Goal: Task Accomplishment & Management: Use online tool/utility

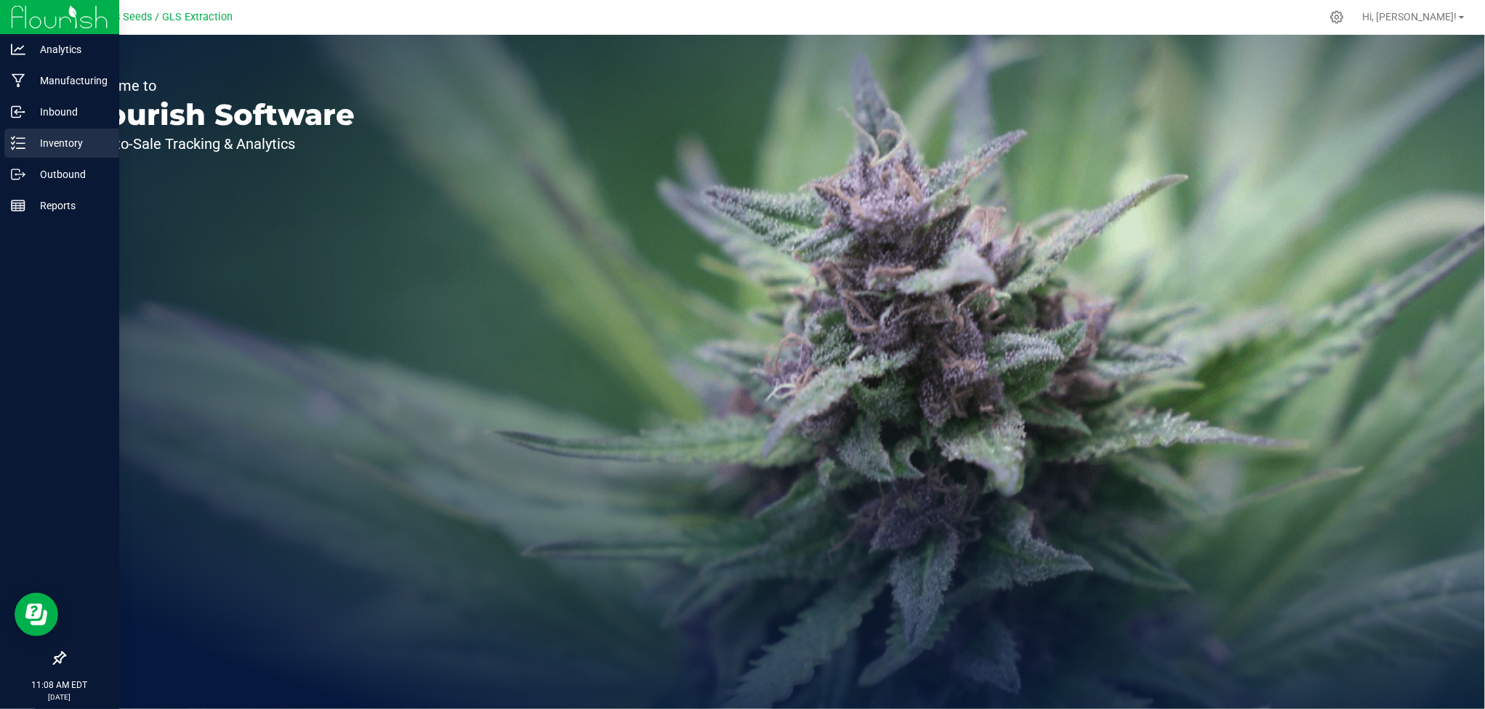
click at [35, 150] on p "Inventory" at bounding box center [68, 142] width 87 height 17
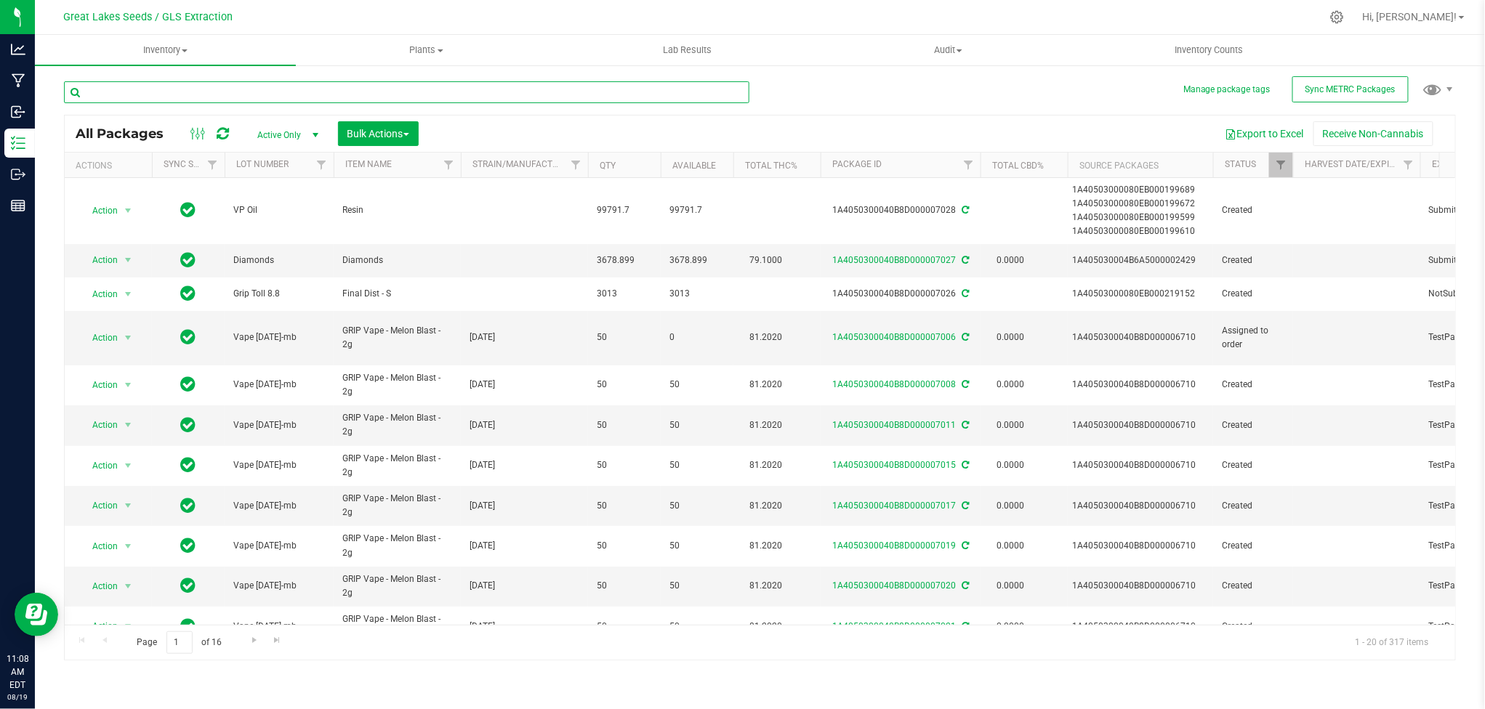
click at [402, 99] on input "text" at bounding box center [406, 92] width 685 height 22
click at [1251, 132] on button "Export to Excel" at bounding box center [1264, 133] width 97 height 25
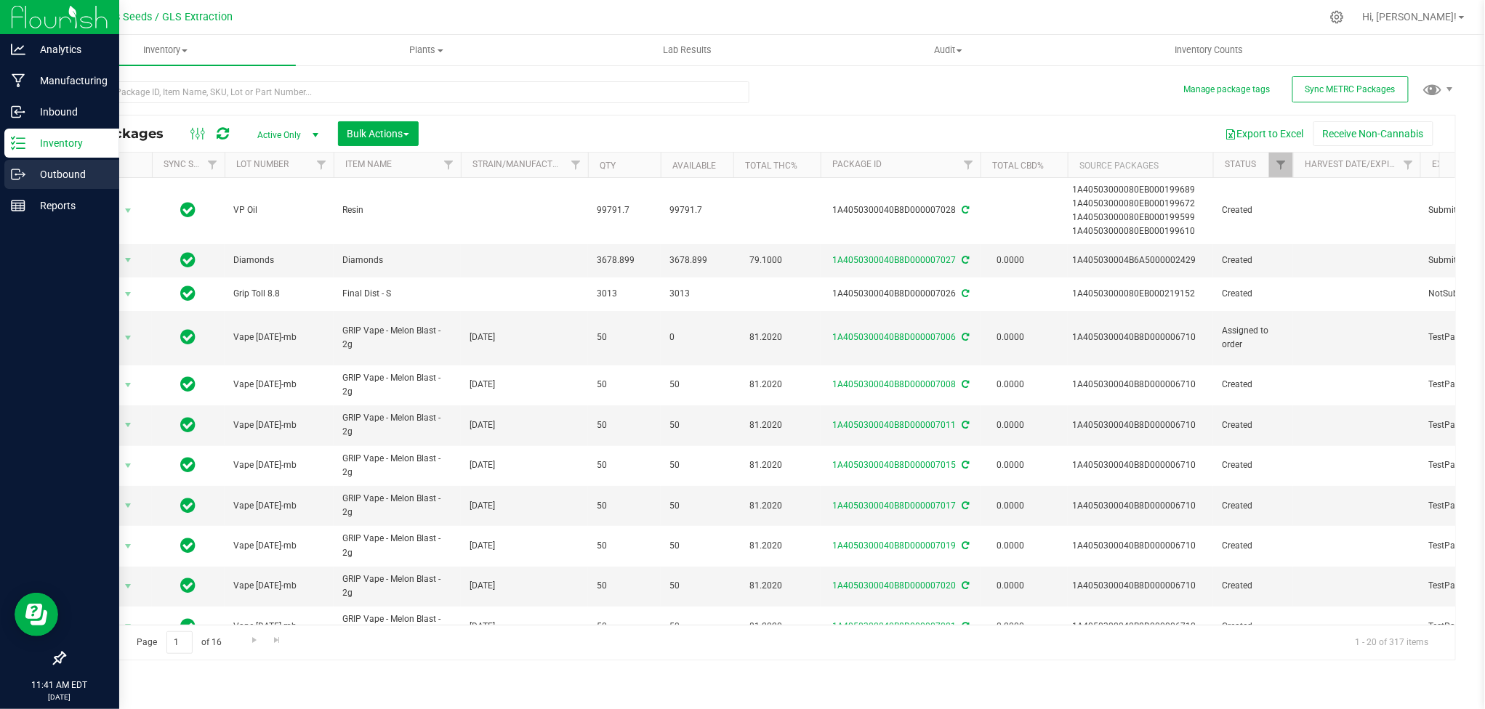
click at [60, 171] on p "Outbound" at bounding box center [68, 174] width 87 height 17
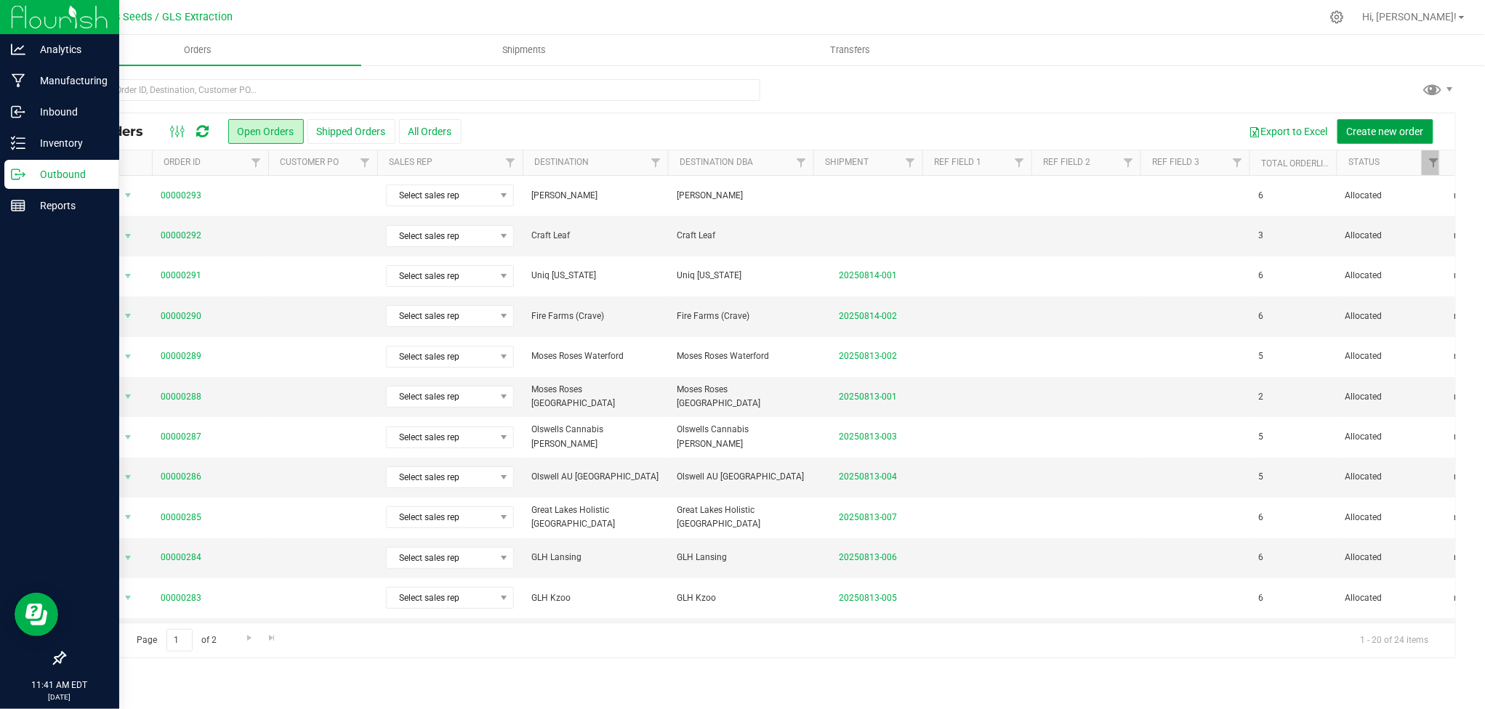
click at [1371, 131] on span "Create new order" at bounding box center [1385, 132] width 77 height 12
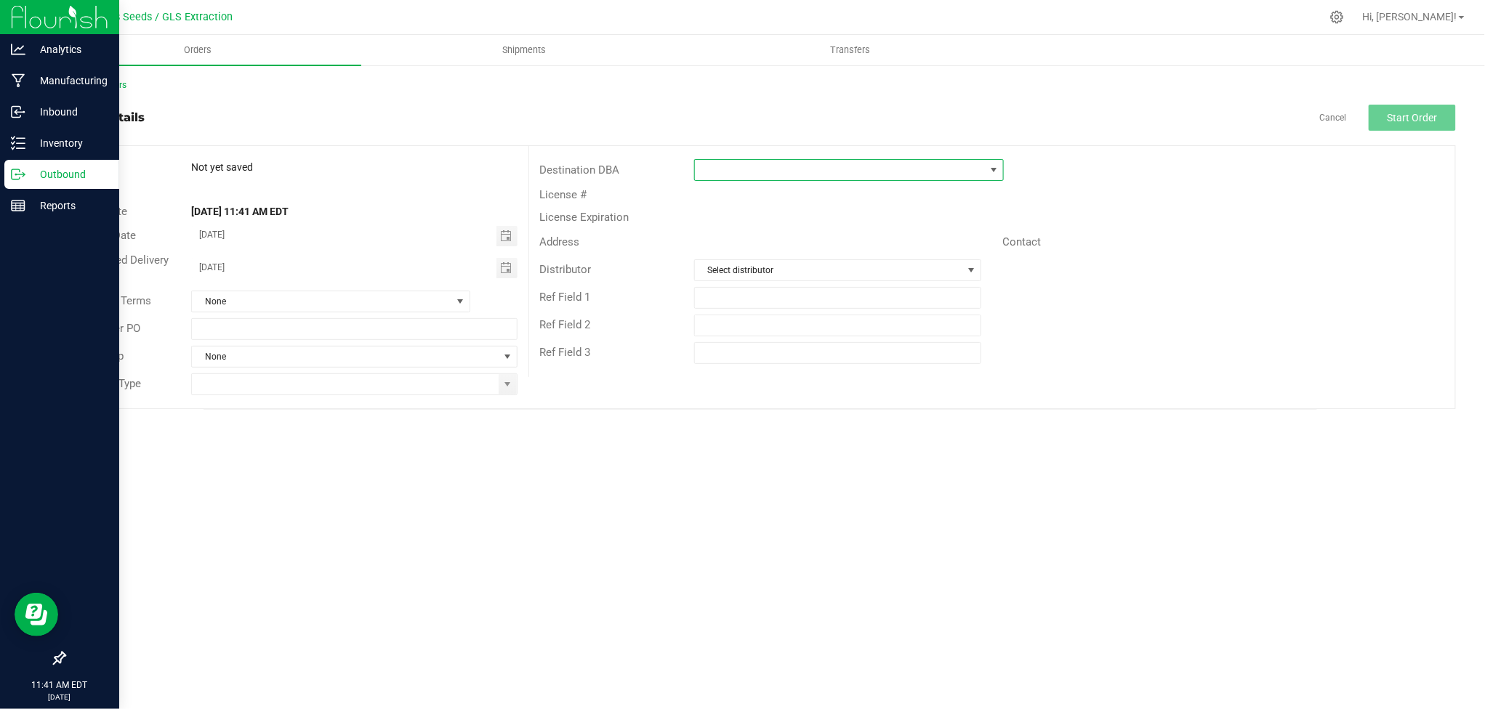
click at [831, 169] on span at bounding box center [840, 170] width 290 height 20
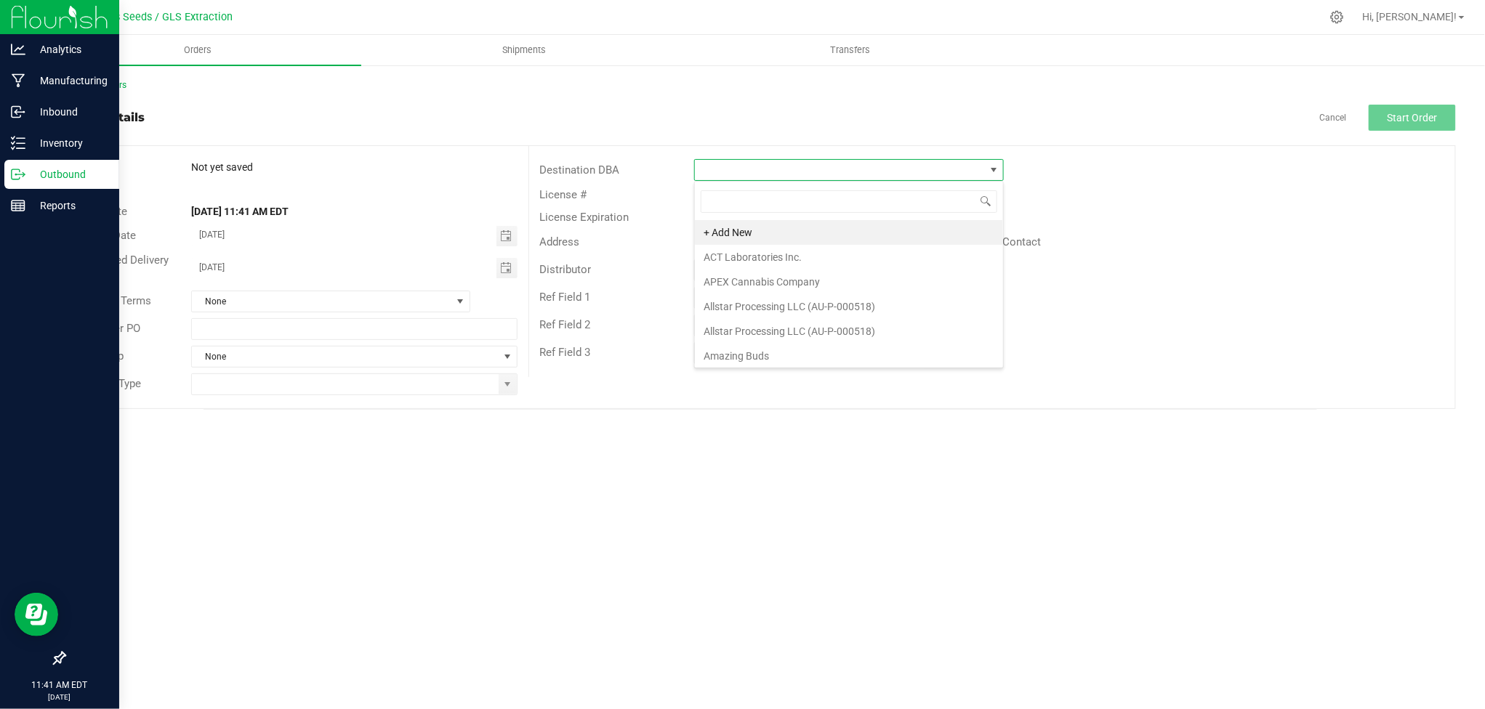
scroll to position [22, 310]
click at [799, 228] on li "+ Add New" at bounding box center [849, 232] width 308 height 25
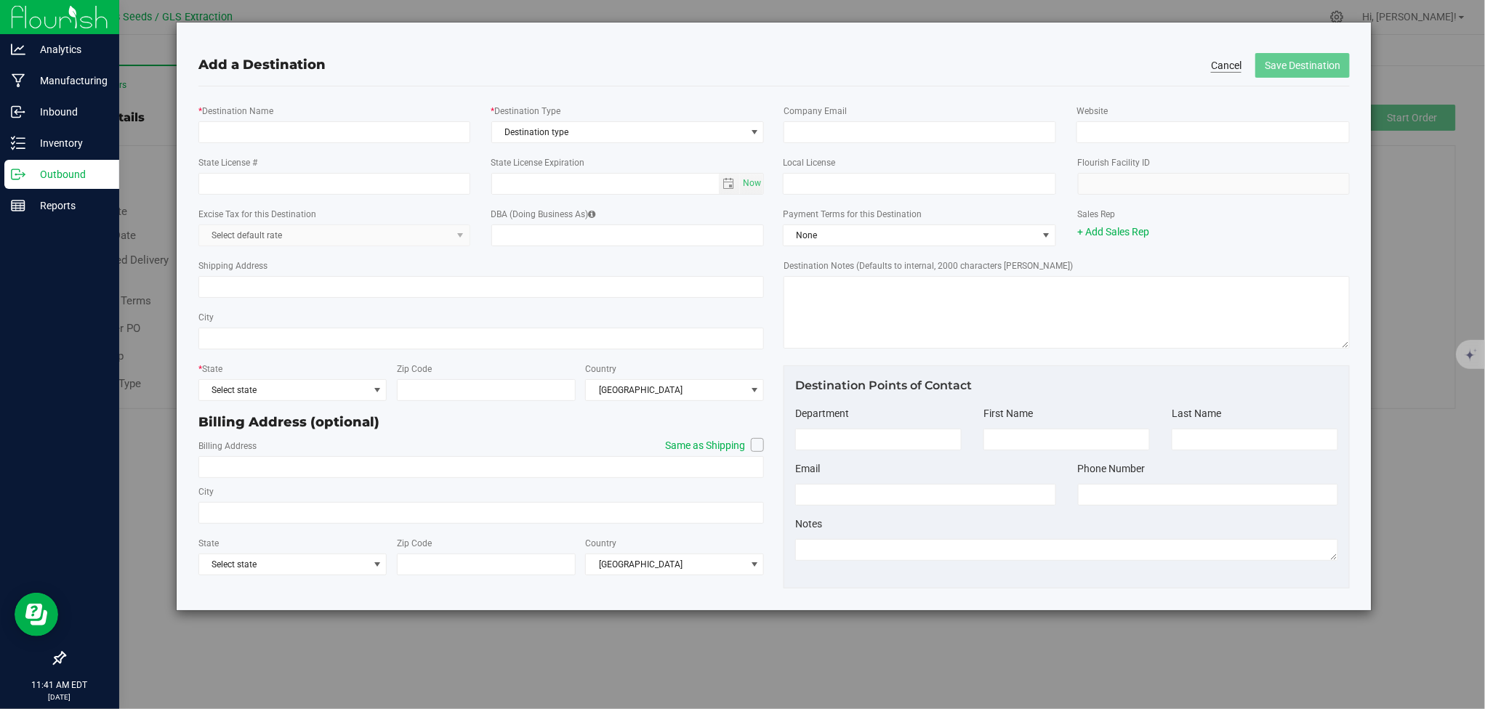
click at [1232, 70] on button "Cancel" at bounding box center [1226, 65] width 31 height 15
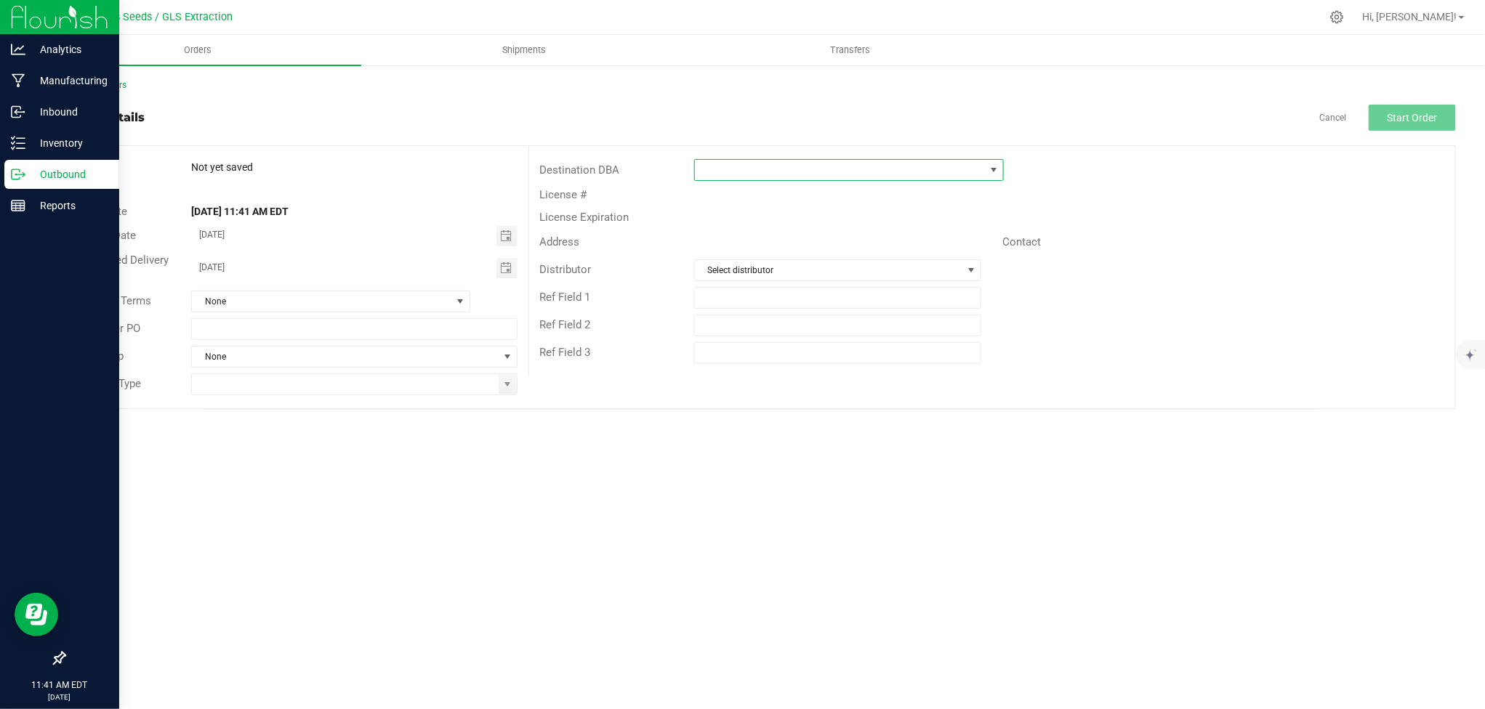
click at [960, 161] on span at bounding box center [840, 170] width 290 height 20
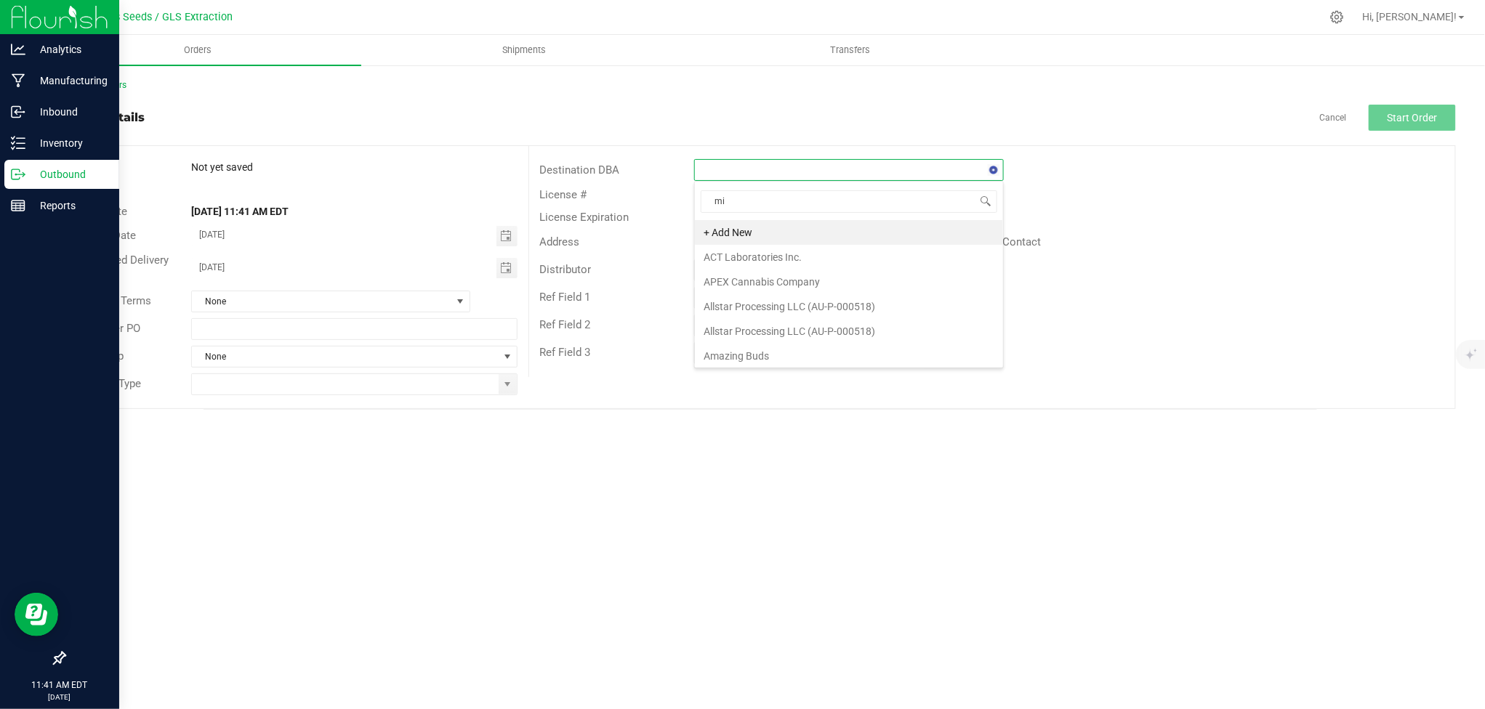
type input "mid"
click at [822, 231] on li "Midwest Ext Processing Dept" at bounding box center [849, 232] width 308 height 25
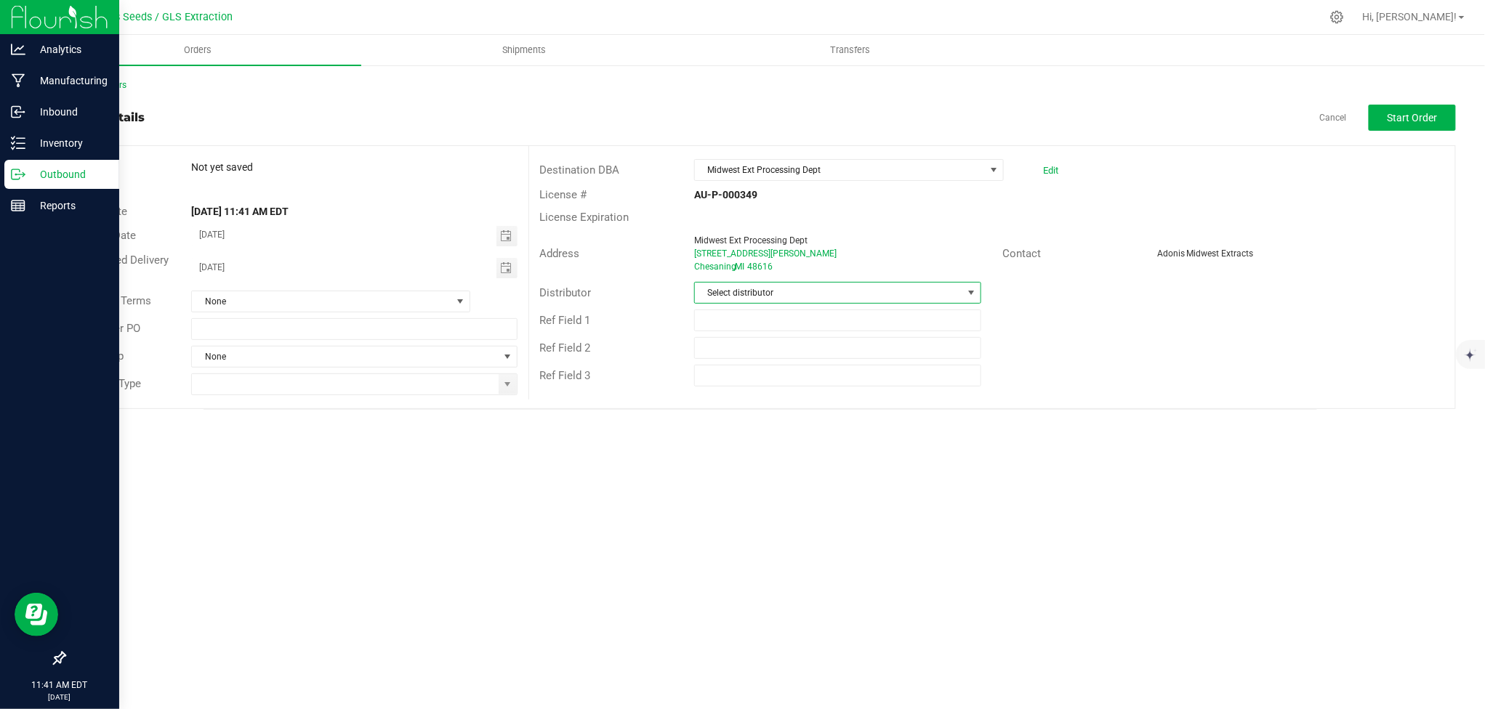
click at [873, 289] on span "Select distributor" at bounding box center [828, 293] width 267 height 20
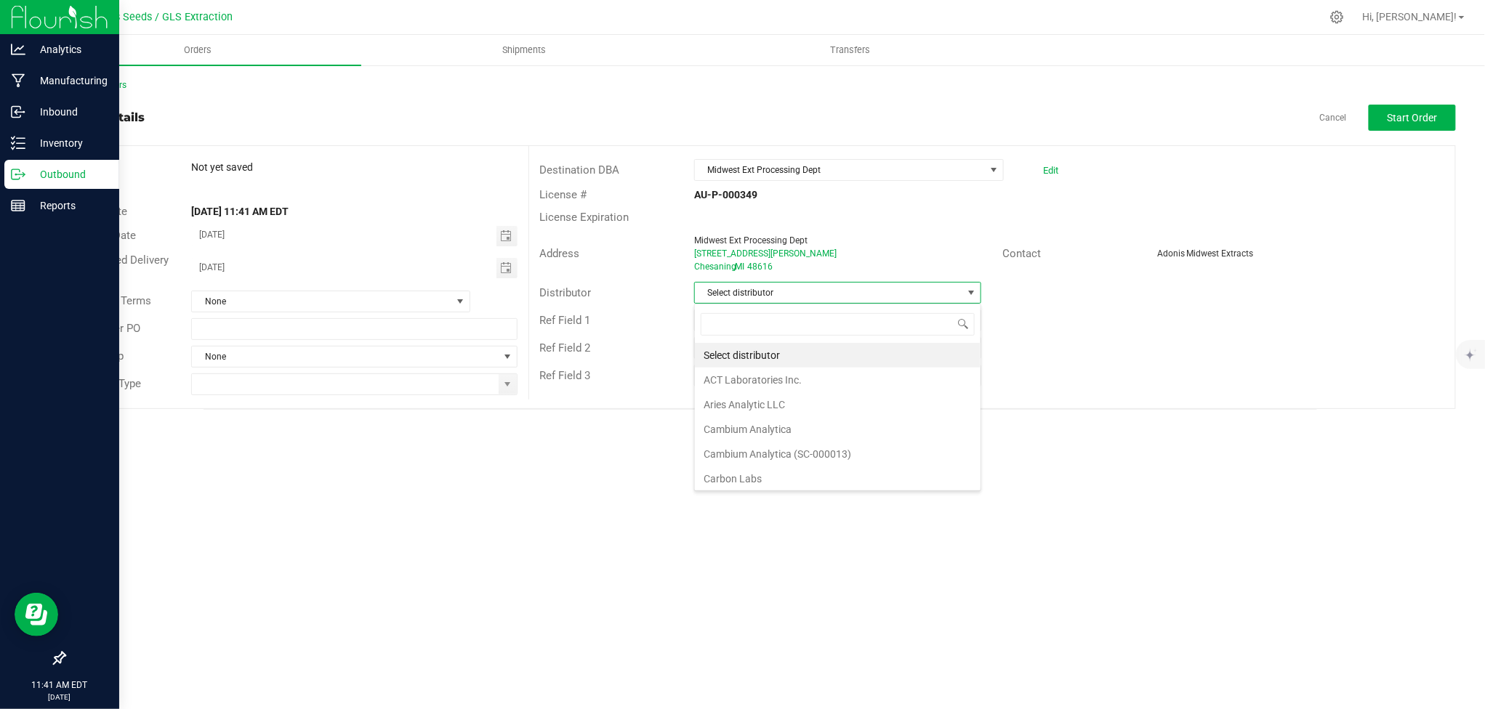
scroll to position [22, 286]
type input "jk"
click at [781, 352] on li "JK Logix" at bounding box center [838, 355] width 286 height 25
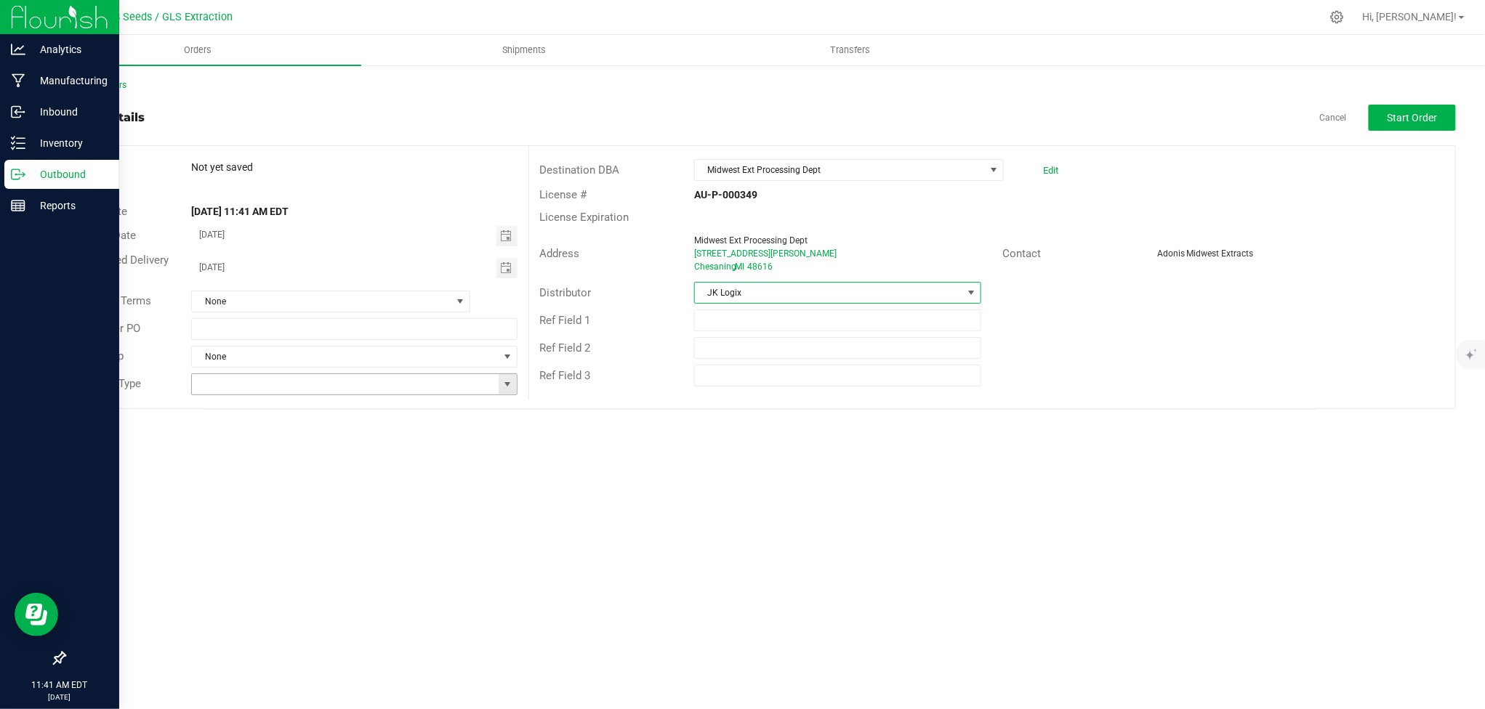
click at [512, 385] on span at bounding box center [507, 385] width 12 height 12
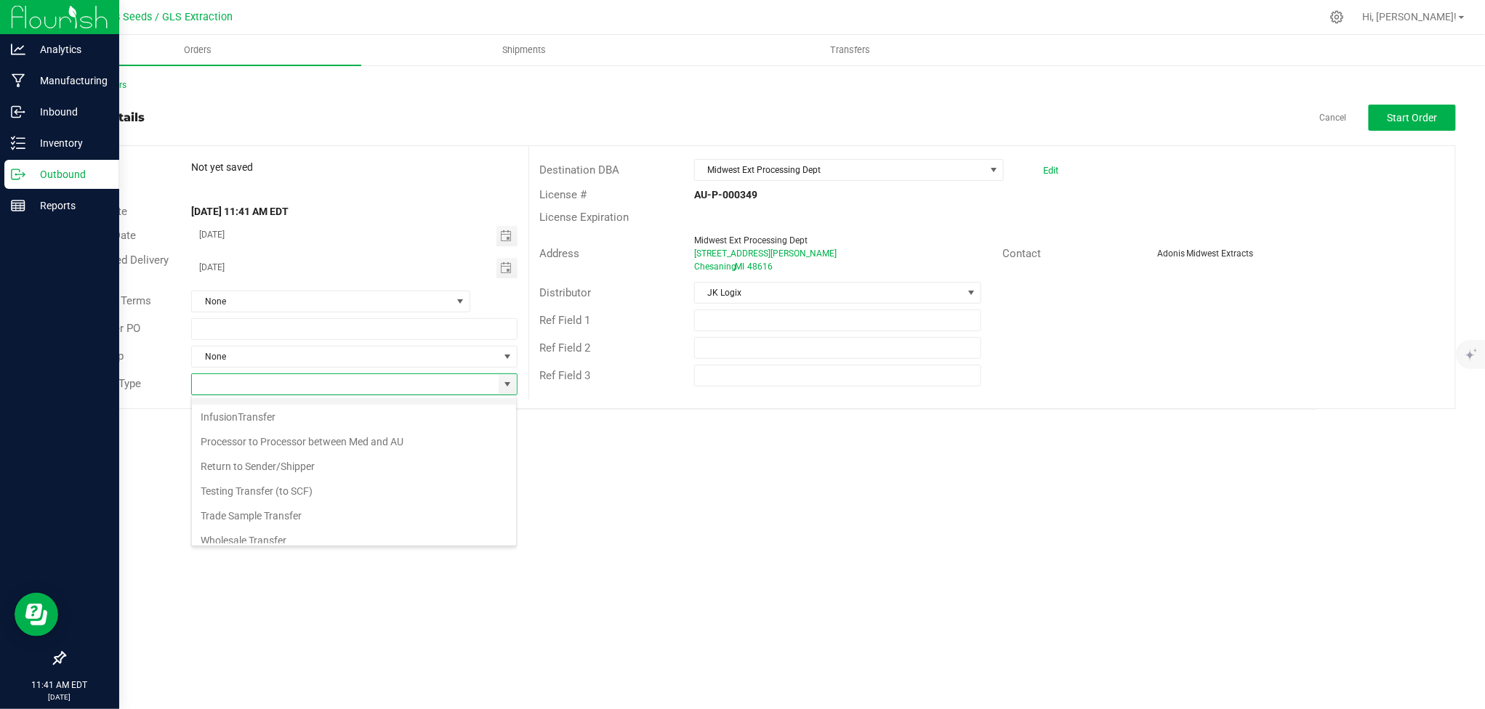
scroll to position [102, 0]
click at [373, 494] on li "Wholesale Transfer" at bounding box center [354, 506] width 324 height 25
type input "Wholesale Transfer"
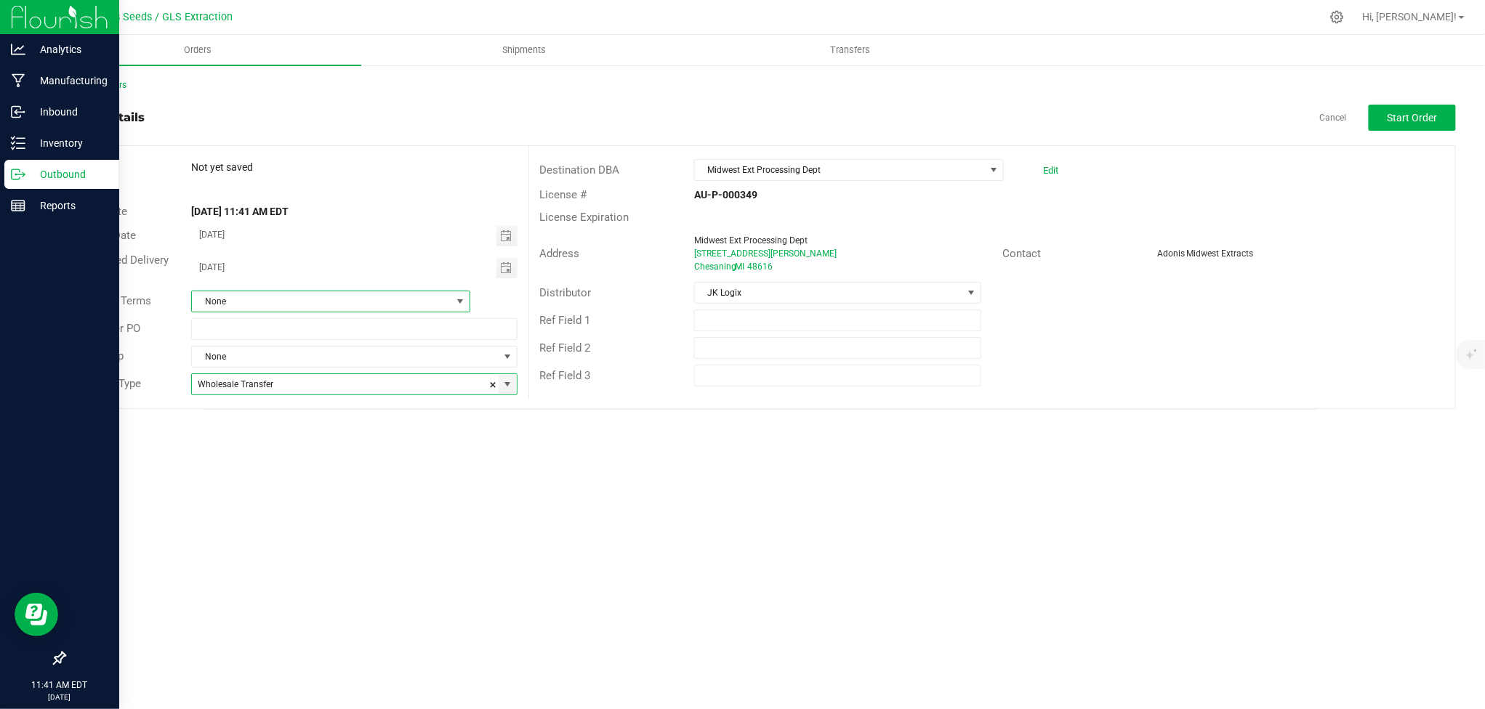
click at [456, 296] on span at bounding box center [460, 302] width 12 height 12
click at [384, 401] on li "Cash on Delivery" at bounding box center [331, 412] width 278 height 25
click at [1438, 112] on button "Start Order" at bounding box center [1411, 118] width 87 height 26
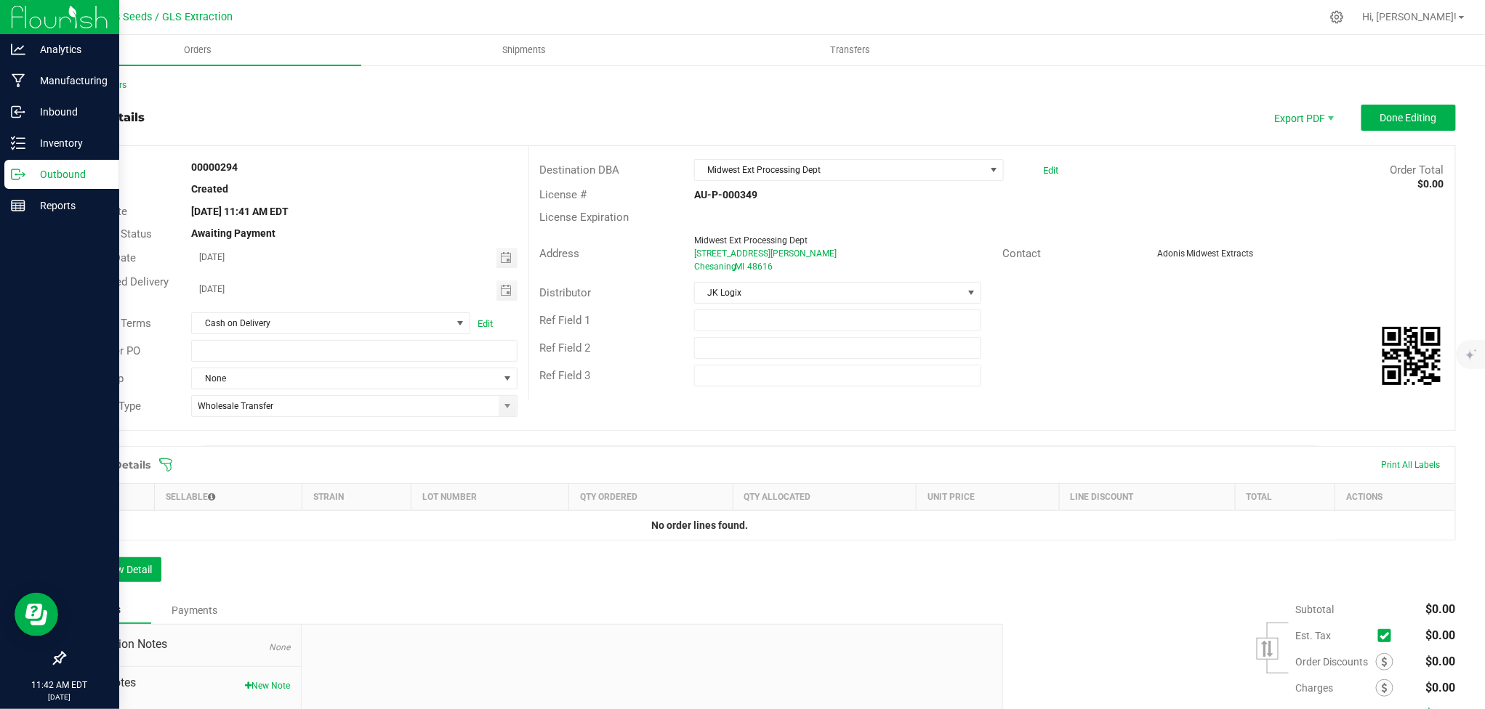
click at [163, 467] on icon at bounding box center [165, 465] width 15 height 15
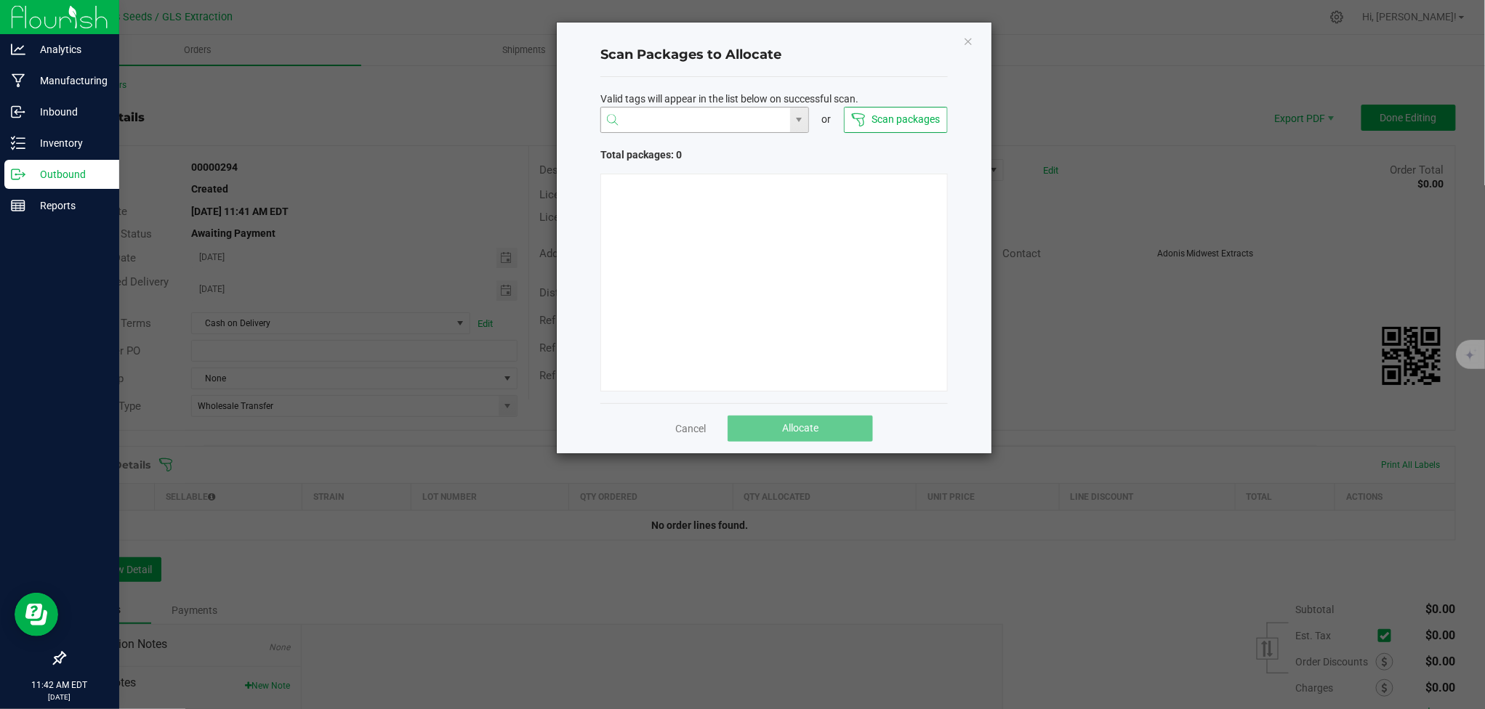
click at [684, 128] on input "NO DATA FOUND" at bounding box center [695, 121] width 189 height 26
click at [709, 169] on li "1A405030005107D000000011" at bounding box center [704, 173] width 207 height 25
type input "1A405030005107D000000011"
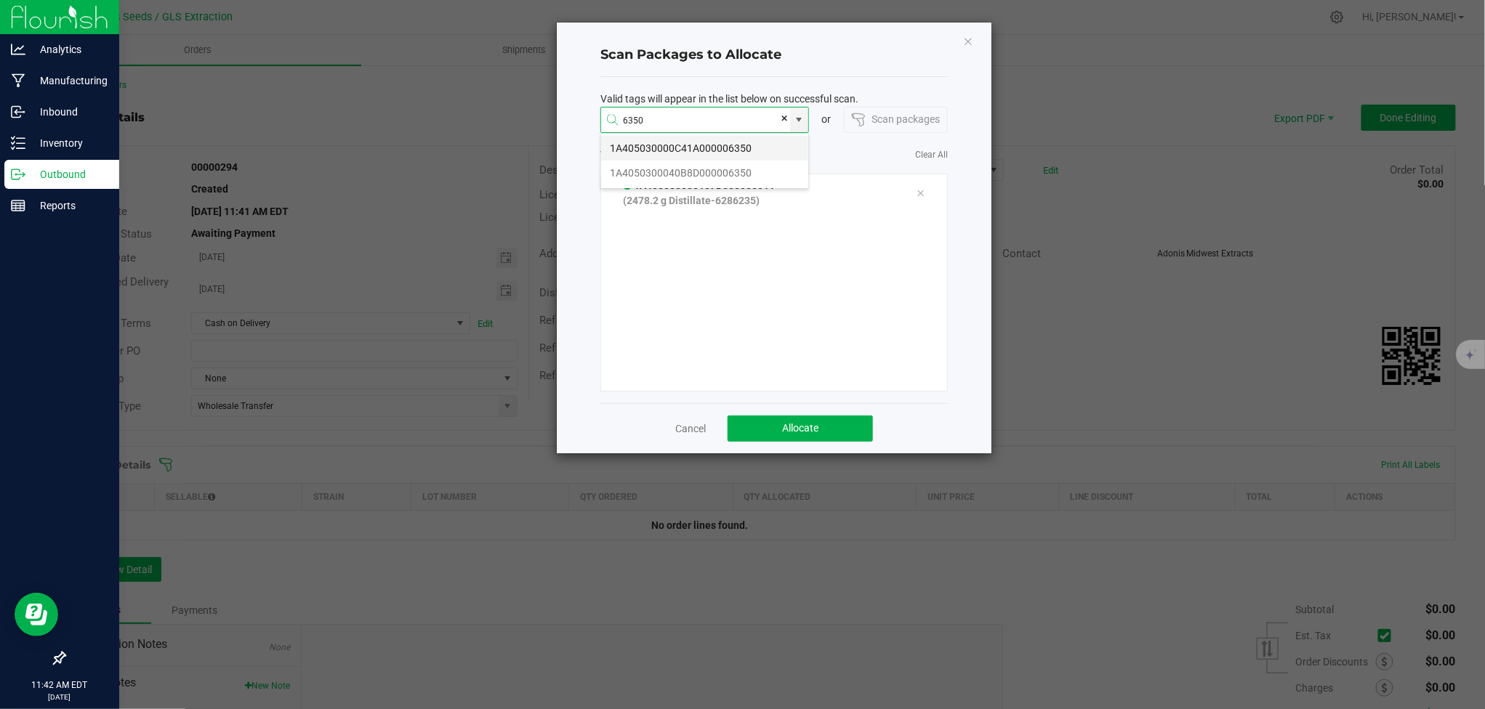
click at [714, 144] on li "1A405030000C41A000006350" at bounding box center [704, 148] width 207 height 25
type input "1A405030000C41A000006350"
click at [911, 231] on div at bounding box center [920, 230] width 31 height 17
click at [673, 121] on input at bounding box center [695, 121] width 189 height 26
click at [694, 175] on li "1A4050300040B8D000006350" at bounding box center [704, 173] width 207 height 25
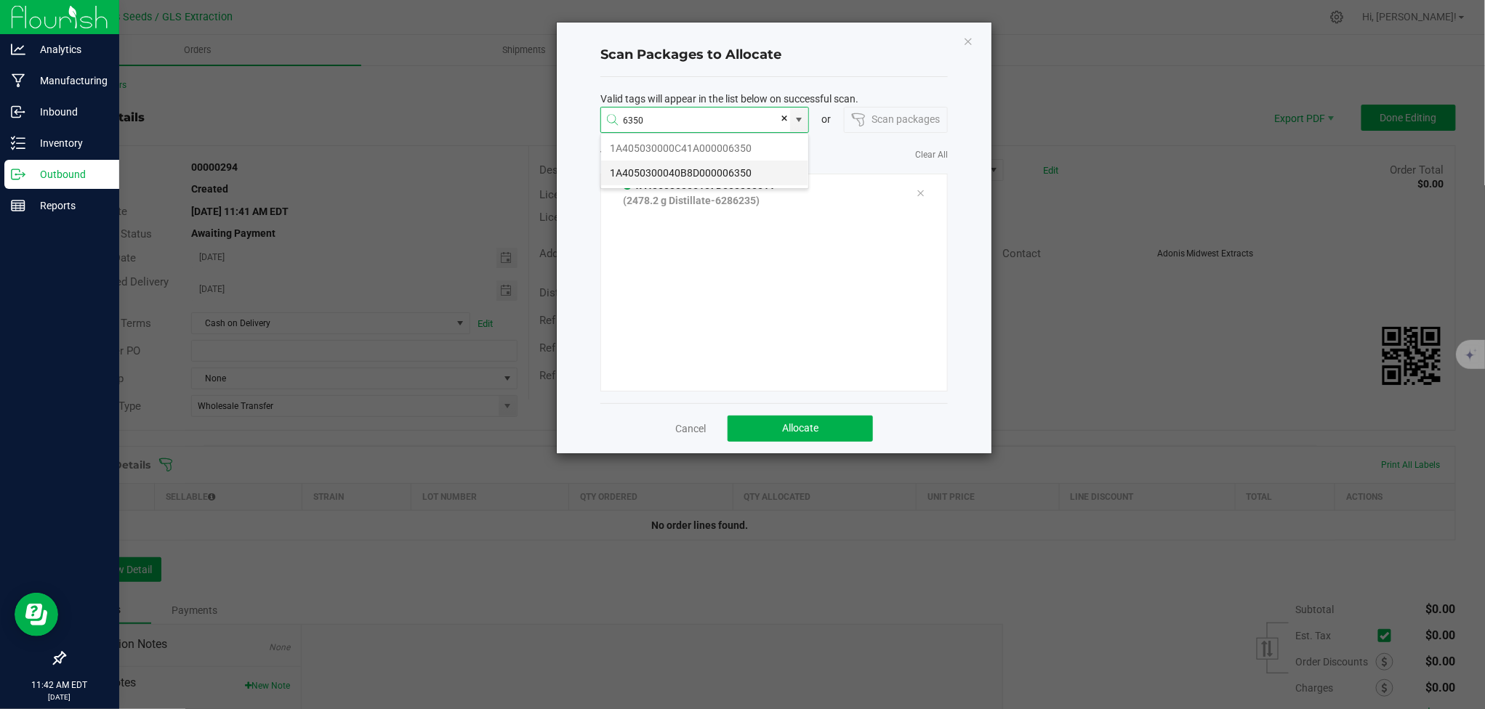
type input "1A4050300040B8D000006350"
click at [796, 420] on button "Allocate" at bounding box center [799, 429] width 145 height 26
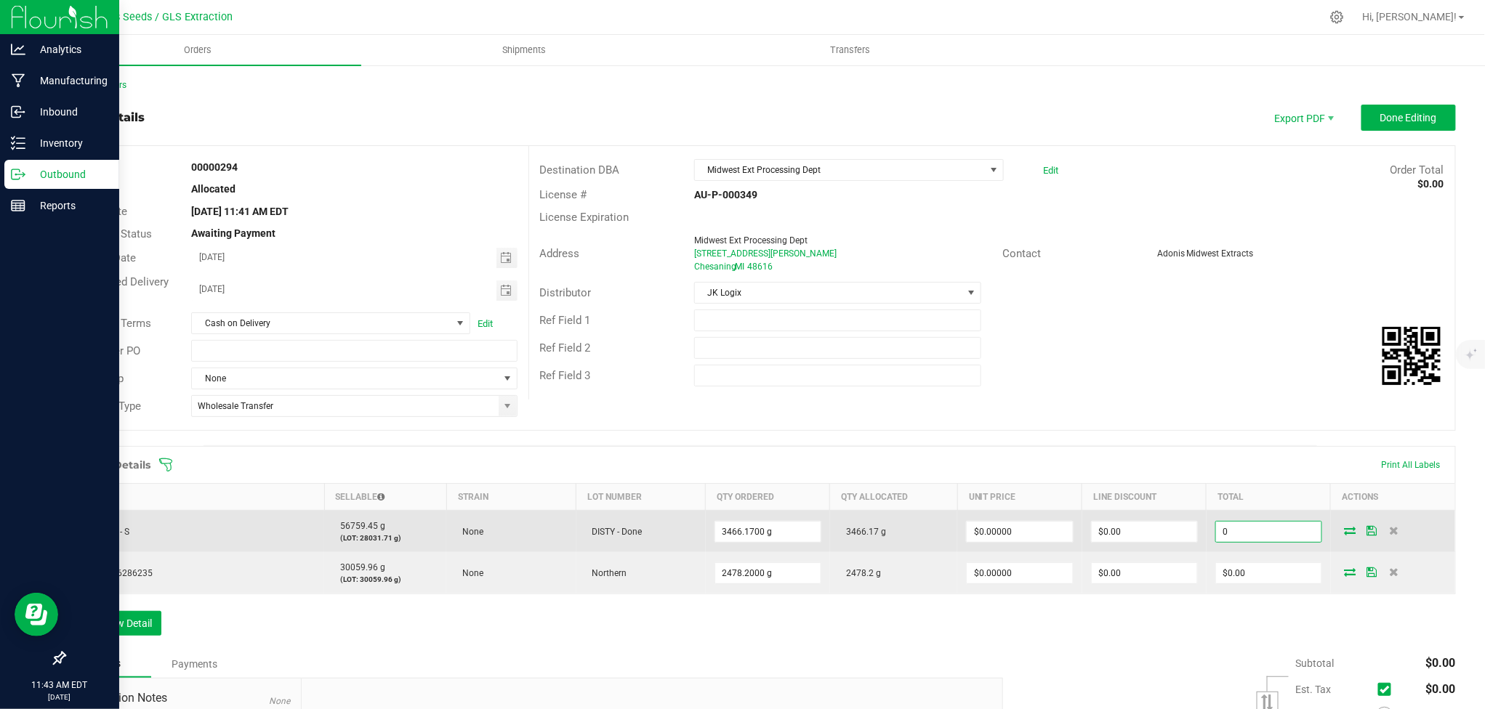
click at [1233, 536] on input "0" at bounding box center [1268, 532] width 105 height 20
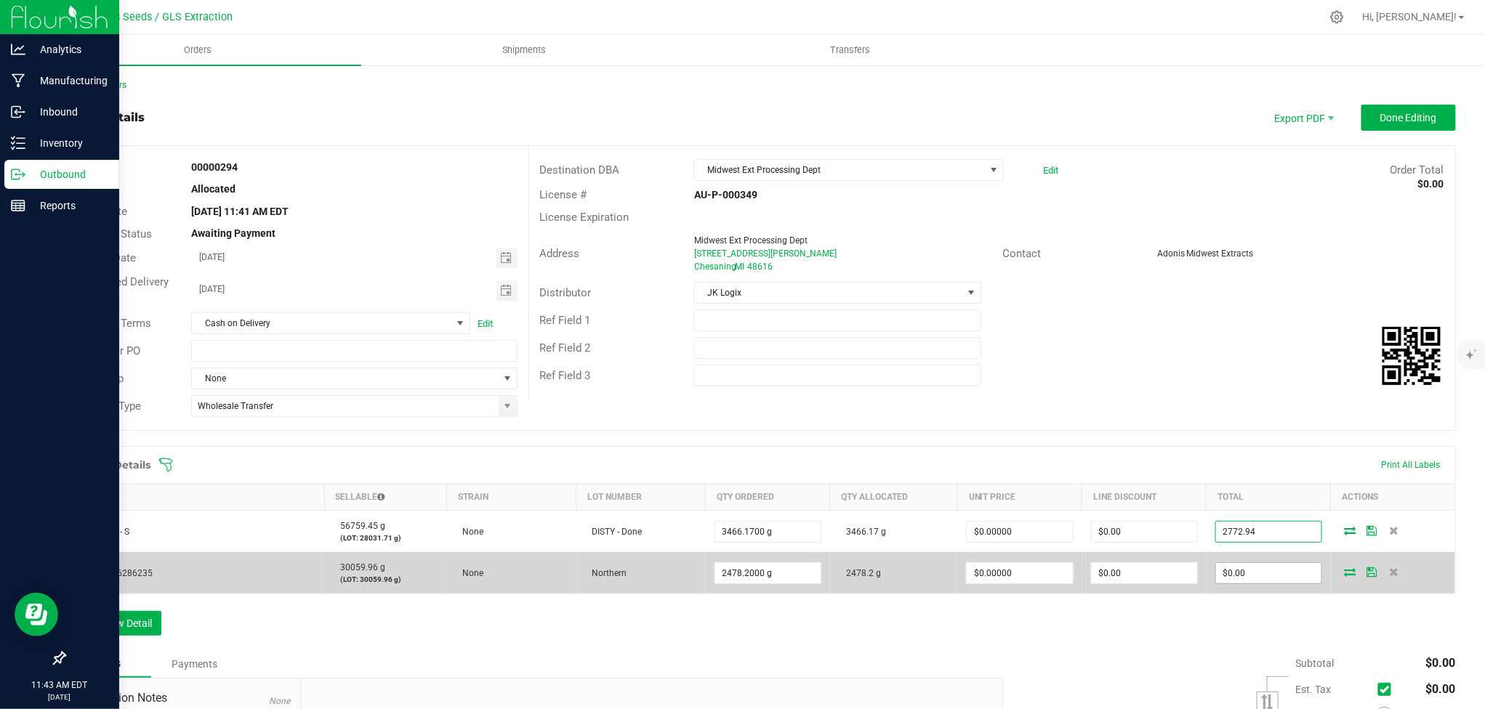
type input "2772.94"
type input "$0.80000"
type input "$2,772.94"
click at [1226, 568] on input "0" at bounding box center [1268, 573] width 105 height 20
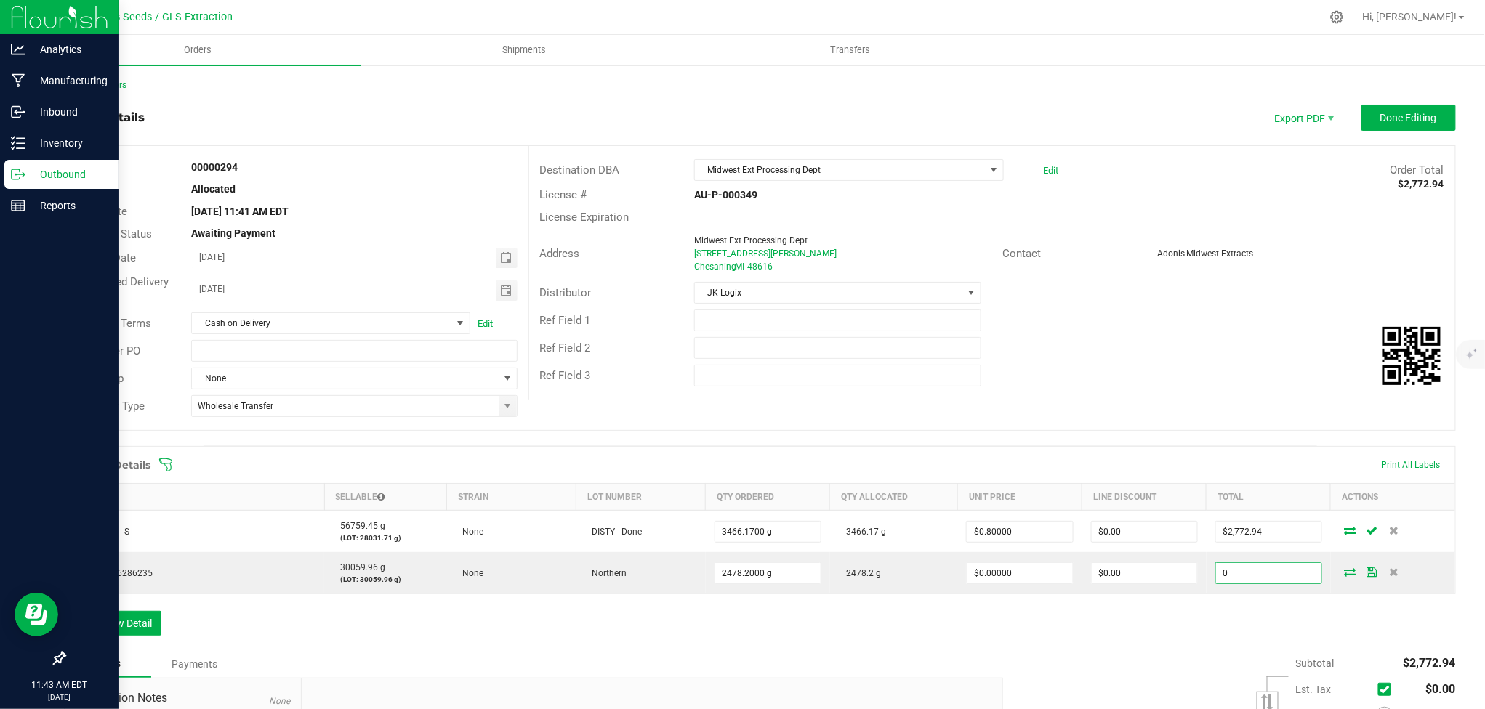
type input "$0.00"
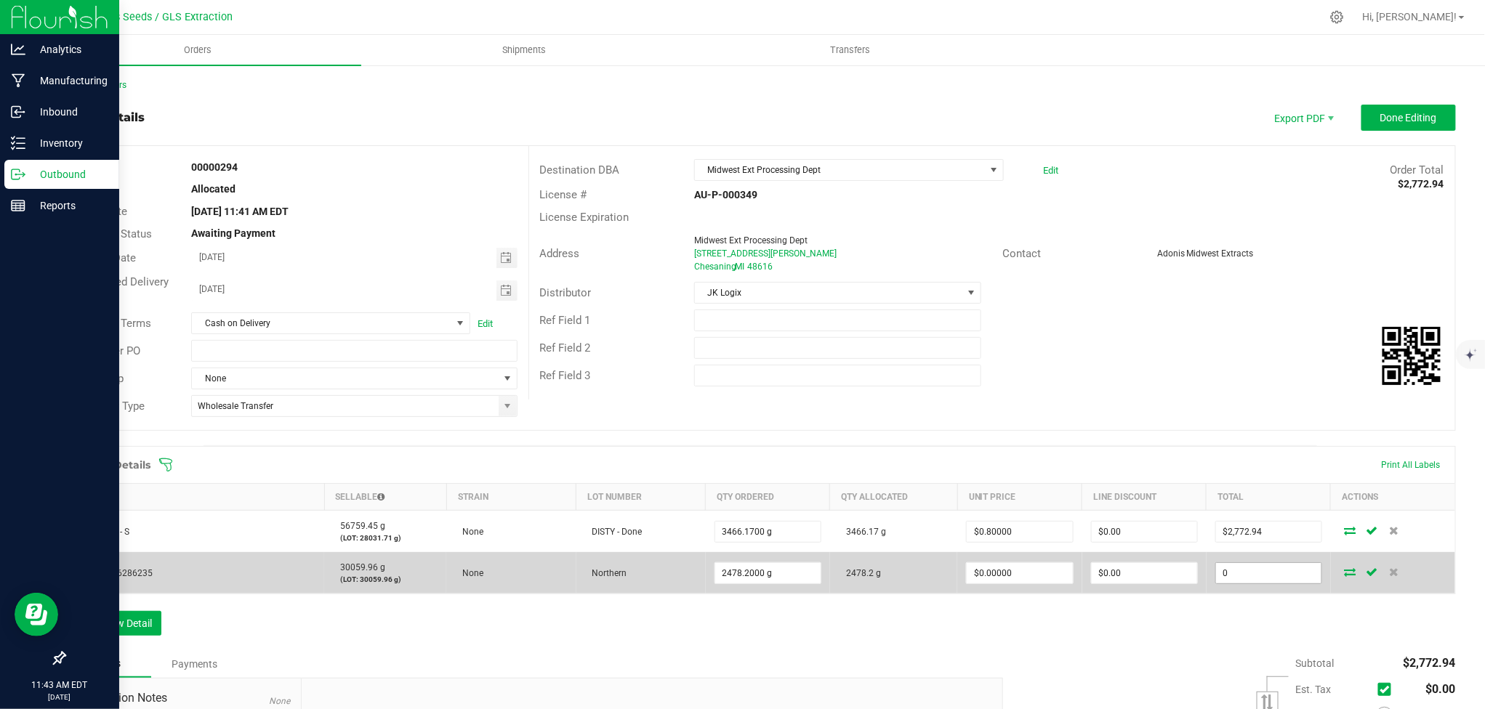
click at [1230, 570] on input "0" at bounding box center [1268, 573] width 105 height 20
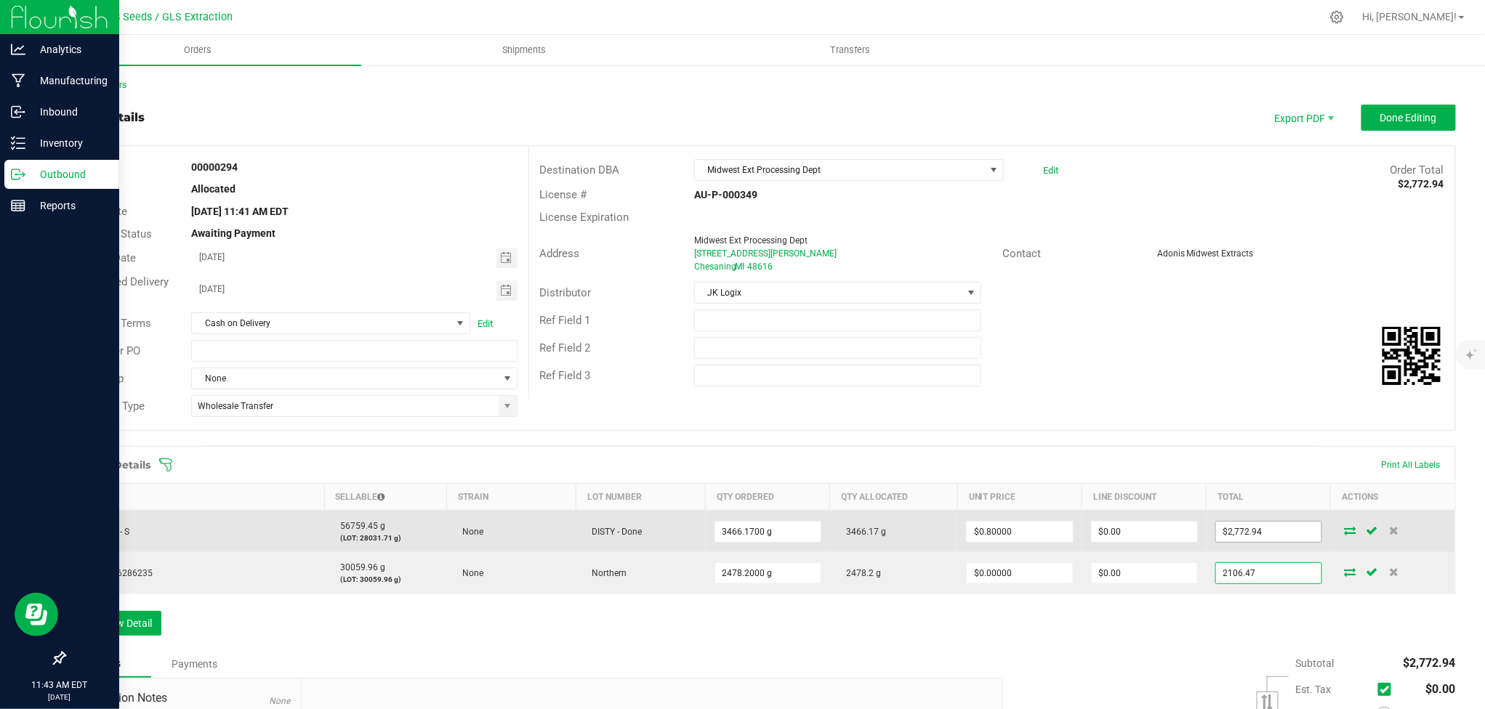
type input "2106.47"
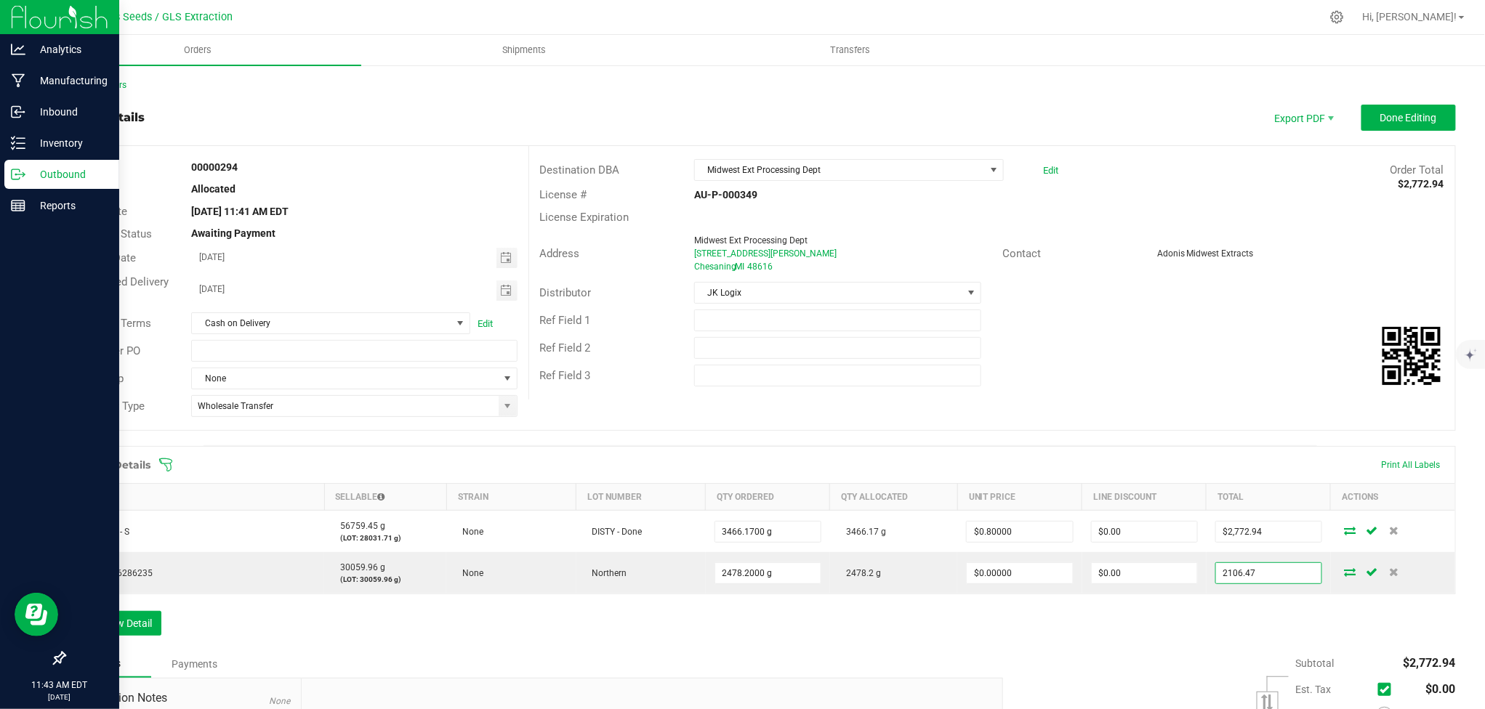
type input "$0.85000"
type input "$2,106.47"
click at [1173, 401] on div "Order # 00000294 Status Allocated Order Date [DATE] 11:41 AM EDT Payment Status…" at bounding box center [760, 288] width 1390 height 284
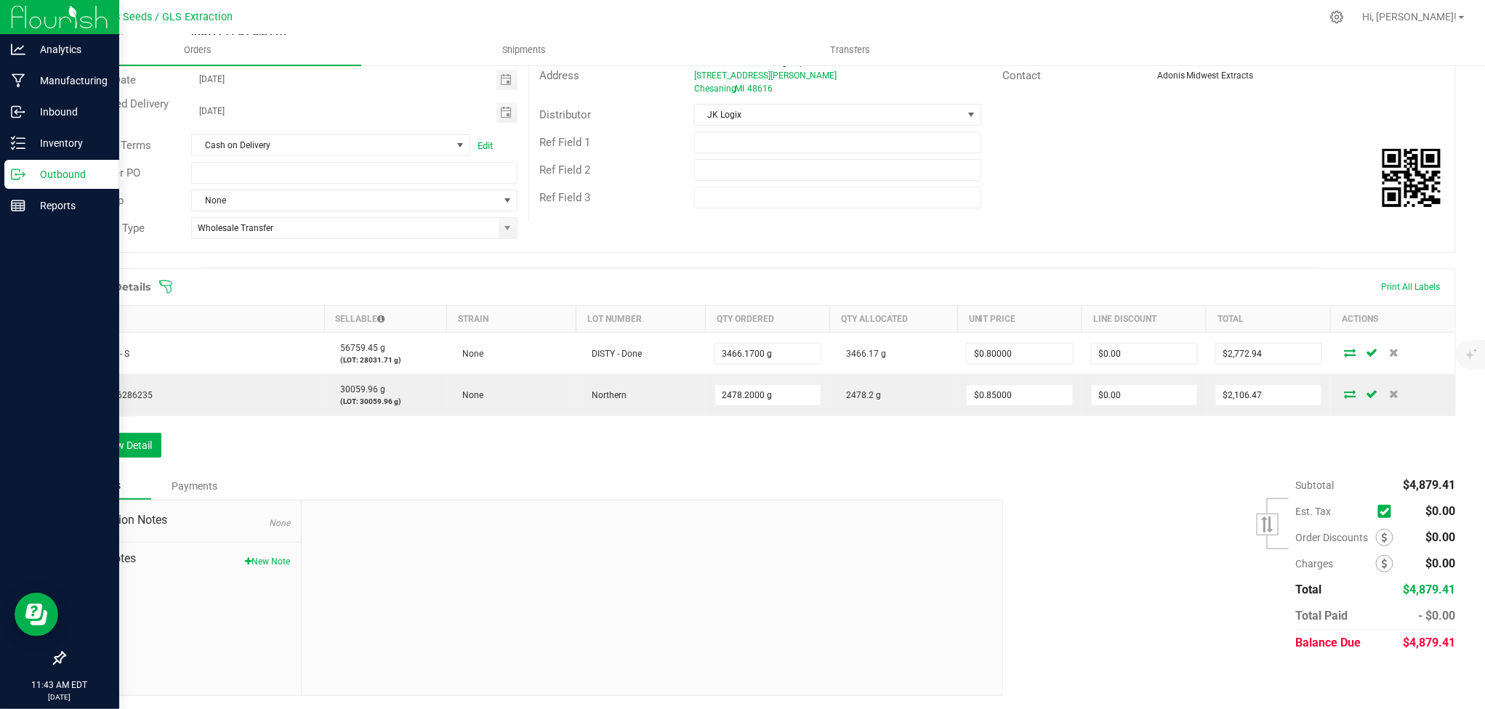
scroll to position [0, 0]
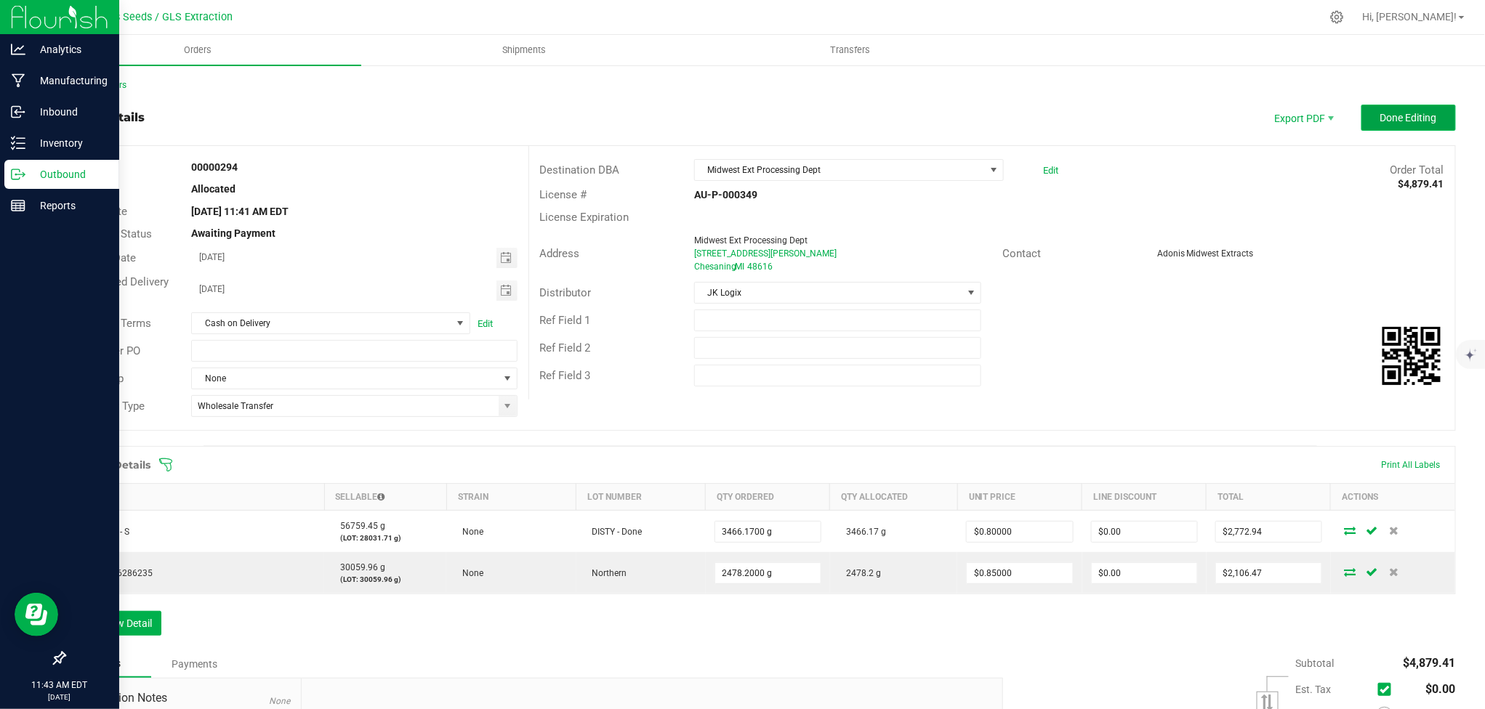
click at [1410, 115] on span "Done Editing" at bounding box center [1408, 118] width 57 height 12
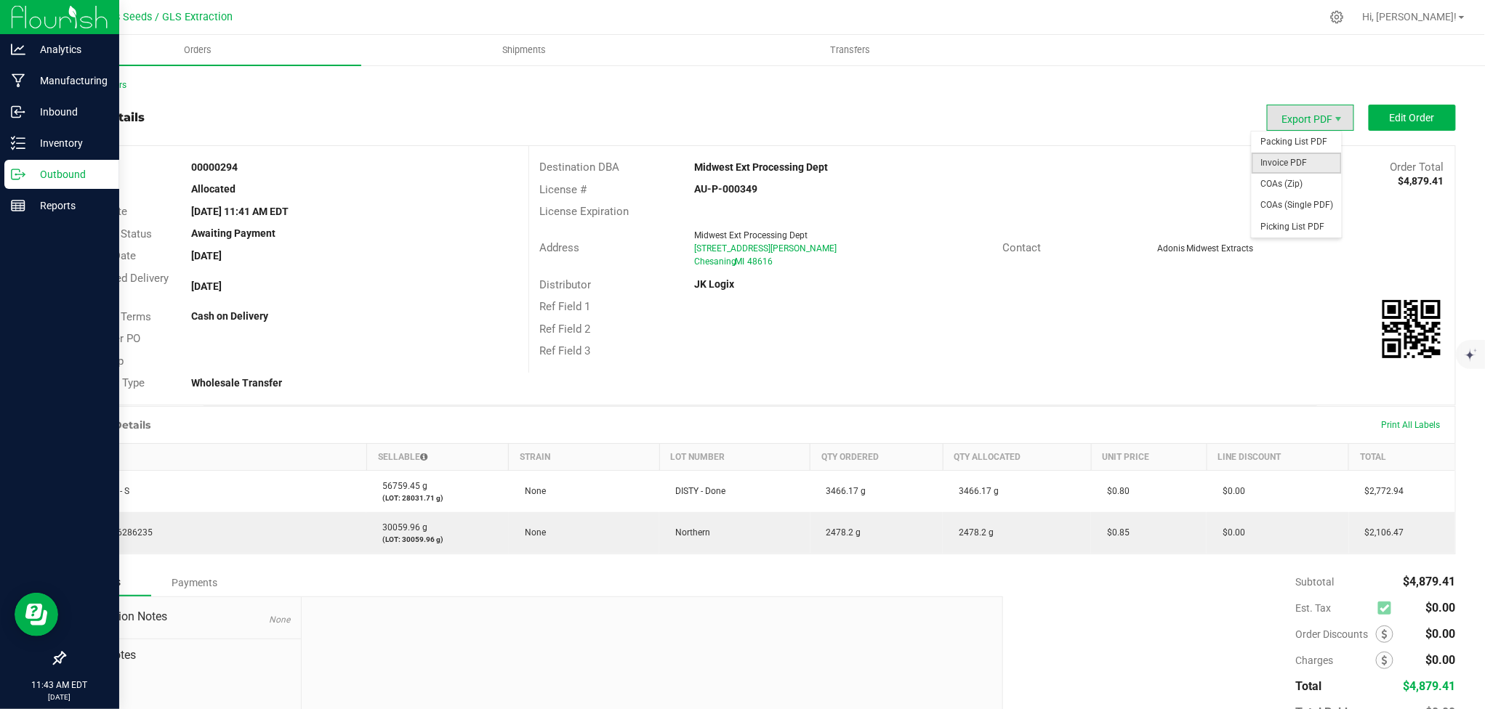
click at [1291, 161] on span "Invoice PDF" at bounding box center [1296, 163] width 90 height 21
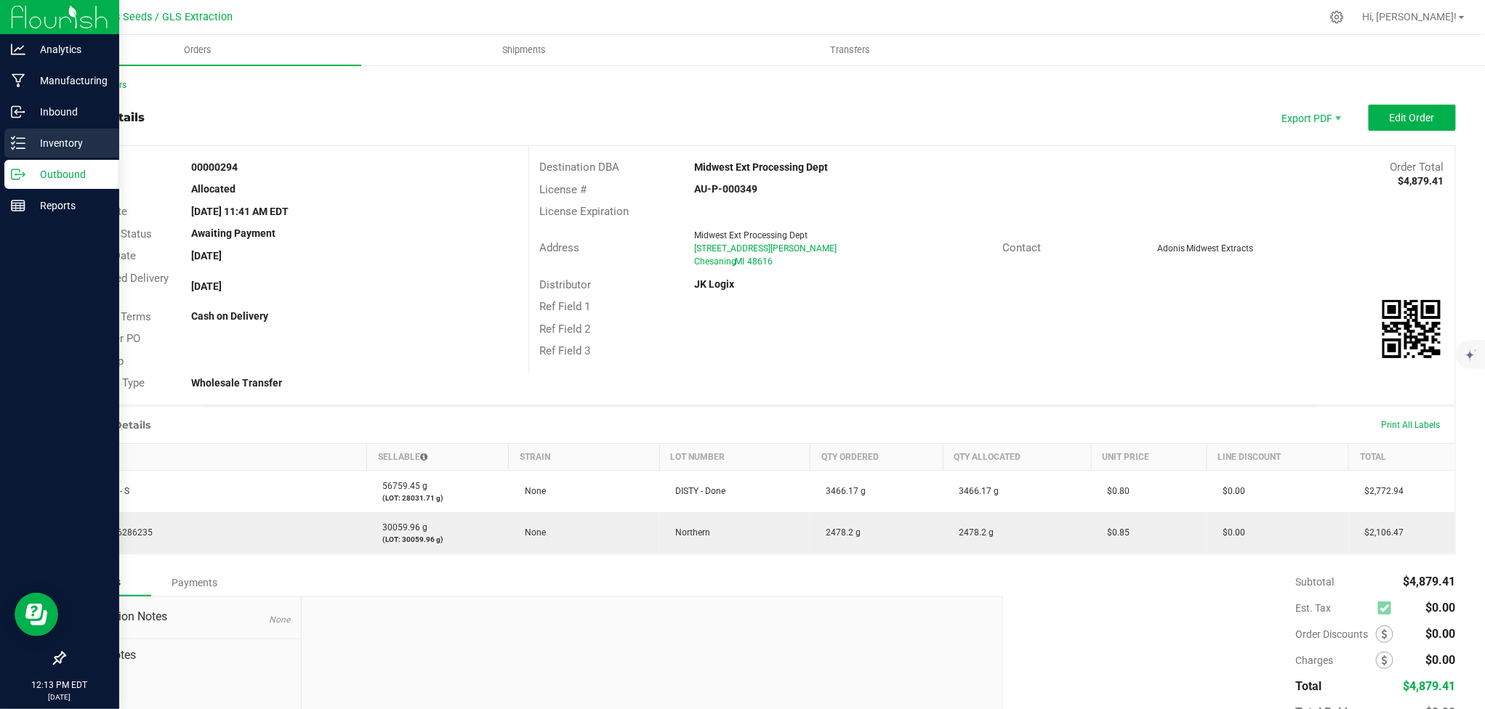
click at [26, 142] on p "Inventory" at bounding box center [68, 142] width 87 height 17
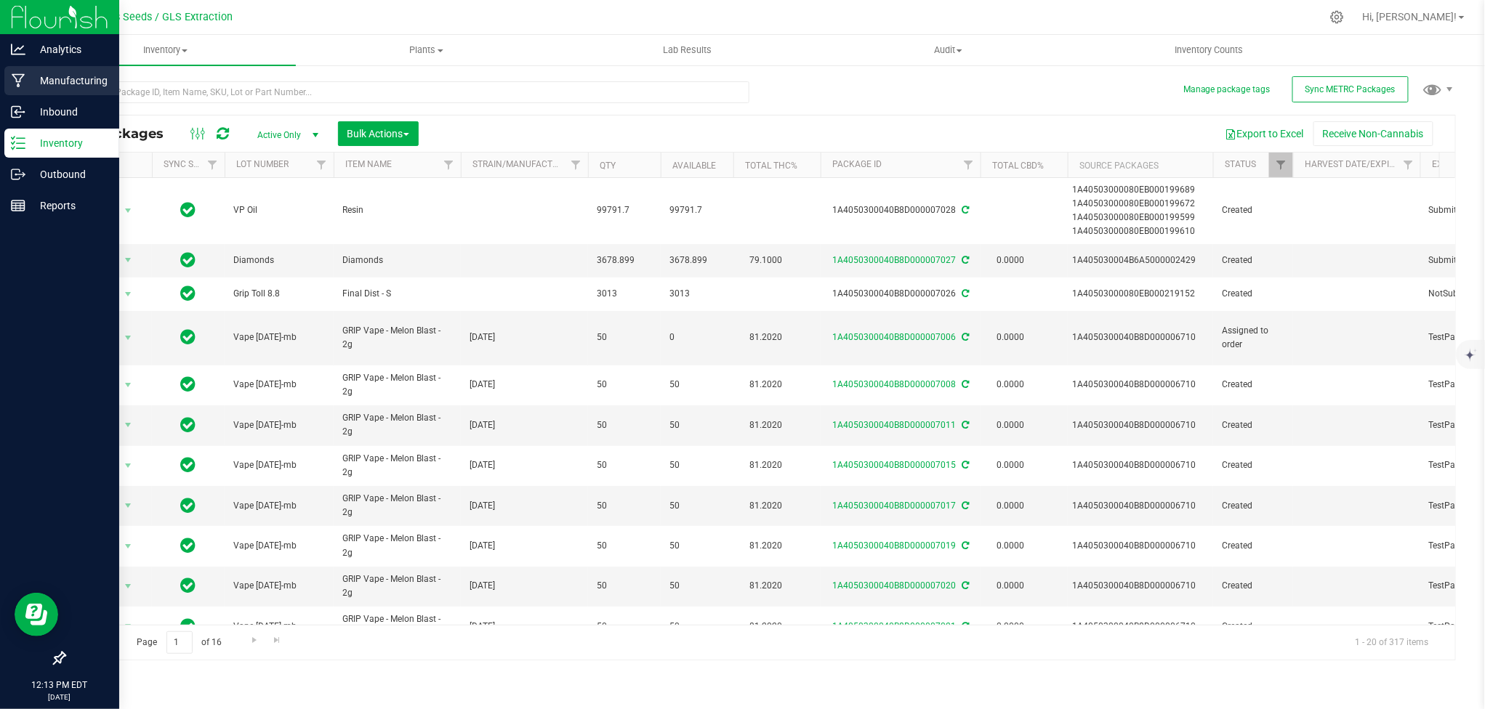
click at [94, 83] on p "Manufacturing" at bounding box center [68, 80] width 87 height 17
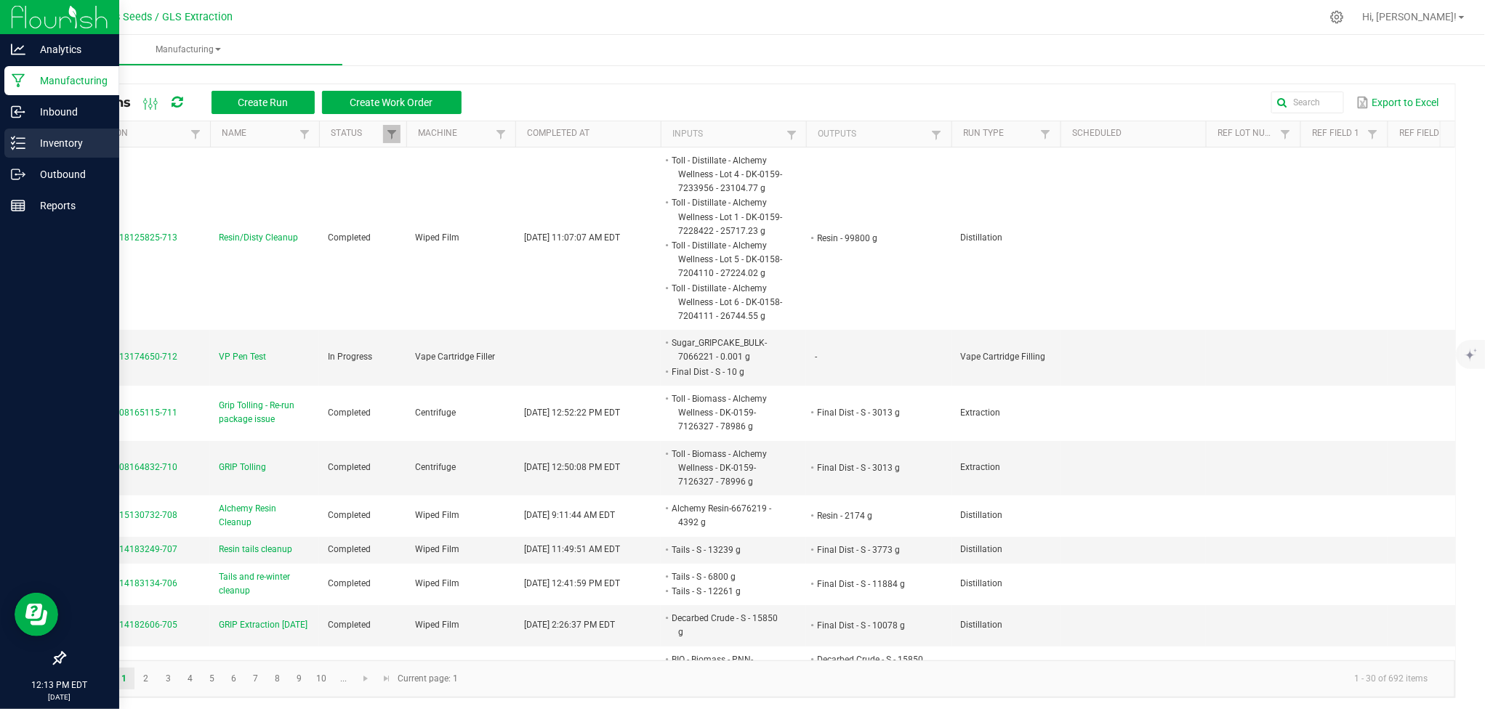
click at [39, 149] on p "Inventory" at bounding box center [68, 142] width 87 height 17
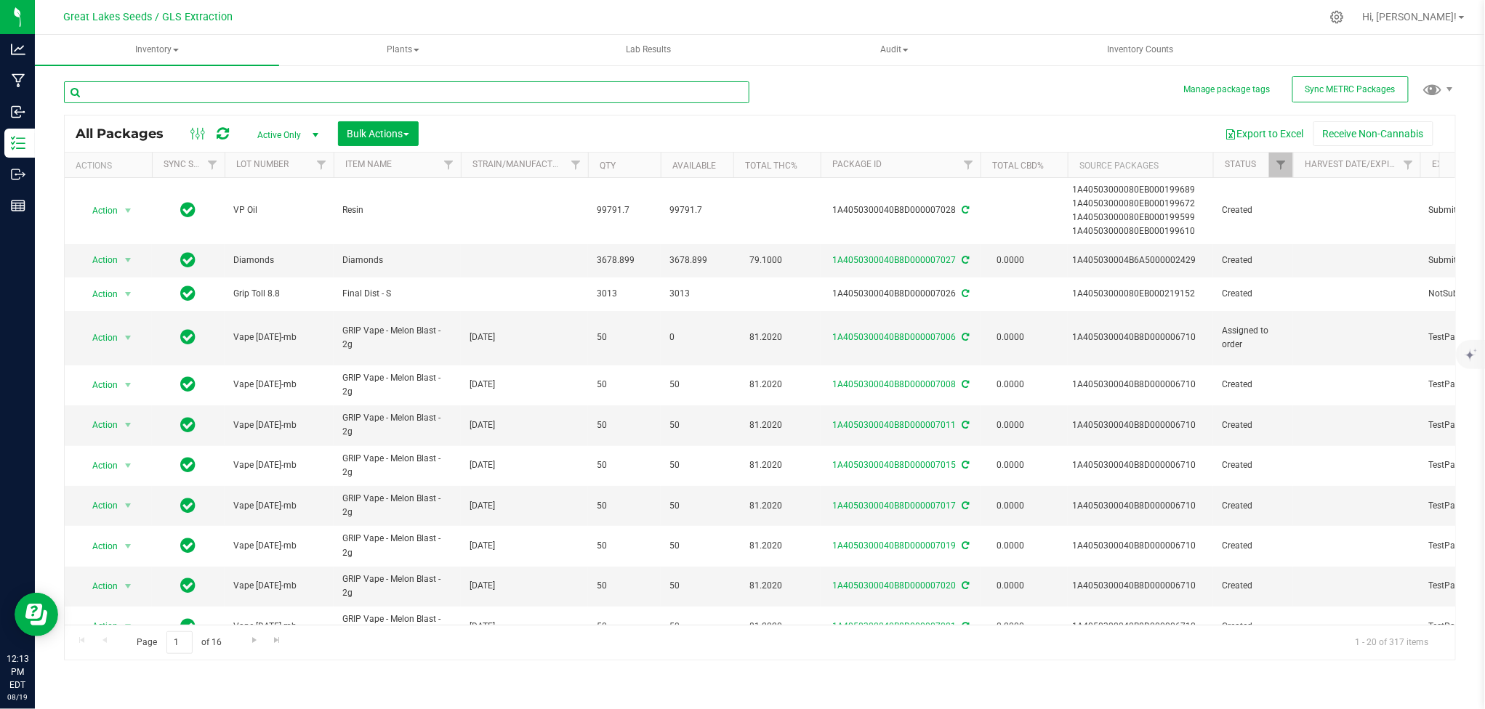
click at [150, 94] on input "text" at bounding box center [406, 92] width 685 height 22
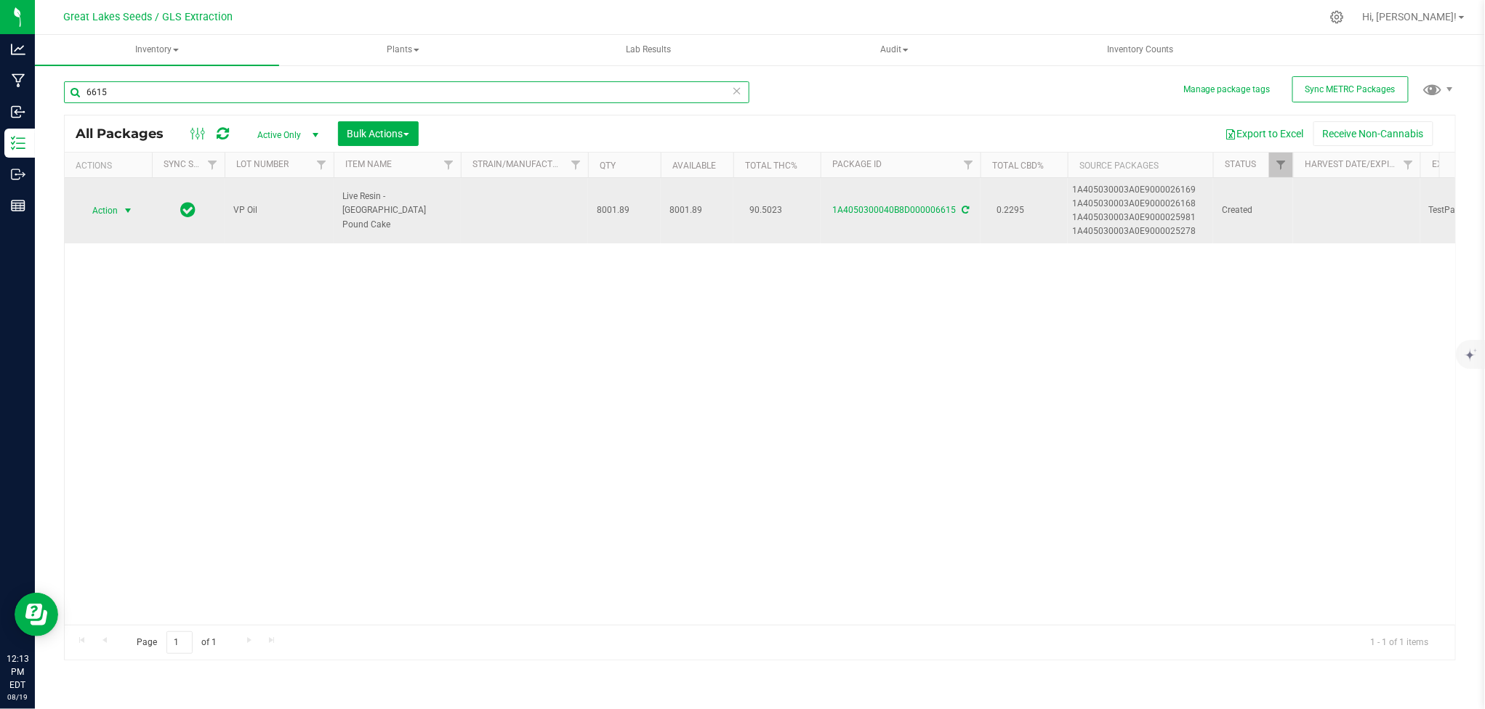
type input "6615"
click at [121, 212] on span "select" at bounding box center [128, 211] width 18 height 20
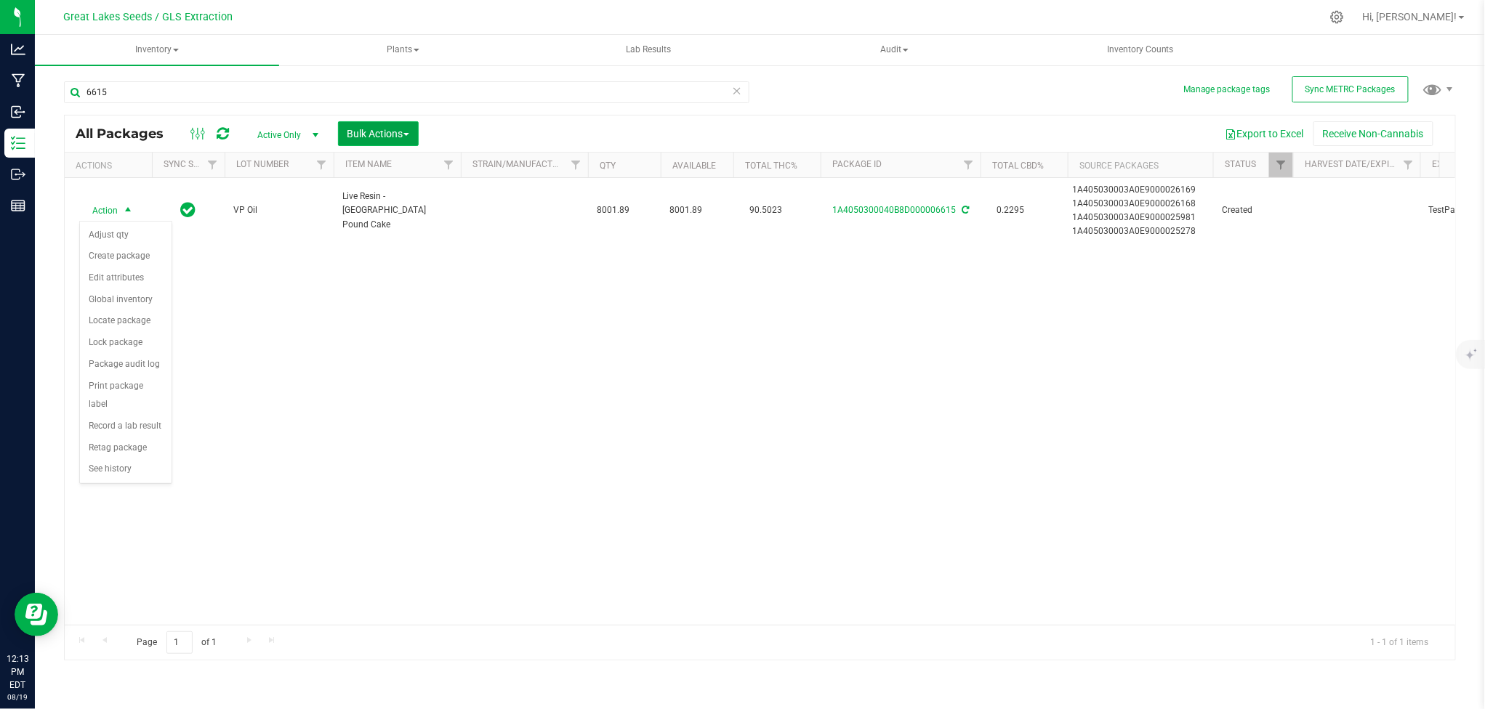
click at [363, 130] on span "Bulk Actions" at bounding box center [378, 134] width 62 height 12
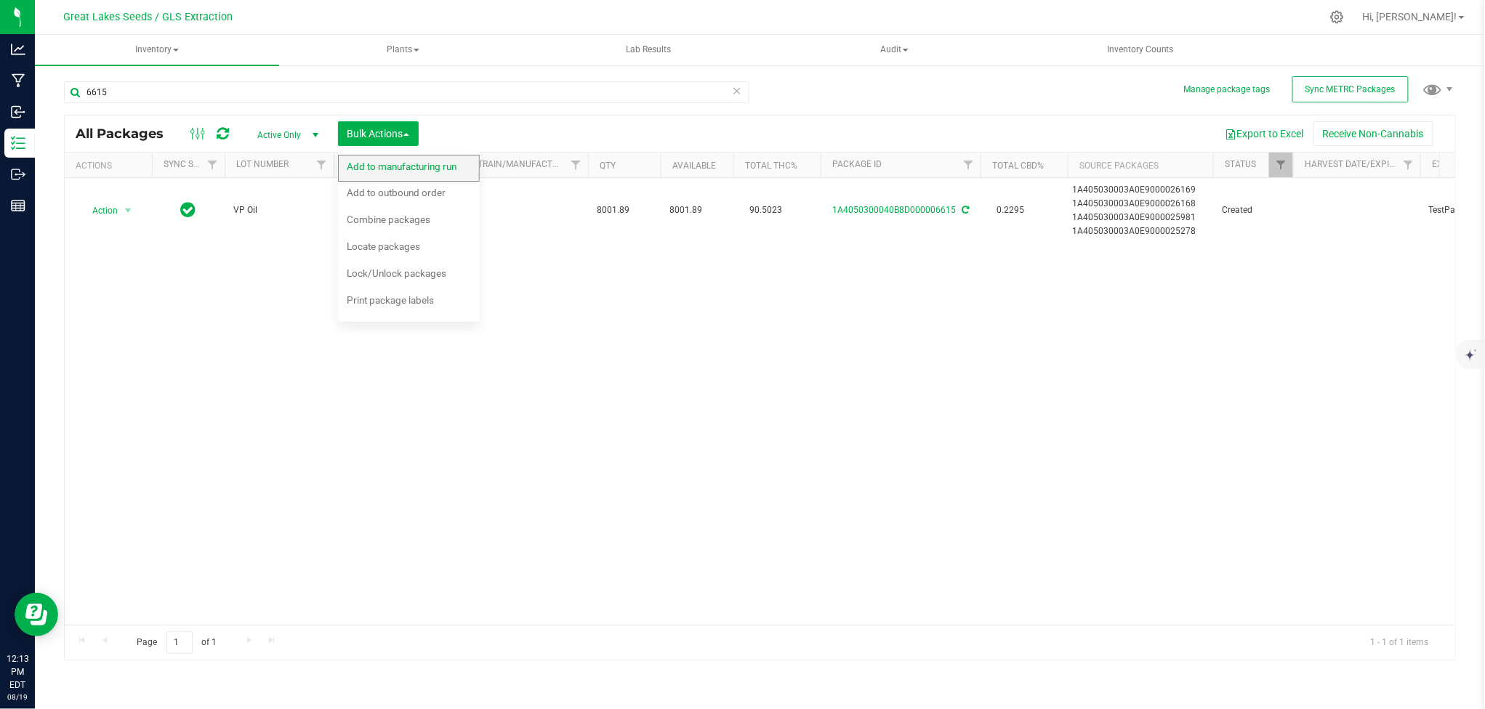
click at [381, 169] on span "Add to manufacturing run" at bounding box center [402, 167] width 110 height 12
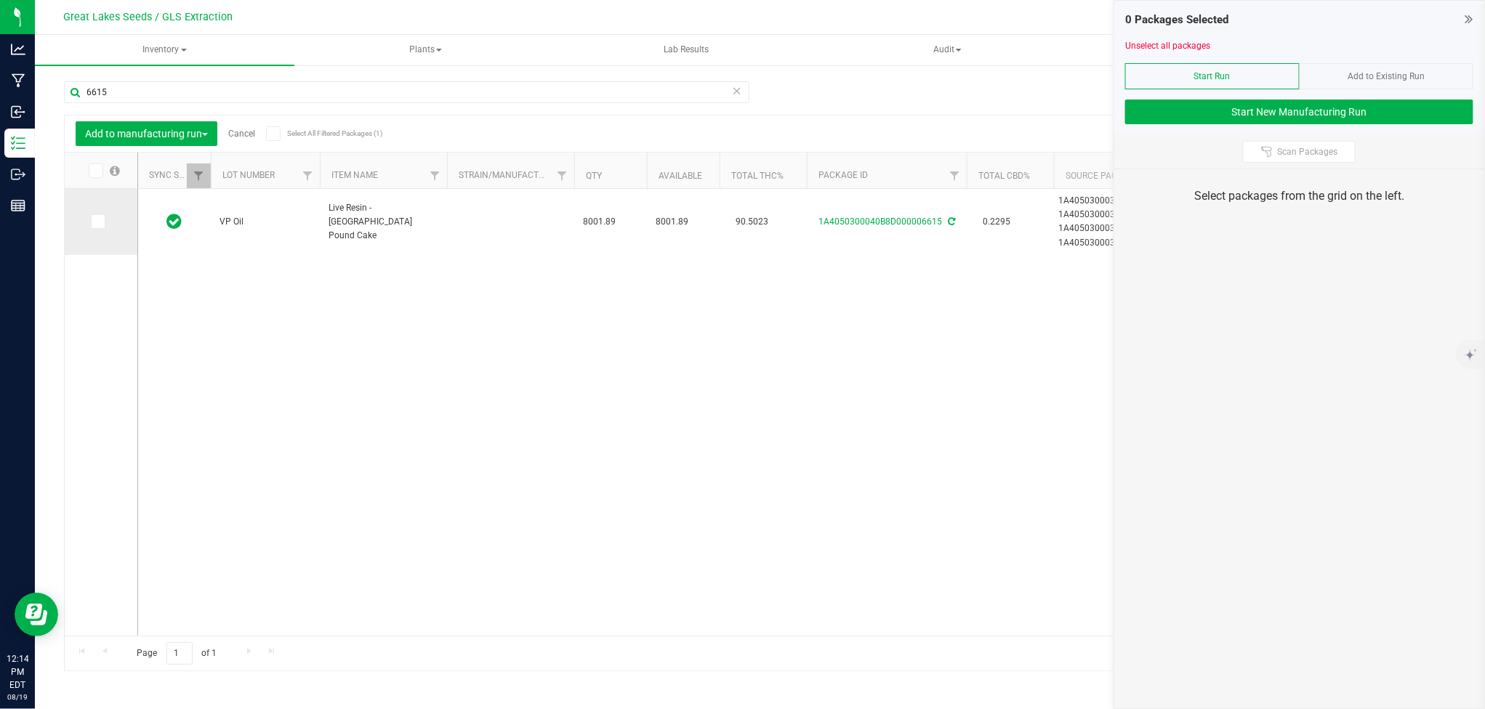
click at [94, 222] on icon at bounding box center [96, 222] width 9 height 0
click at [0, 0] on input "checkbox" at bounding box center [0, 0] width 0 height 0
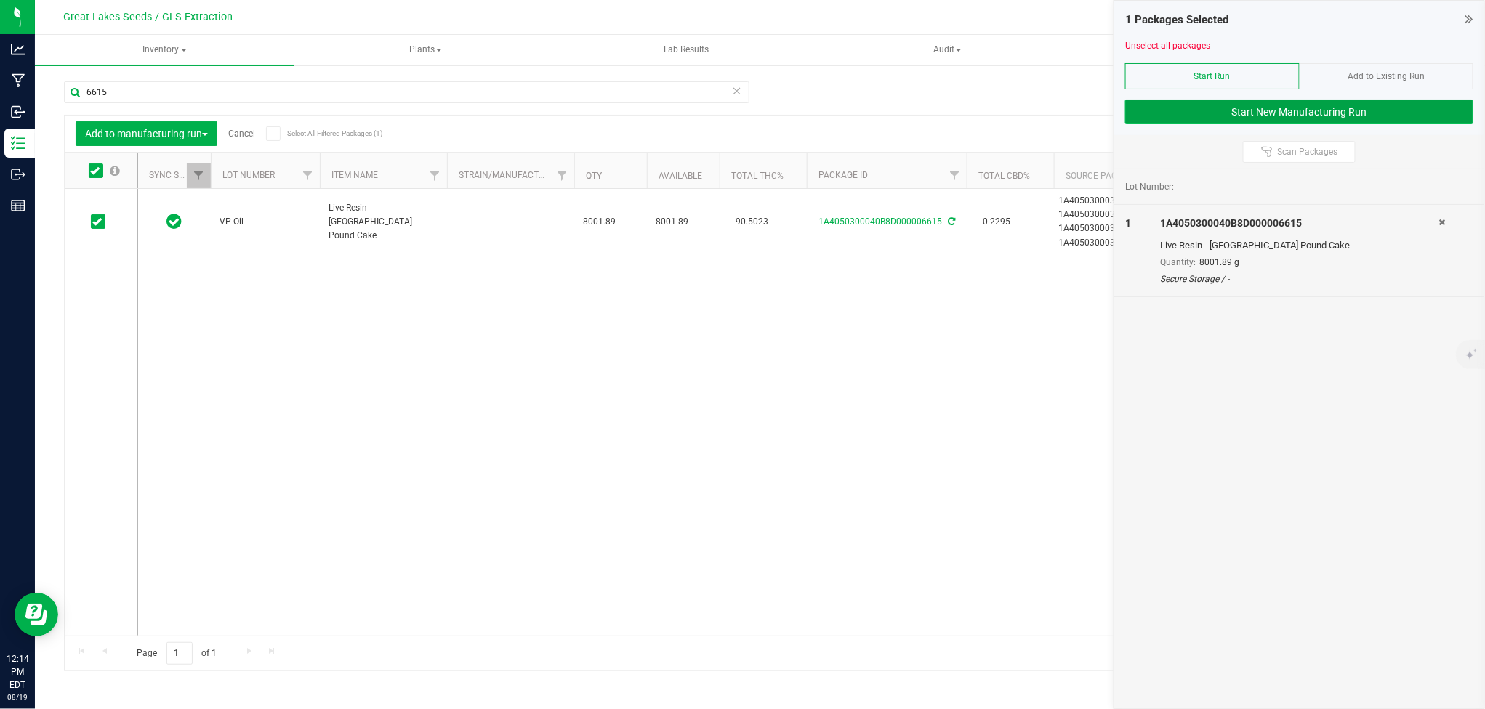
click at [1272, 115] on button "Start New Manufacturing Run" at bounding box center [1299, 112] width 348 height 25
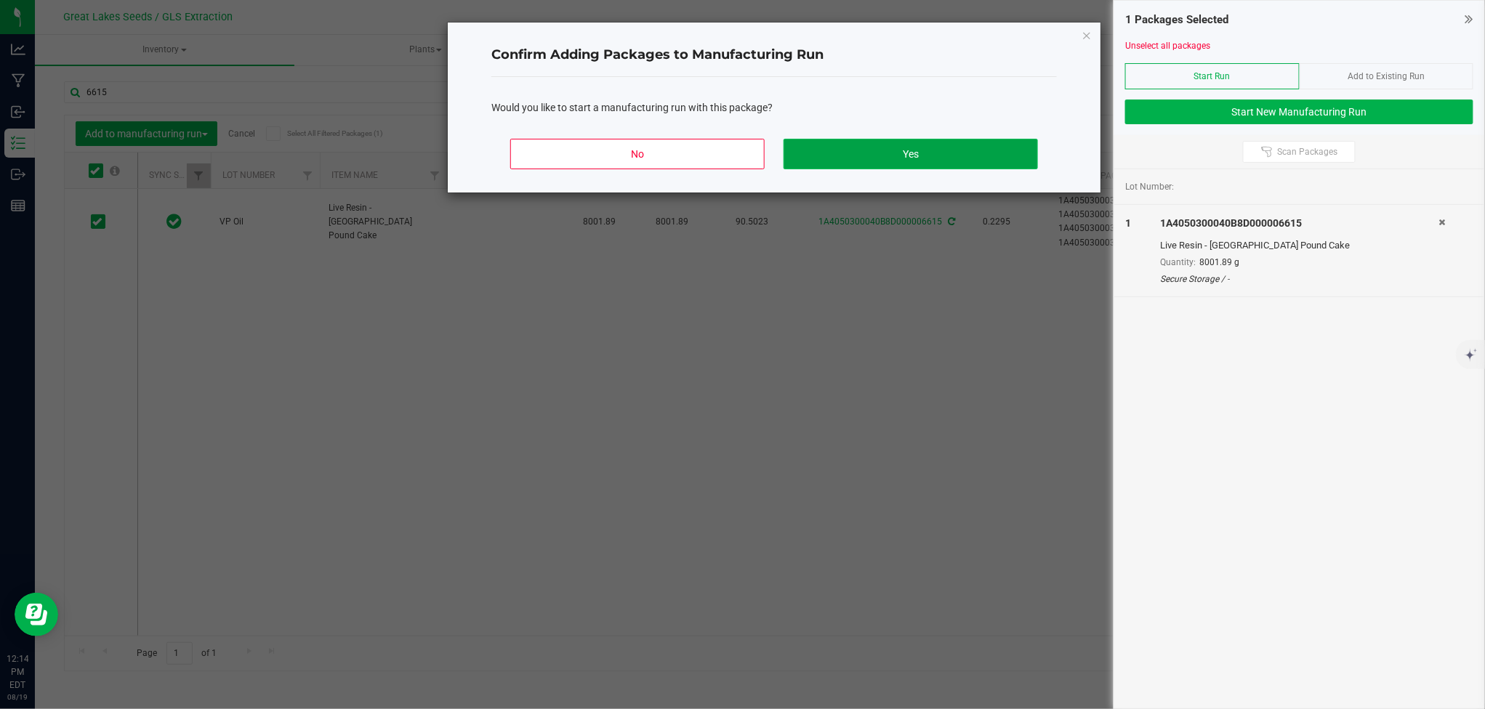
click at [904, 157] on button "Yes" at bounding box center [910, 154] width 254 height 31
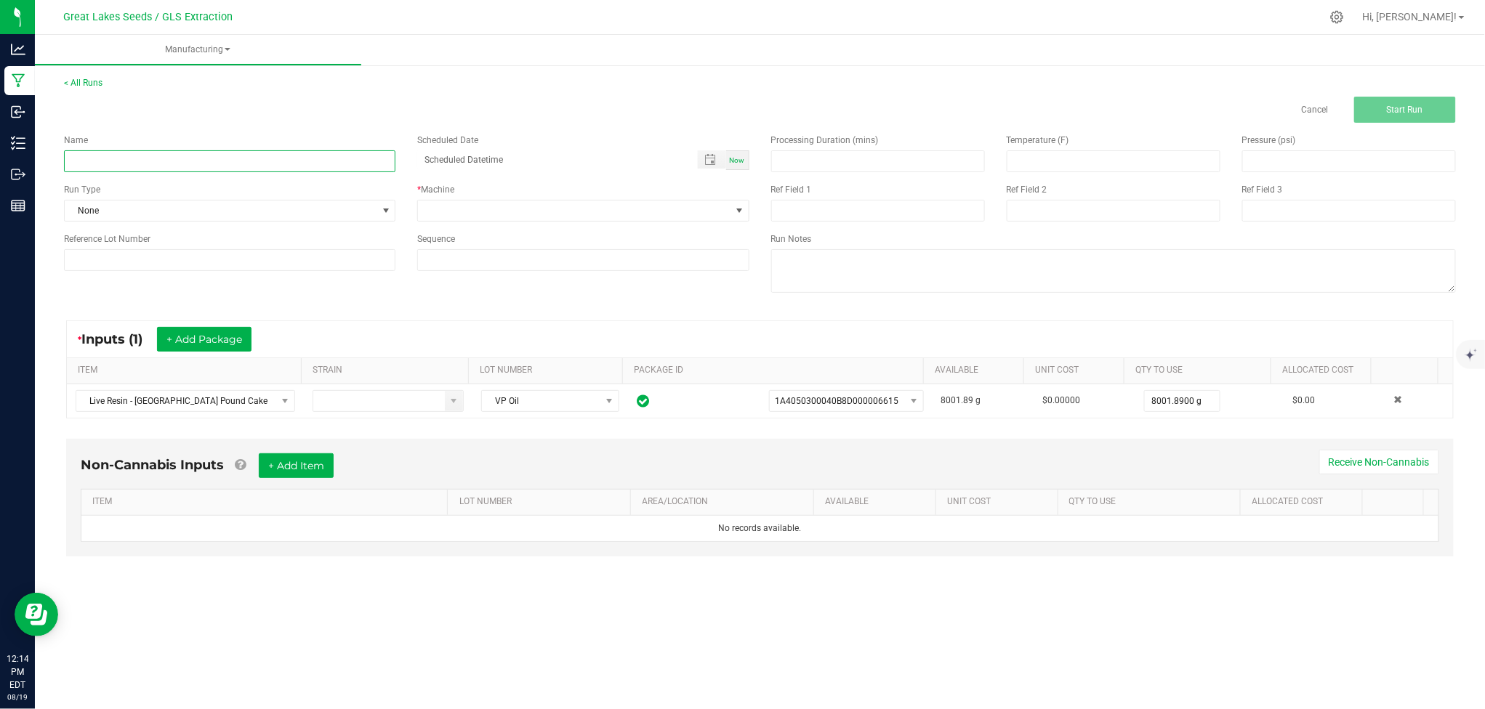
click at [333, 163] on input at bounding box center [229, 161] width 331 height 22
type input "Cart Filling LPC"
click at [277, 211] on span "None" at bounding box center [221, 211] width 312 height 20
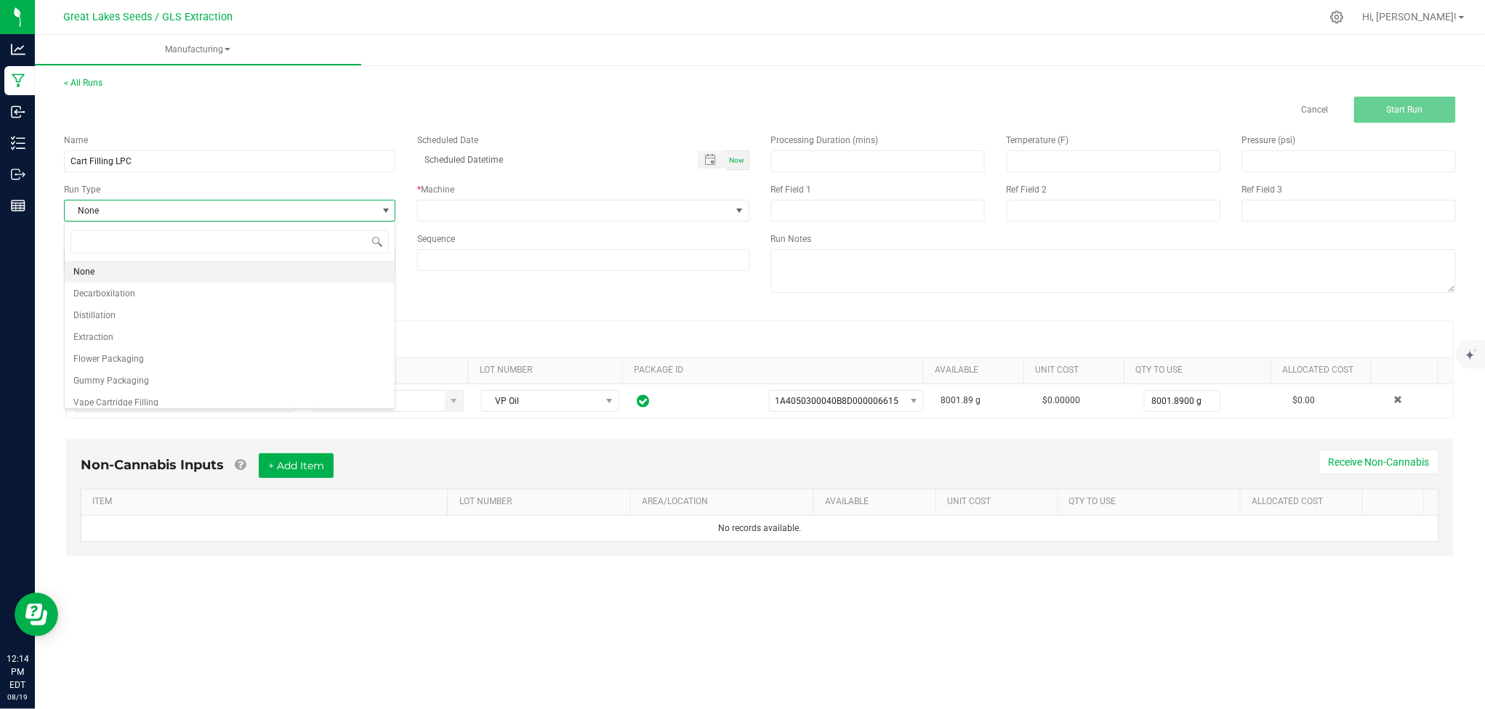
scroll to position [22, 331]
click at [163, 395] on li "Vape Cartridge Filling" at bounding box center [230, 403] width 330 height 22
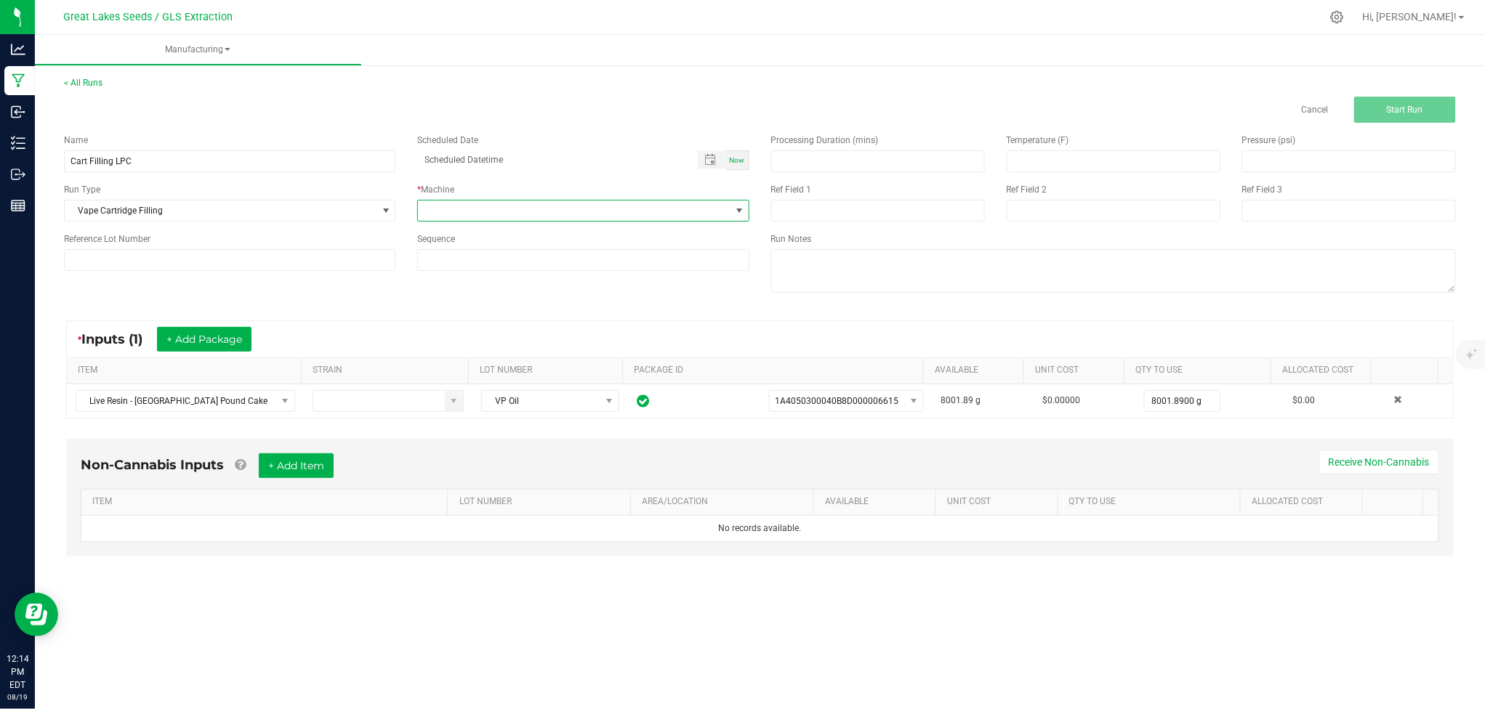
click at [527, 208] on span at bounding box center [574, 211] width 312 height 20
click at [488, 363] on li "Vape Cartridge Filler" at bounding box center [583, 372] width 330 height 25
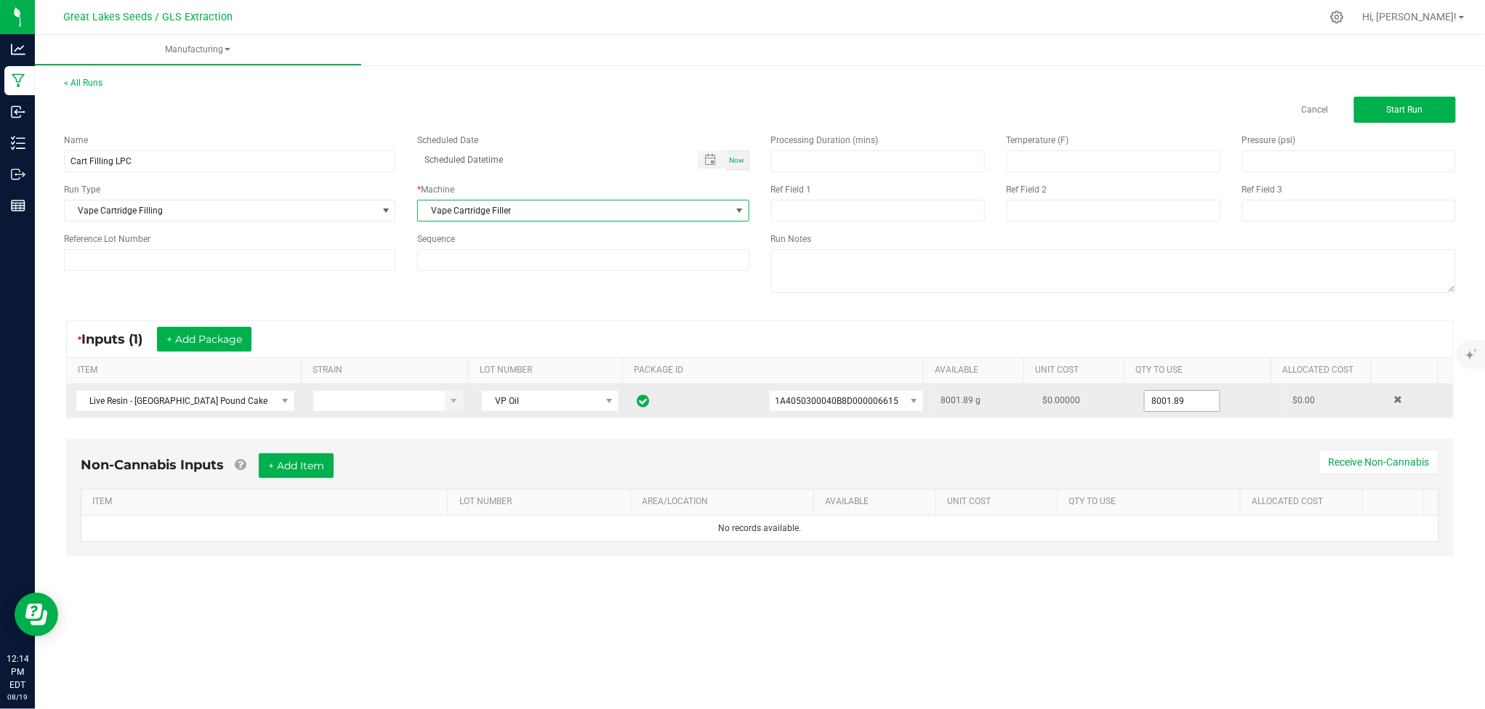
click at [1157, 400] on input "8001.89" at bounding box center [1182, 401] width 75 height 20
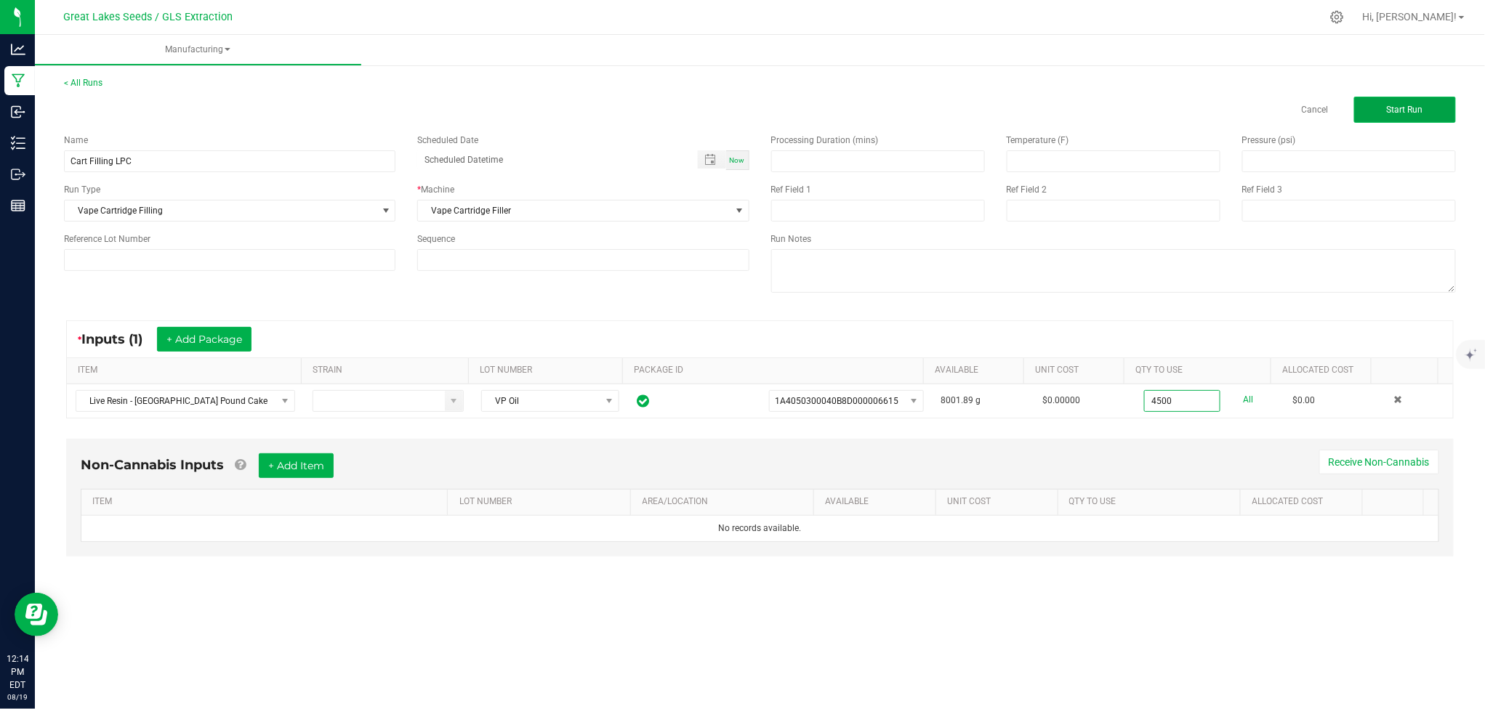
type input "4500.0000 g"
click at [1387, 110] on span "Start Run" at bounding box center [1405, 110] width 36 height 10
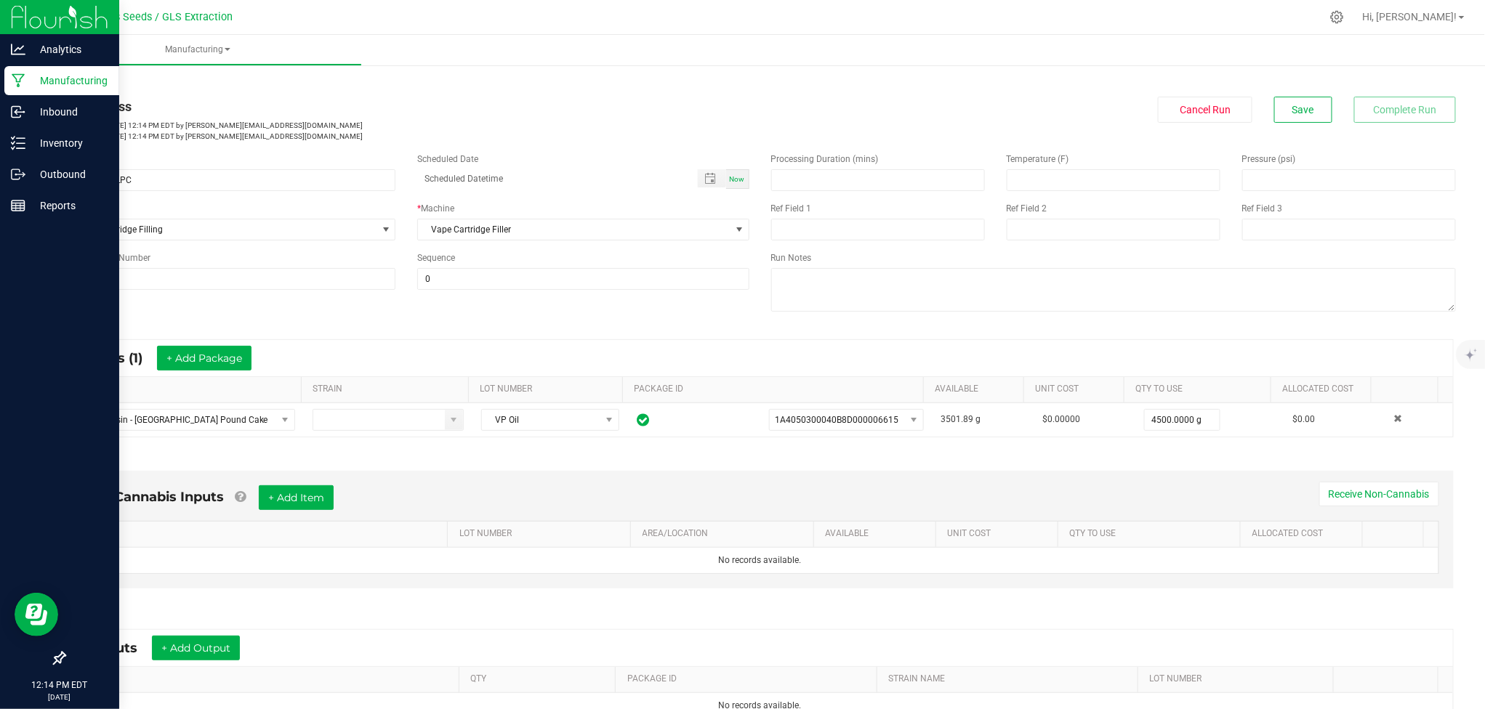
click at [63, 77] on p "Manufacturing" at bounding box center [68, 80] width 87 height 17
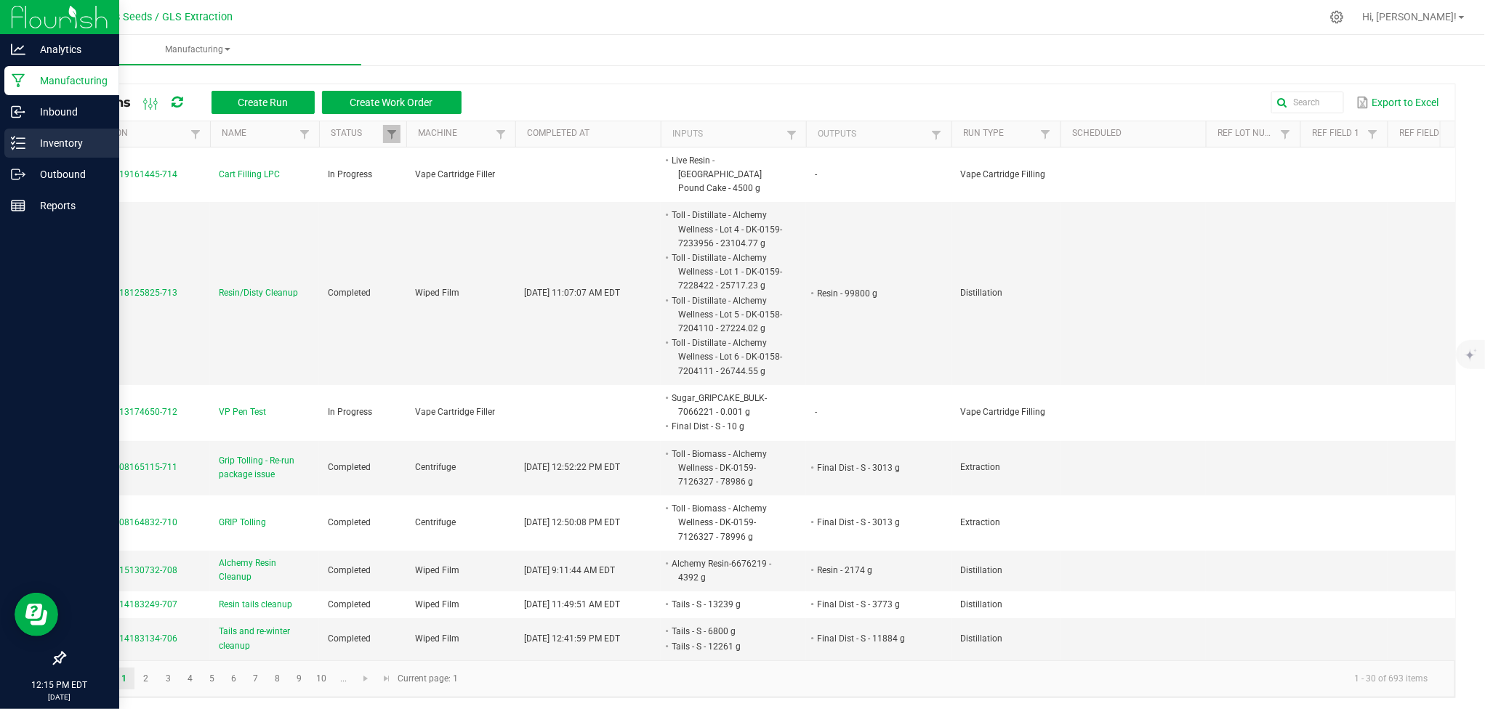
click at [39, 148] on p "Inventory" at bounding box center [68, 142] width 87 height 17
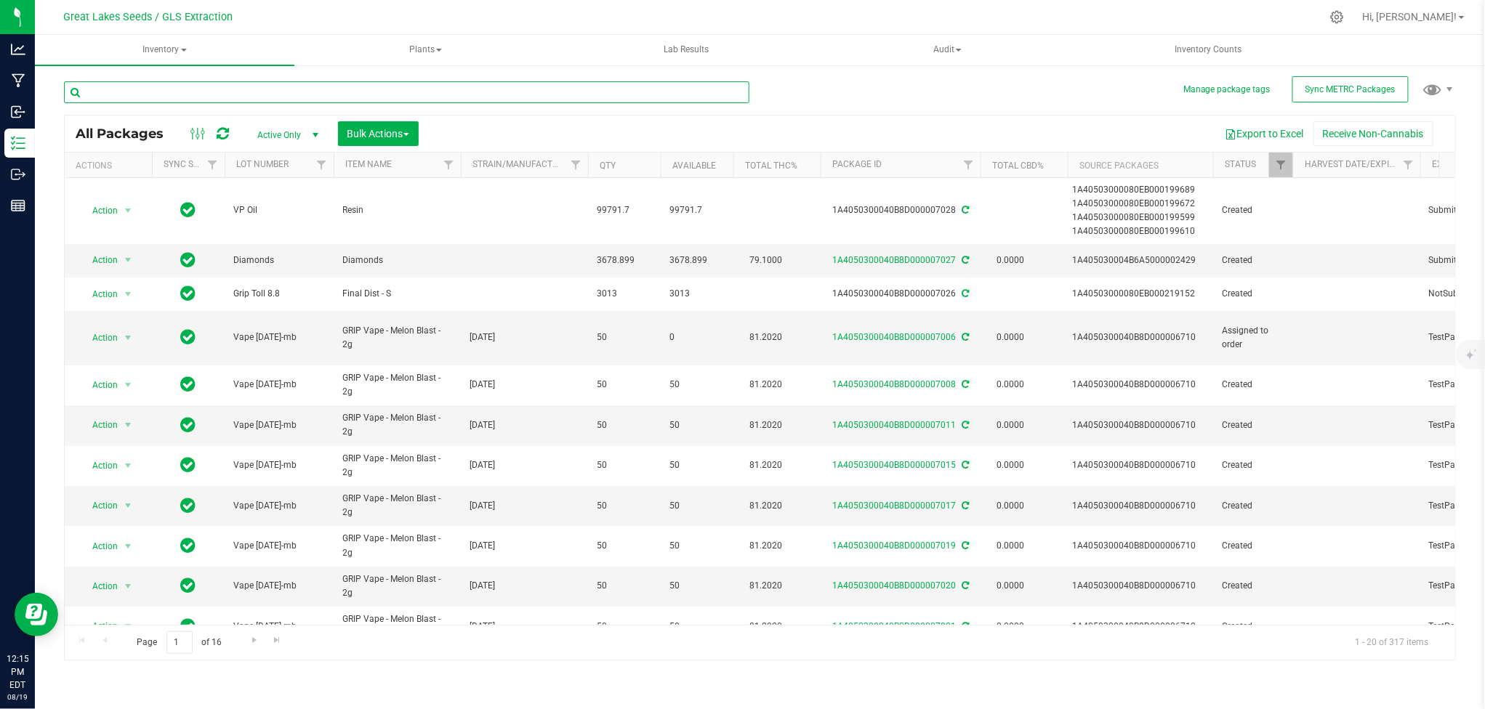
click at [293, 98] on input "text" at bounding box center [406, 92] width 685 height 22
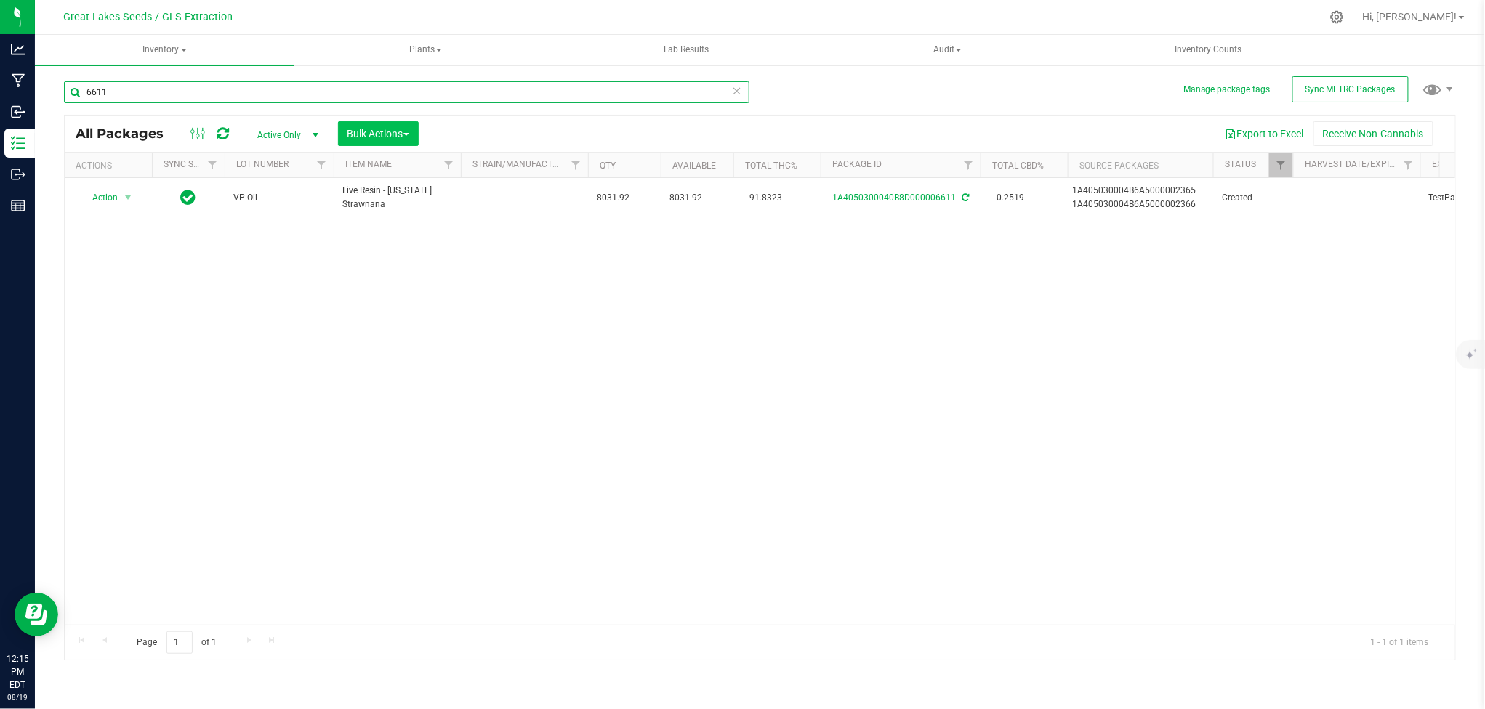
type input "6611"
click at [384, 139] on span "Bulk Actions" at bounding box center [378, 134] width 62 height 12
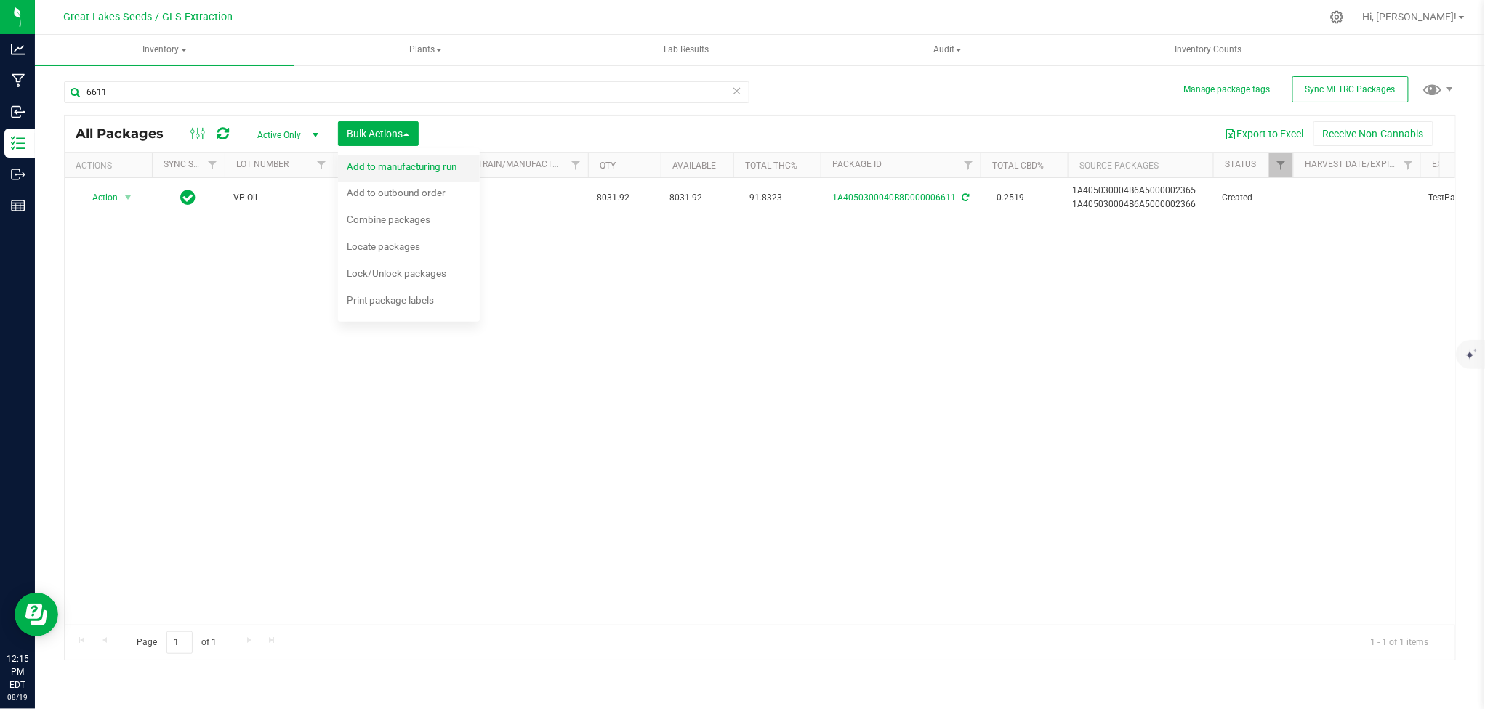
click at [391, 166] on span "Add to manufacturing run" at bounding box center [402, 167] width 110 height 12
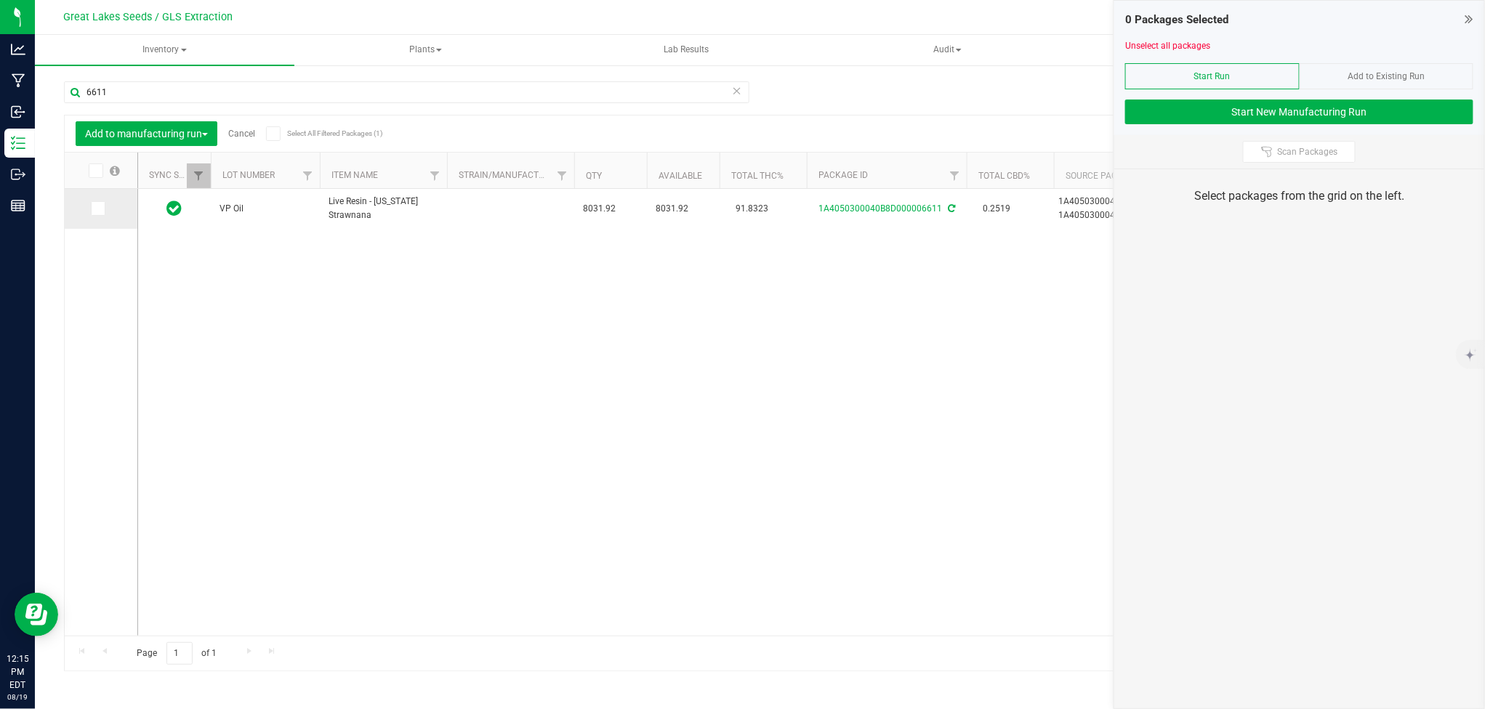
click at [100, 209] on icon at bounding box center [96, 209] width 9 height 0
click at [0, 0] on input "checkbox" at bounding box center [0, 0] width 0 height 0
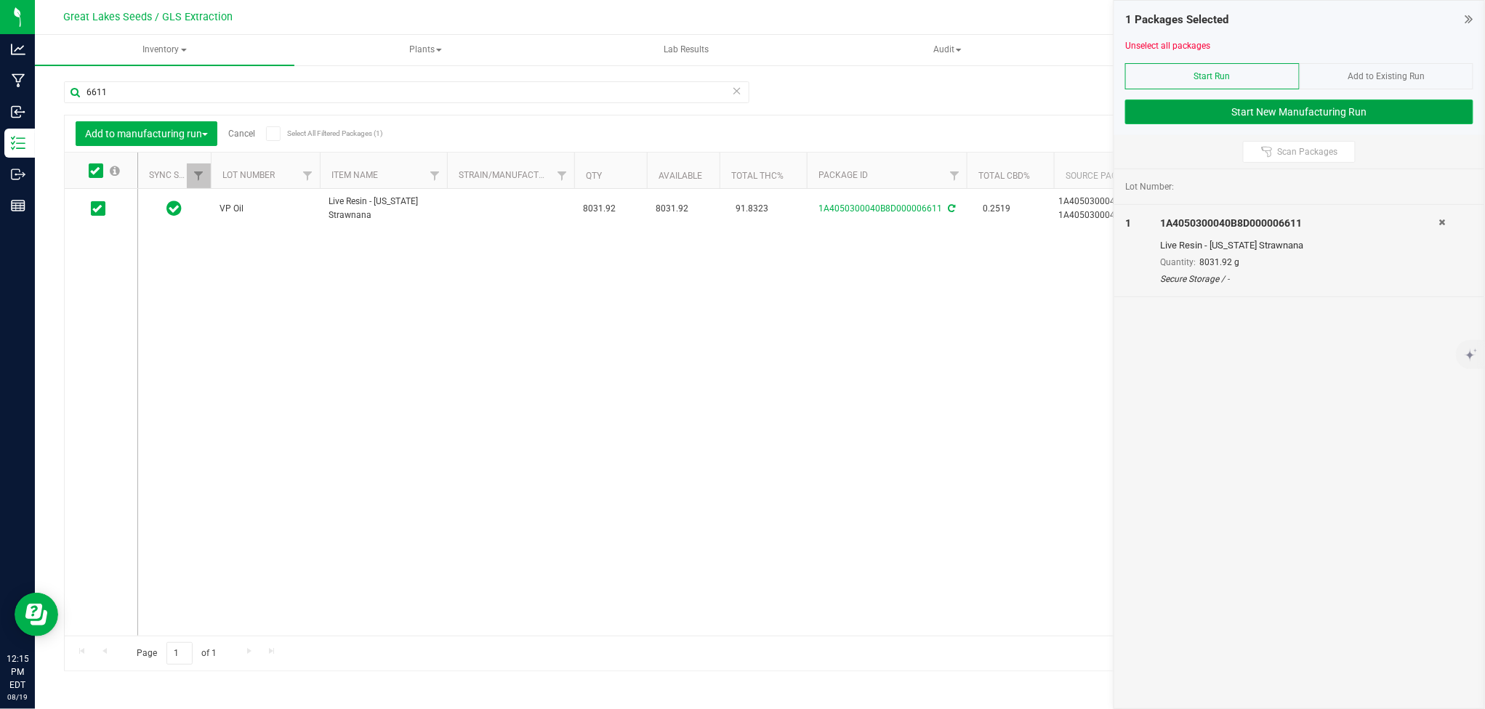
click at [1307, 112] on button "Start New Manufacturing Run" at bounding box center [1299, 112] width 348 height 25
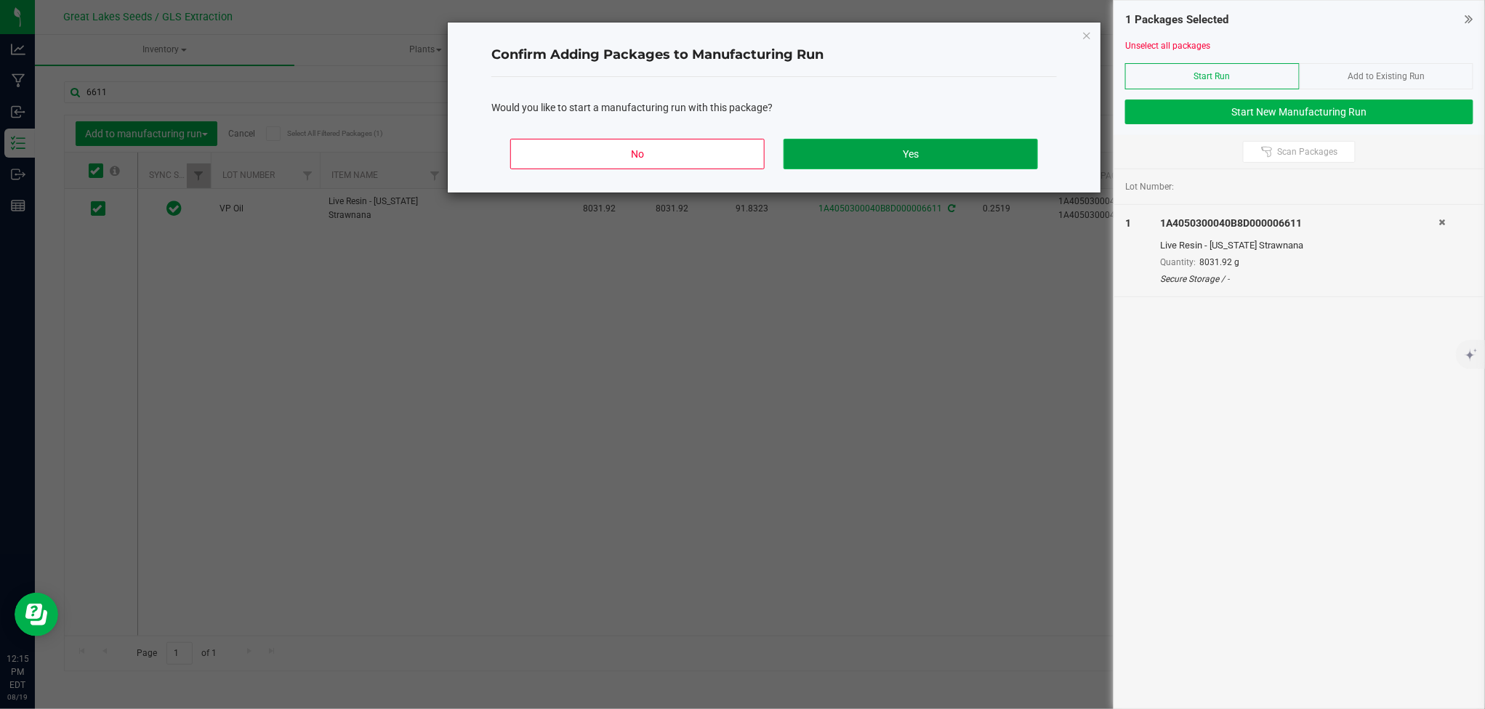
click at [963, 155] on button "Yes" at bounding box center [910, 154] width 254 height 31
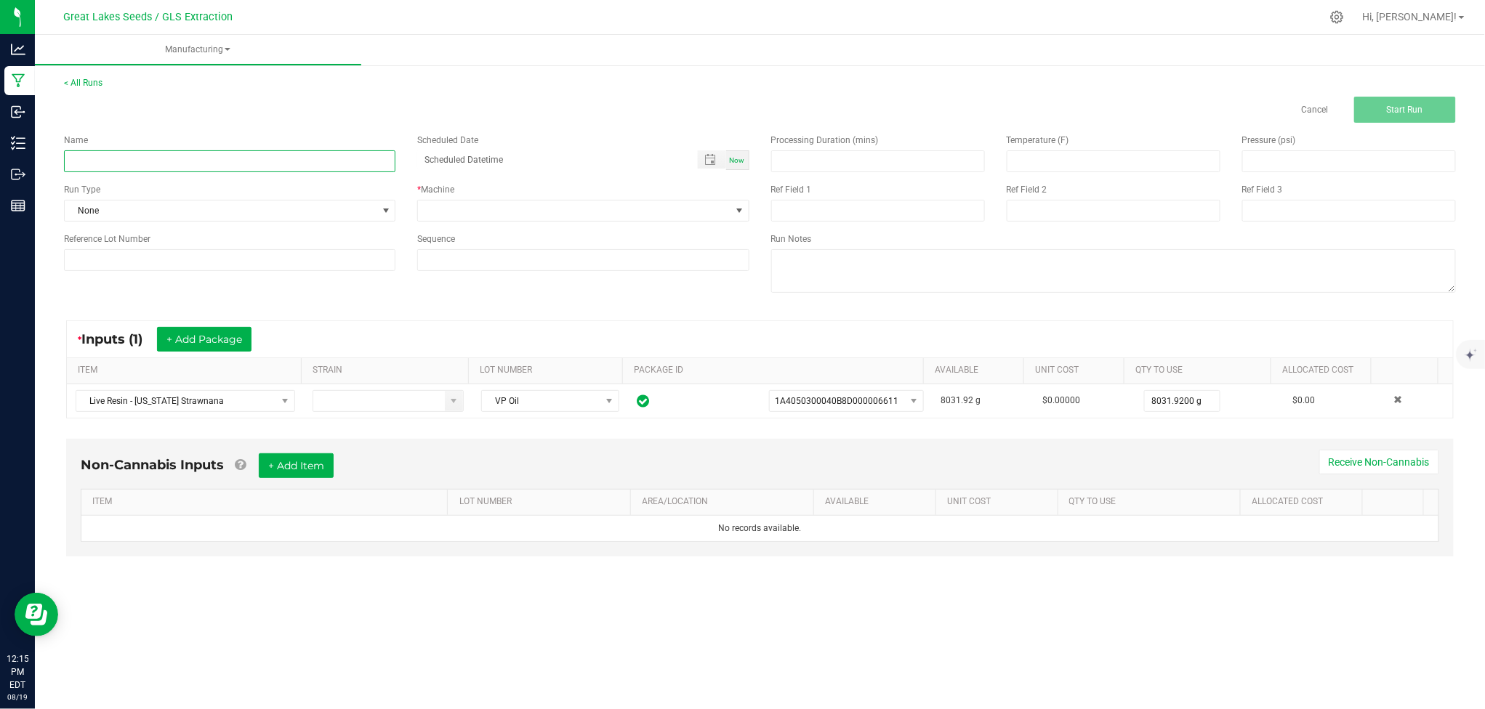
click at [359, 157] on input at bounding box center [229, 161] width 331 height 22
type input "GRIP Vape MICH STRAW"
click at [370, 206] on span "None" at bounding box center [221, 211] width 312 height 20
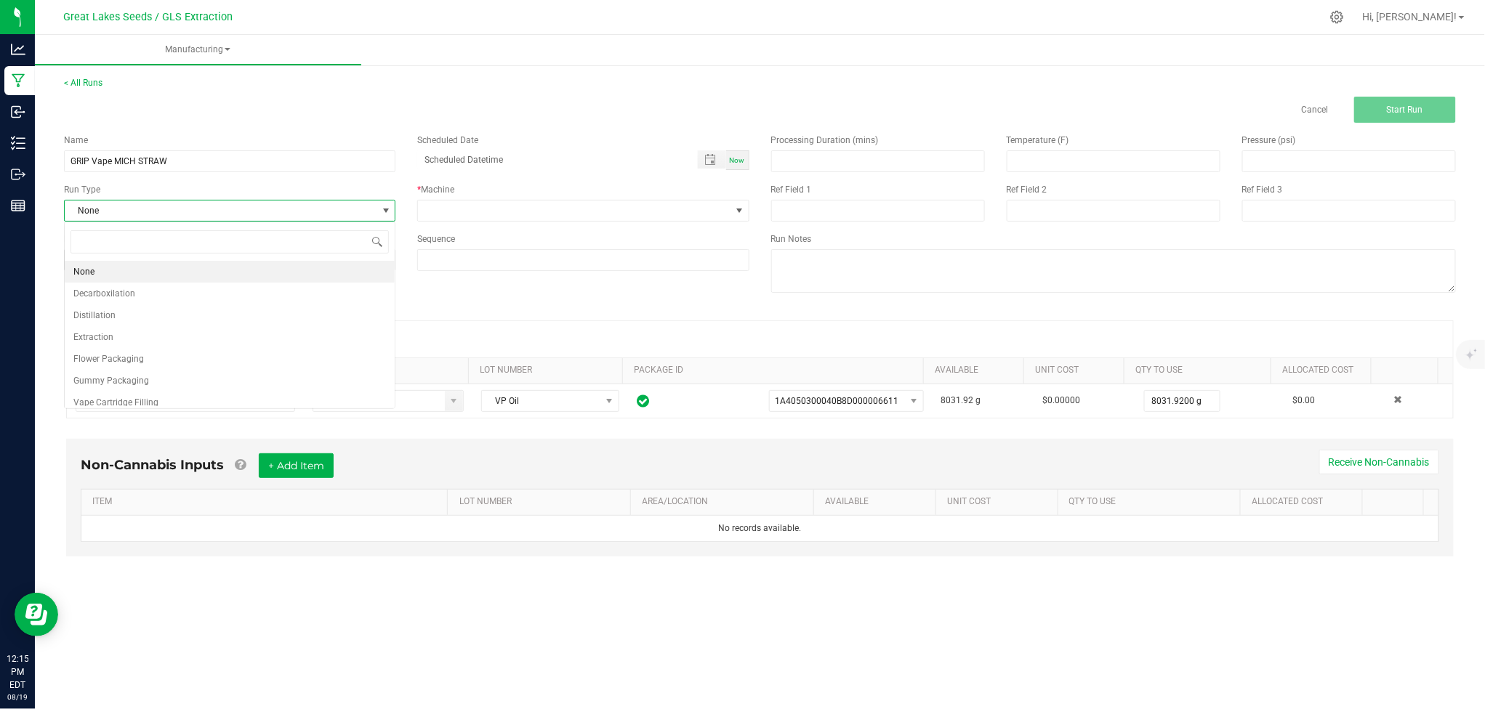
scroll to position [22, 331]
click at [259, 394] on li "Vape Cartridge Filling" at bounding box center [230, 403] width 330 height 22
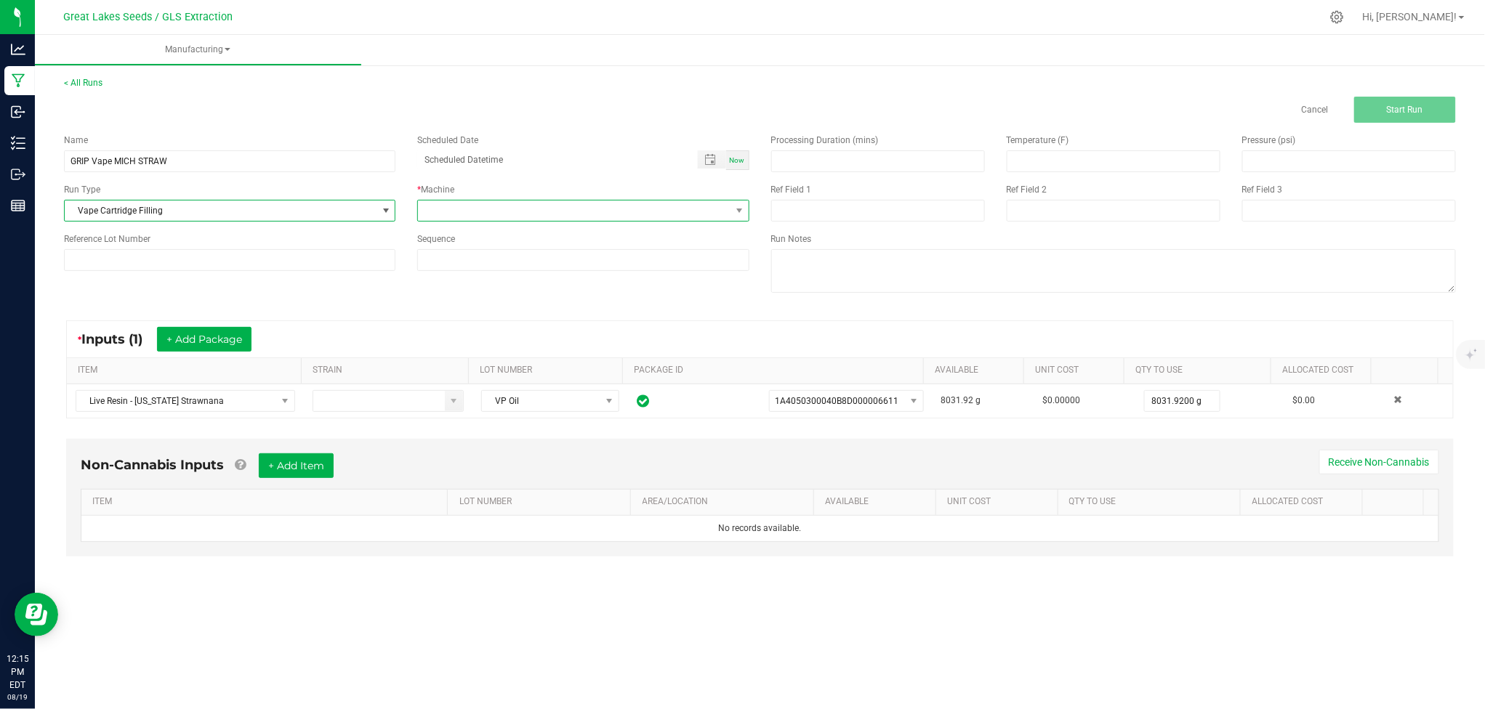
click at [535, 211] on span at bounding box center [574, 211] width 312 height 20
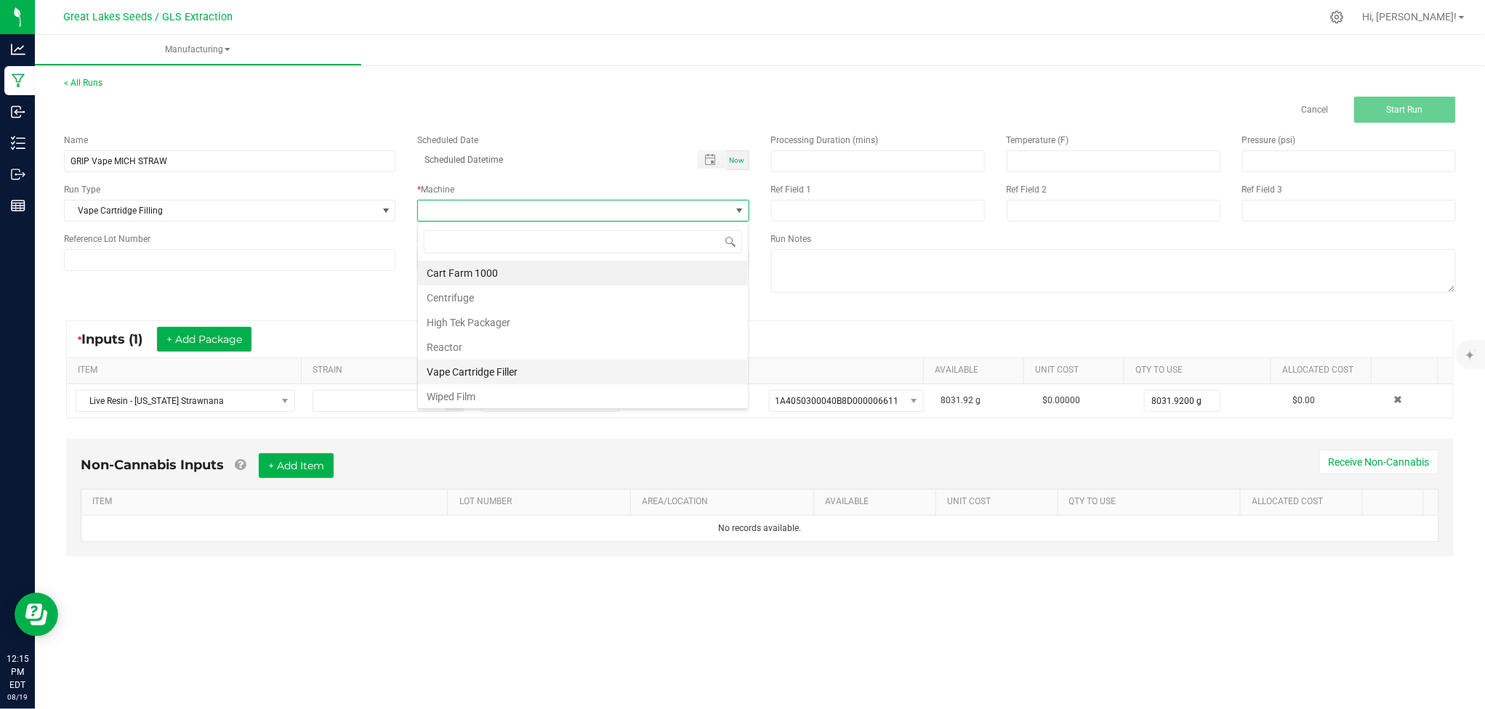
click at [510, 370] on li "Vape Cartridge Filler" at bounding box center [583, 372] width 330 height 25
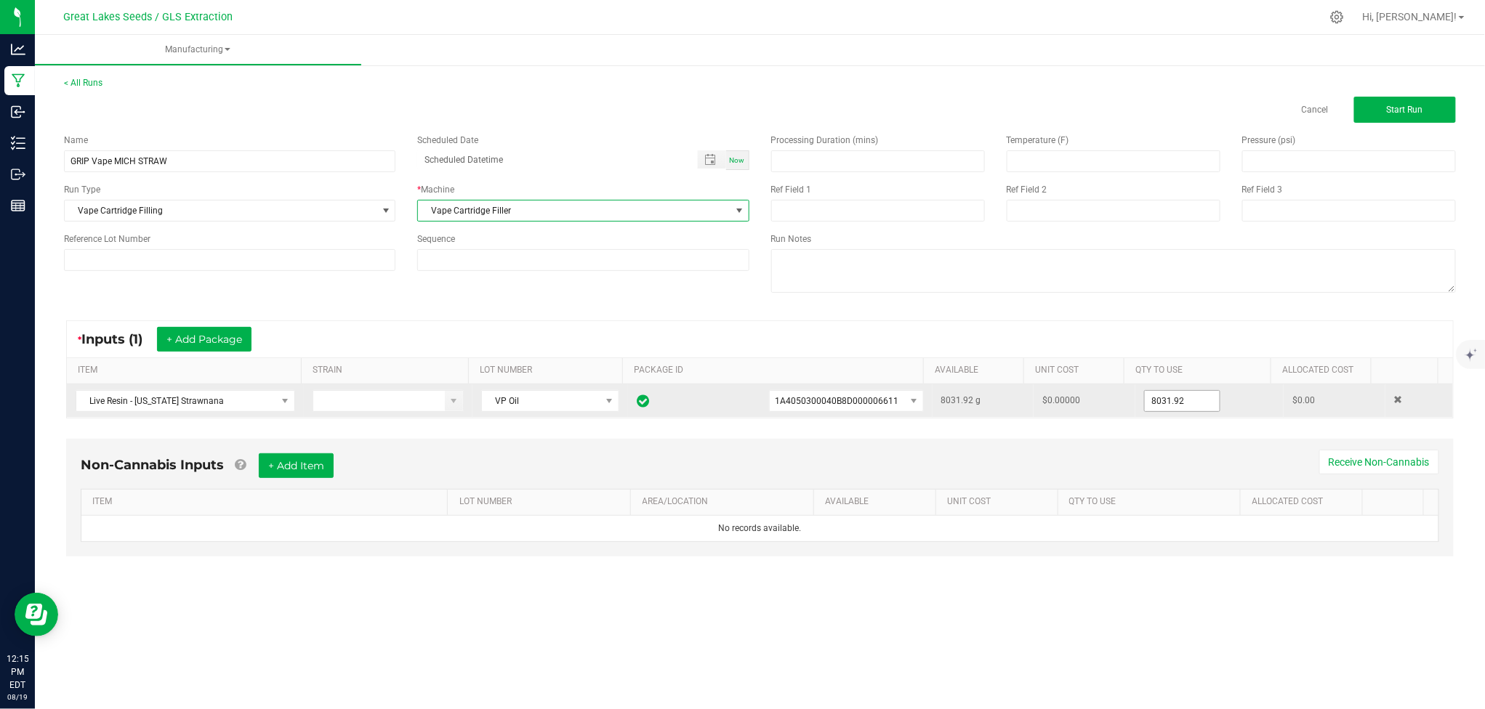
click at [1170, 394] on input "8031.92" at bounding box center [1182, 401] width 75 height 20
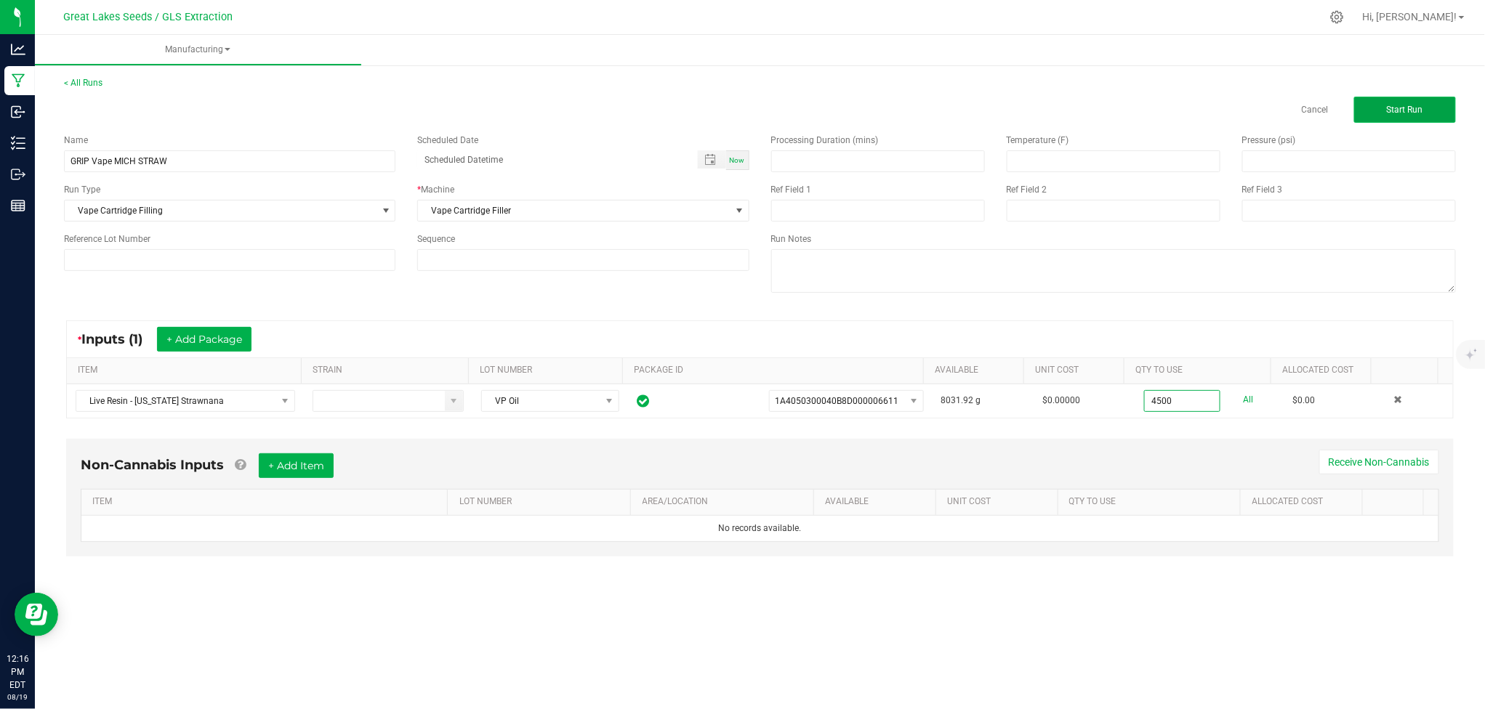
type input "4500.0000 g"
click at [1413, 105] on span "Start Run" at bounding box center [1405, 110] width 36 height 10
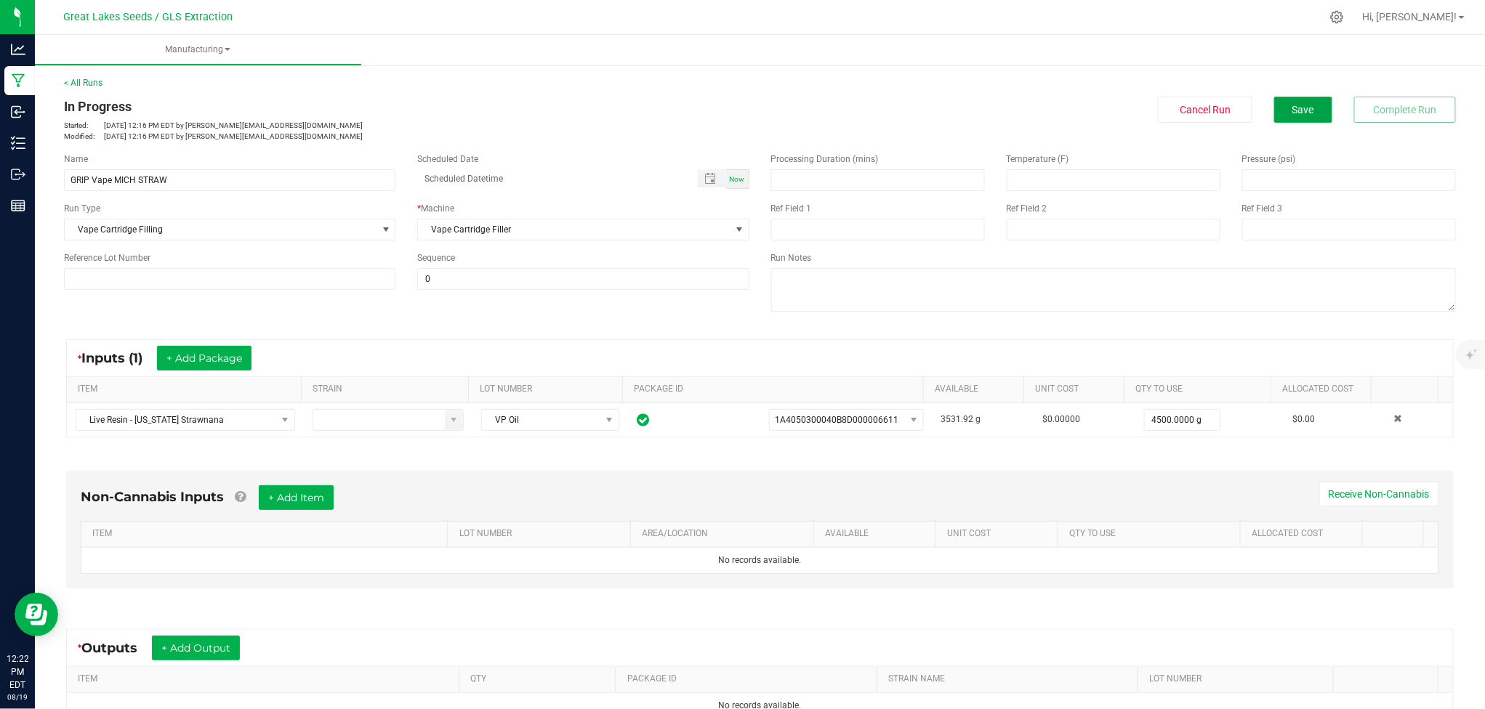
click at [1293, 109] on span "Save" at bounding box center [1303, 110] width 22 height 12
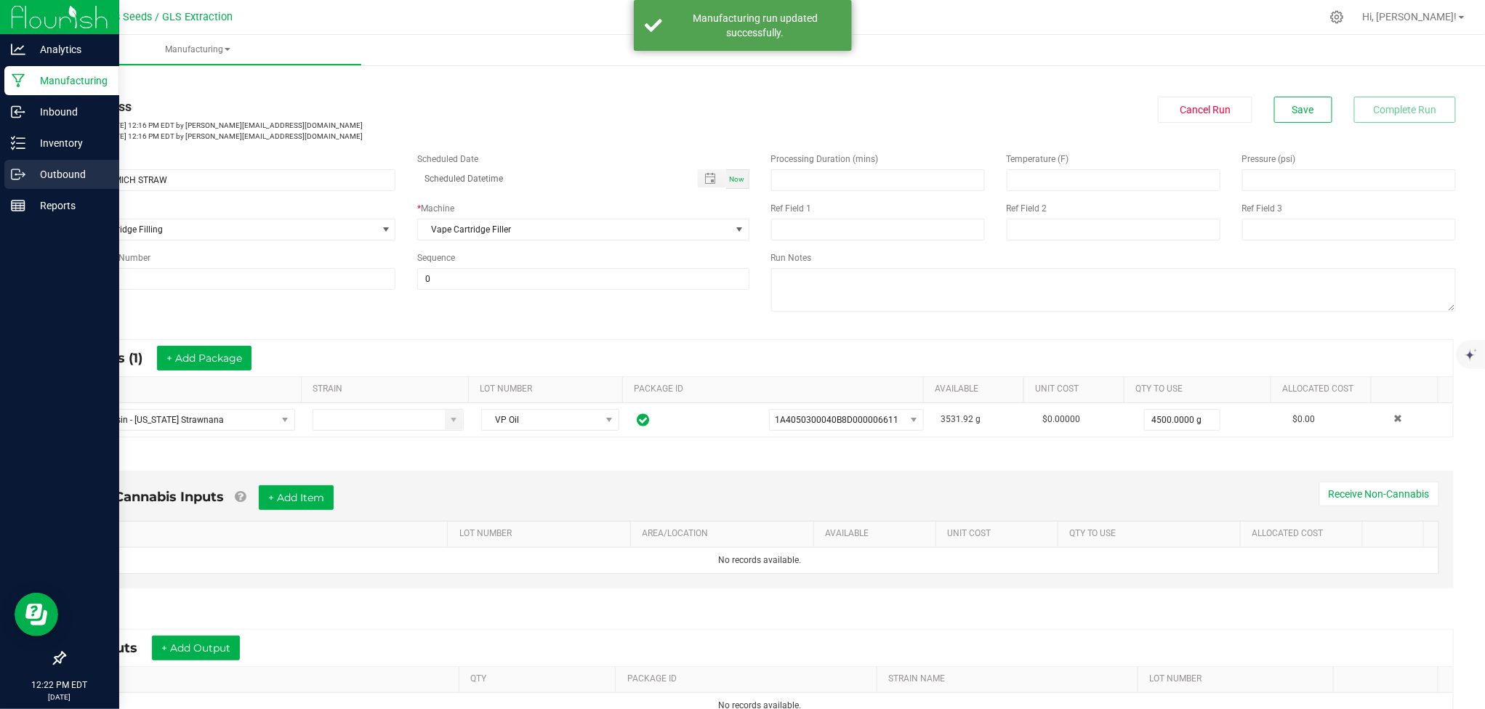
click at [68, 172] on p "Outbound" at bounding box center [68, 174] width 87 height 17
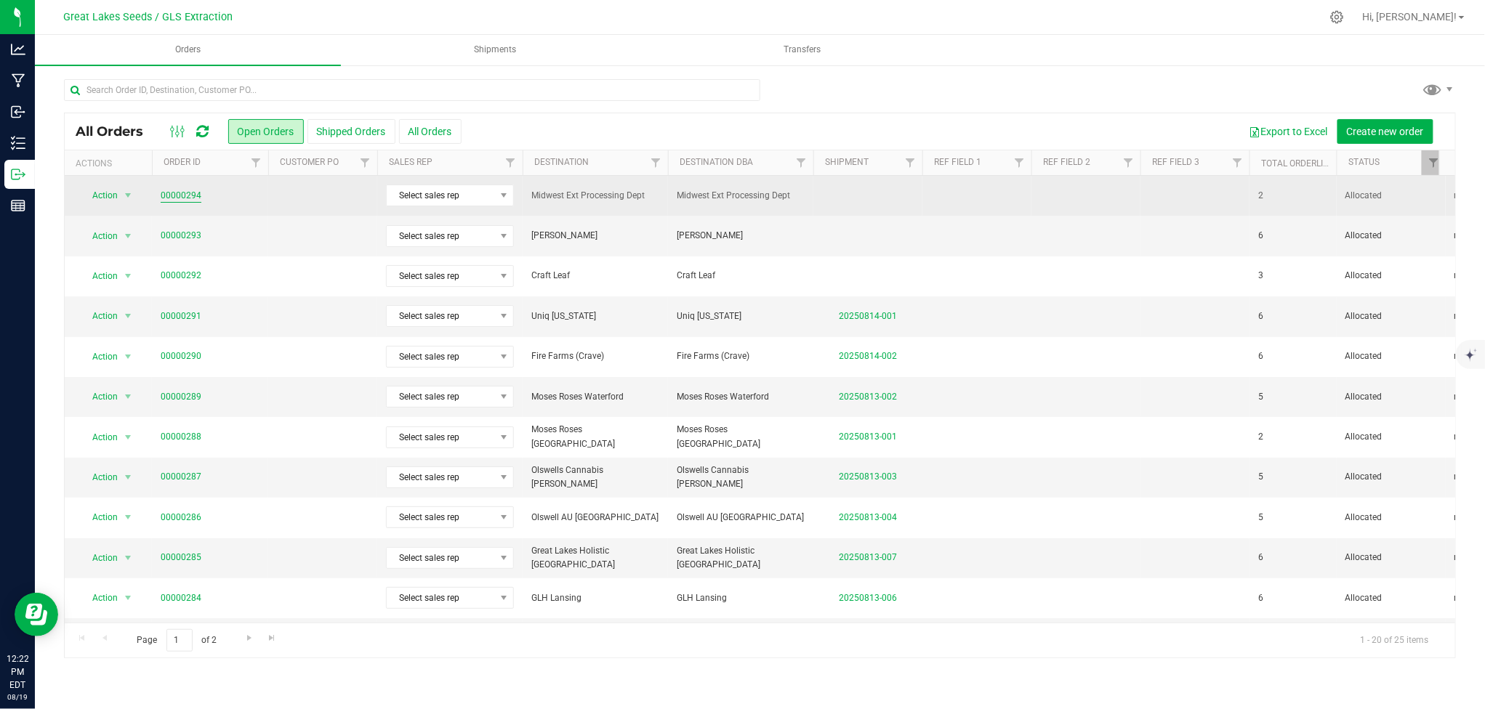
click at [166, 191] on link "00000294" at bounding box center [181, 196] width 41 height 14
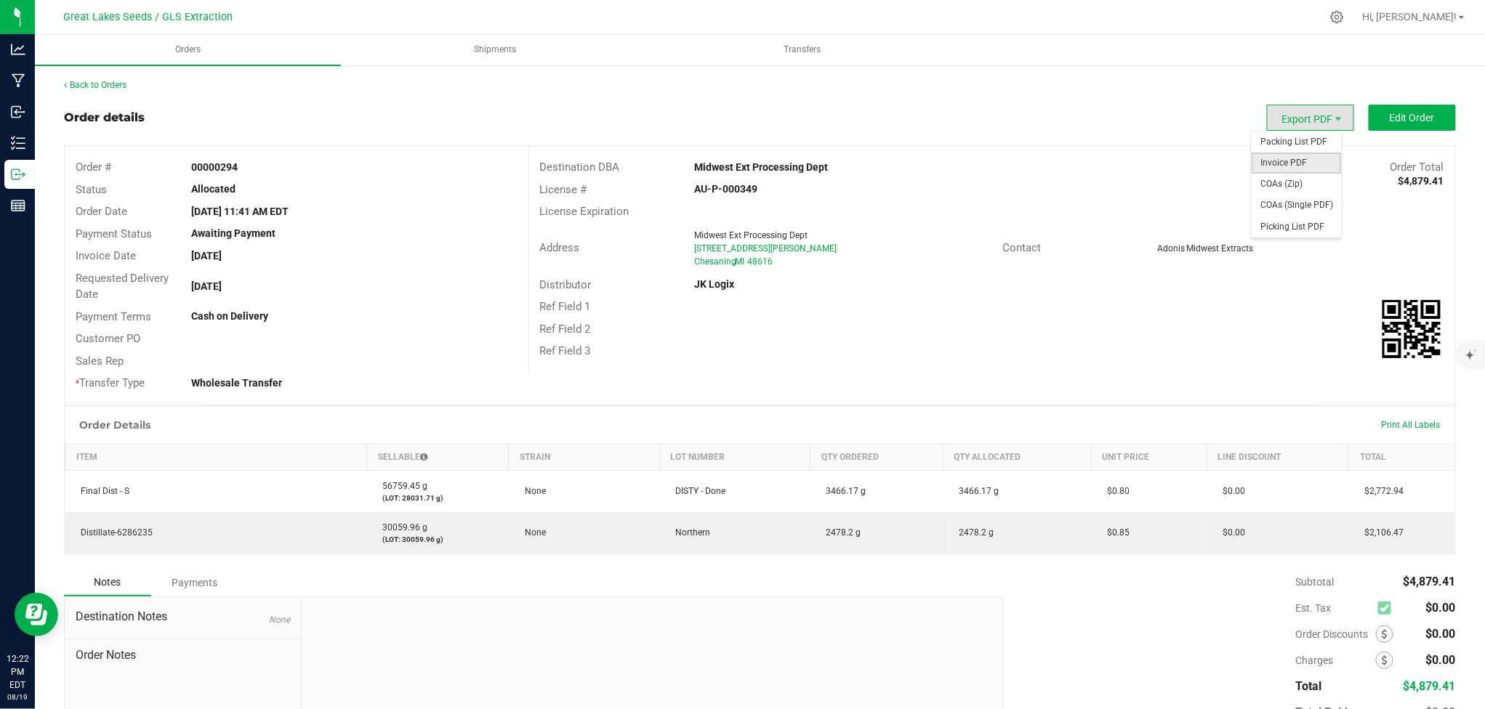
click at [1300, 169] on span "Invoice PDF" at bounding box center [1296, 163] width 90 height 21
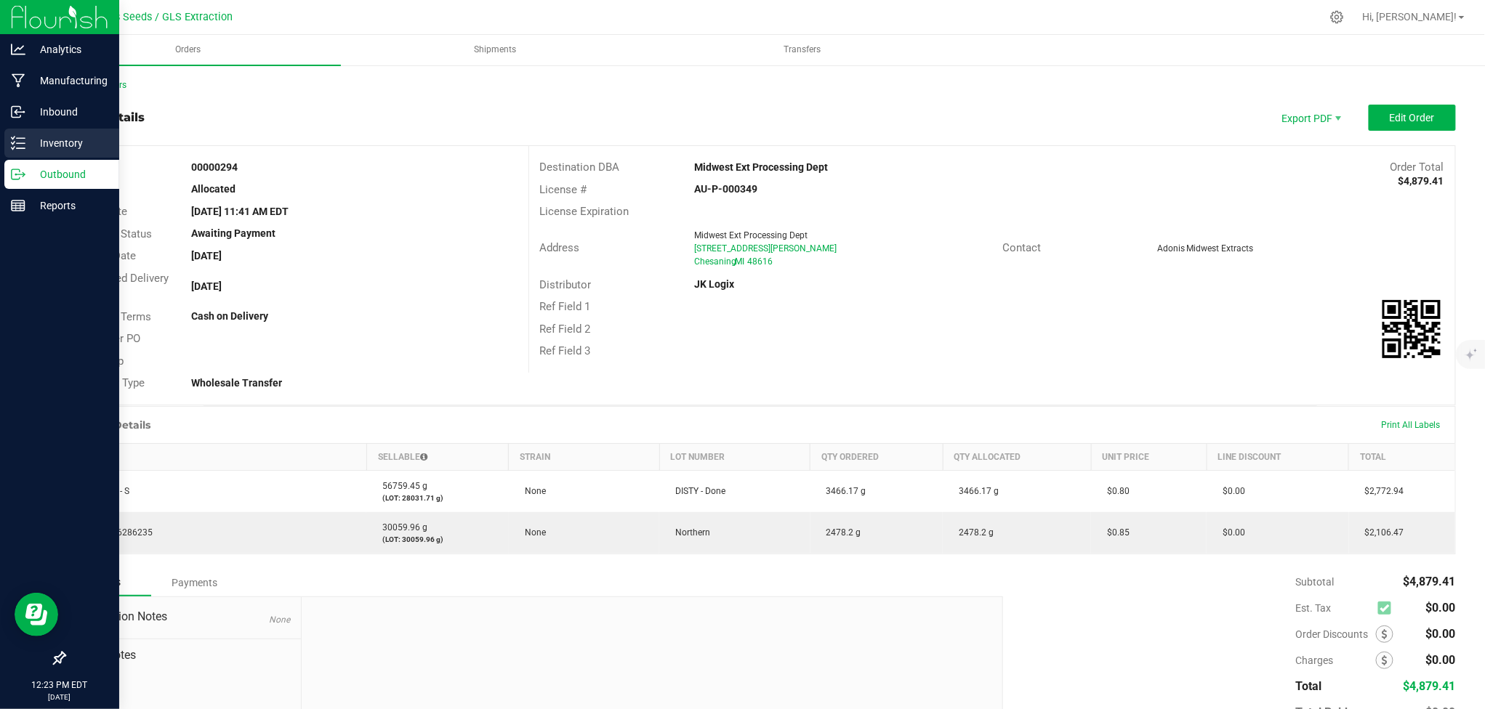
click at [47, 144] on p "Inventory" at bounding box center [68, 142] width 87 height 17
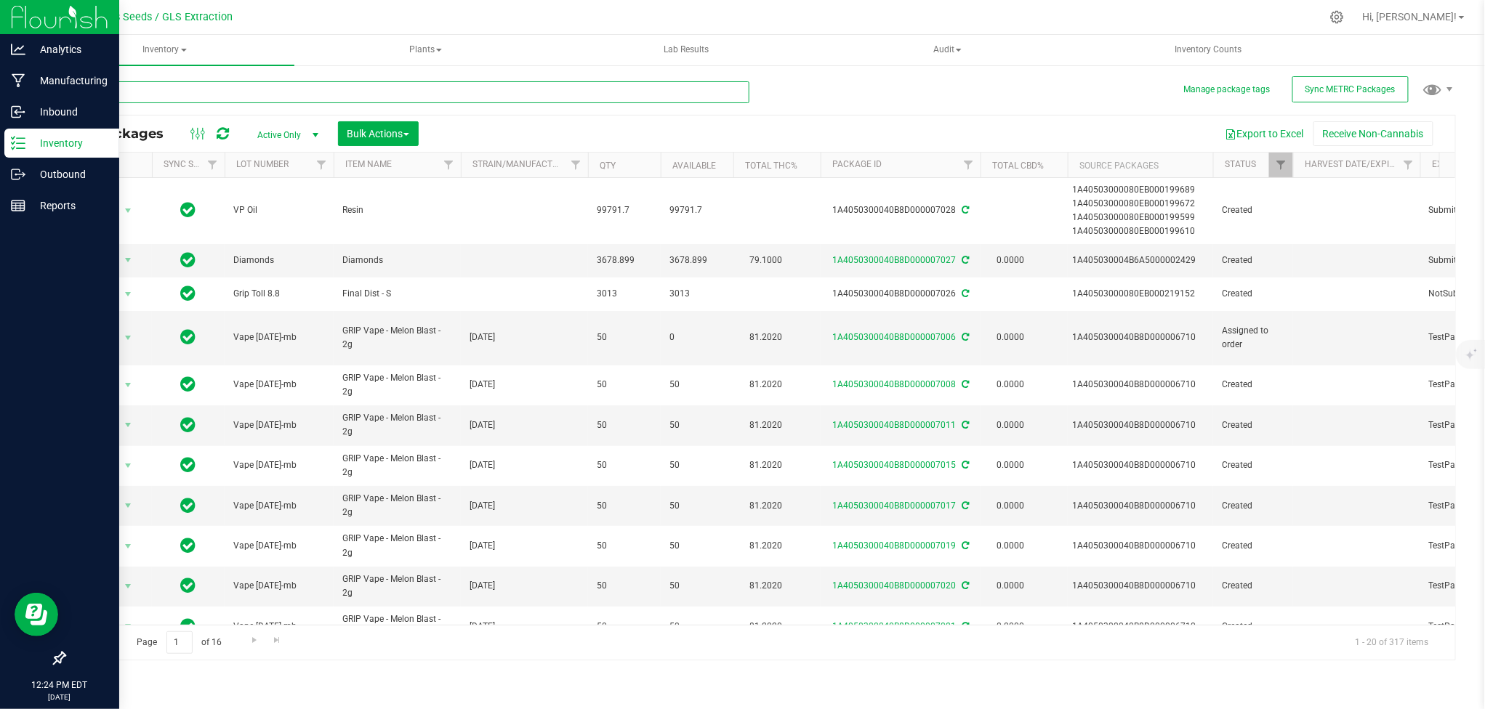
click at [186, 95] on input "text" at bounding box center [406, 92] width 685 height 22
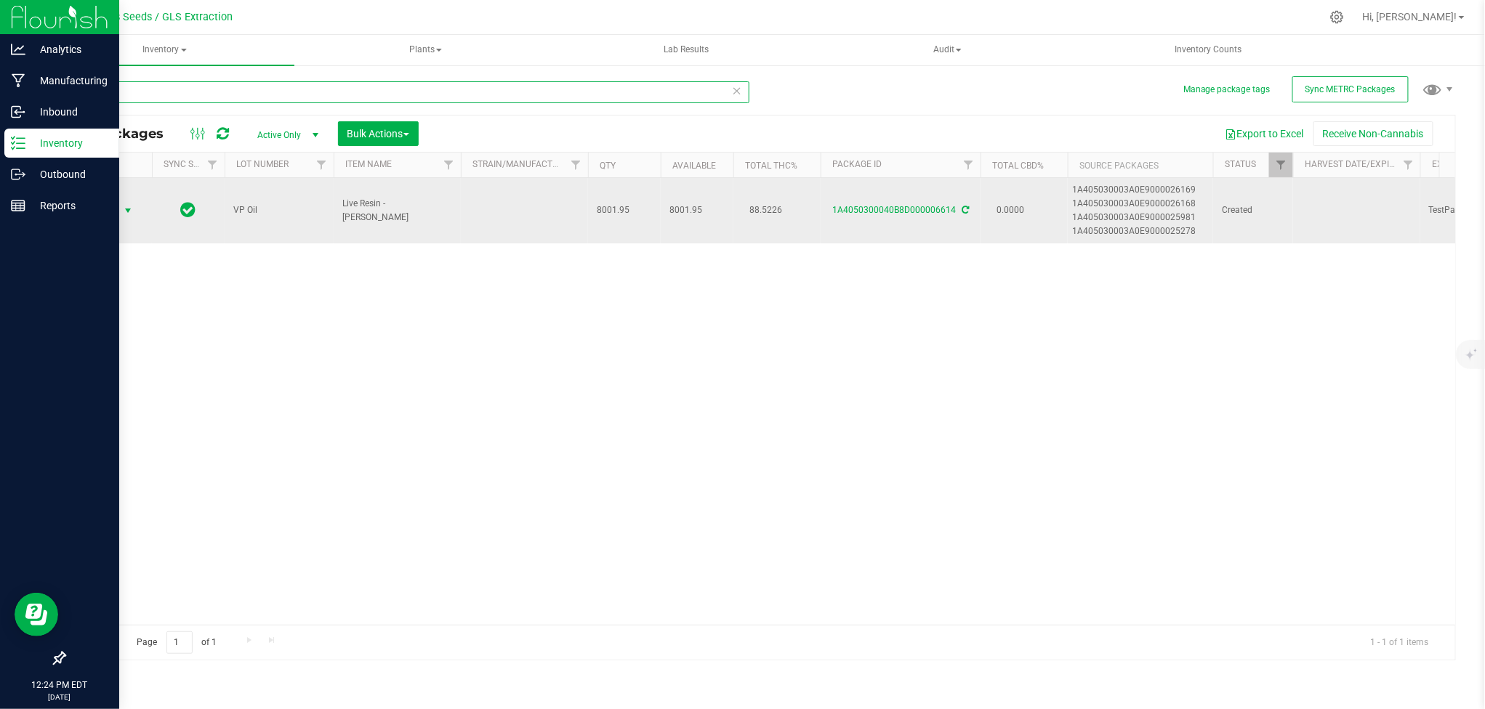
type input "6614"
click at [126, 203] on span "select" at bounding box center [128, 211] width 18 height 20
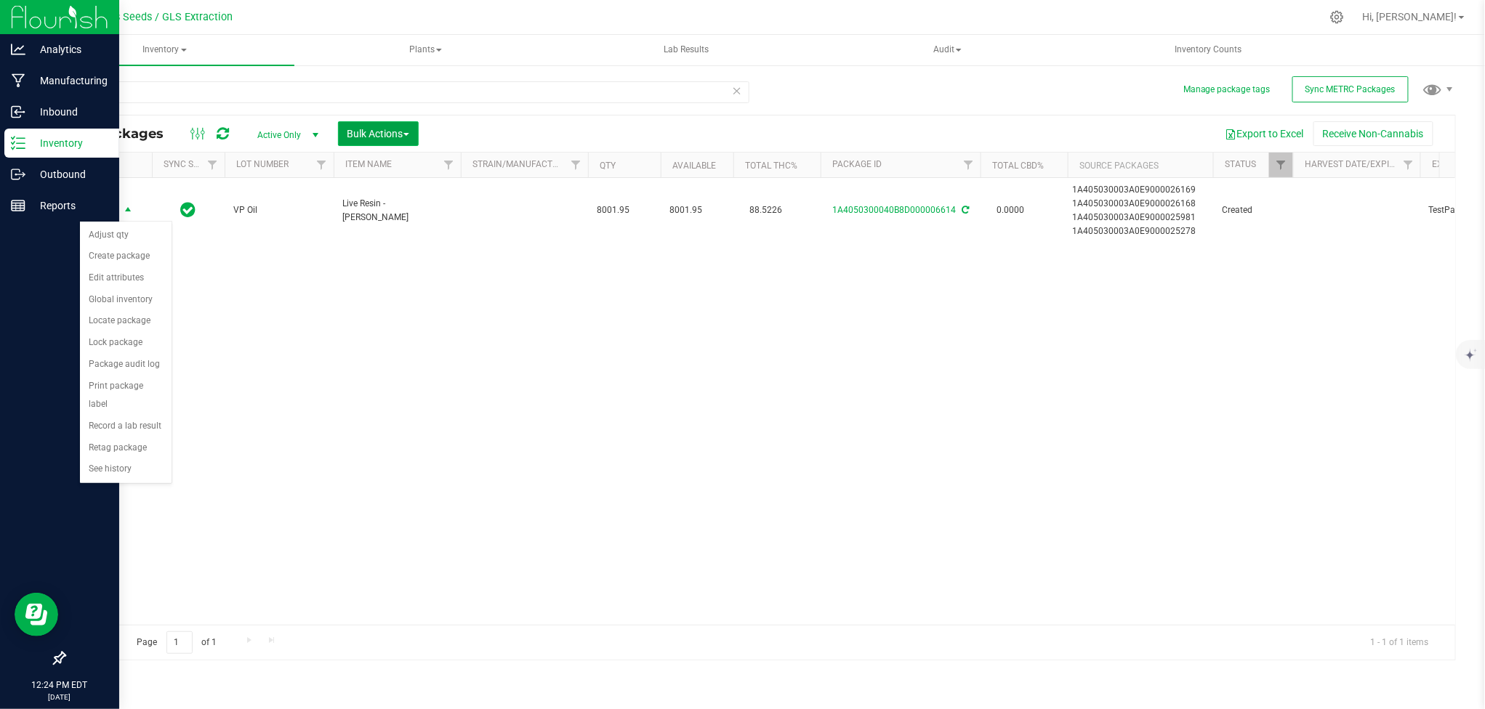
click at [400, 124] on button "Bulk Actions" at bounding box center [378, 133] width 81 height 25
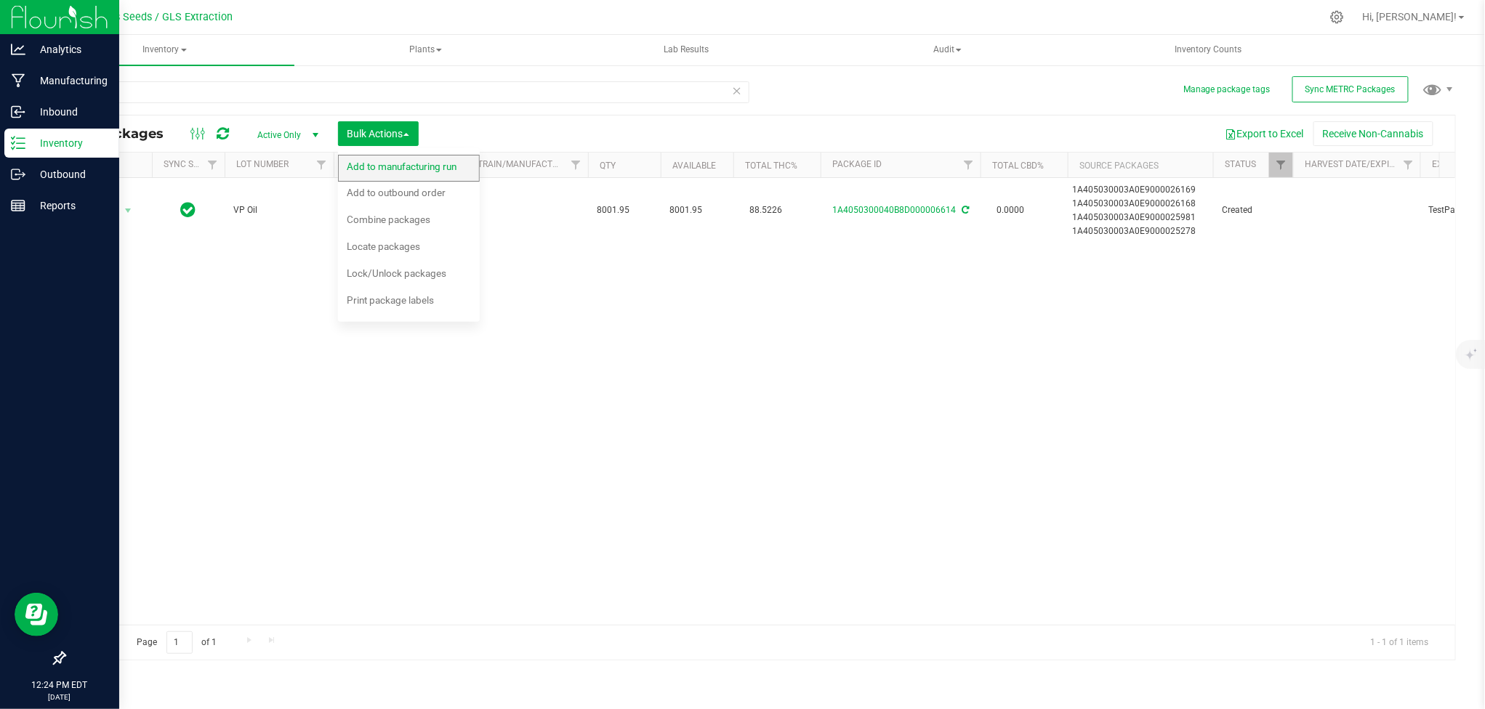
click at [410, 161] on span "Add to manufacturing run" at bounding box center [402, 167] width 110 height 12
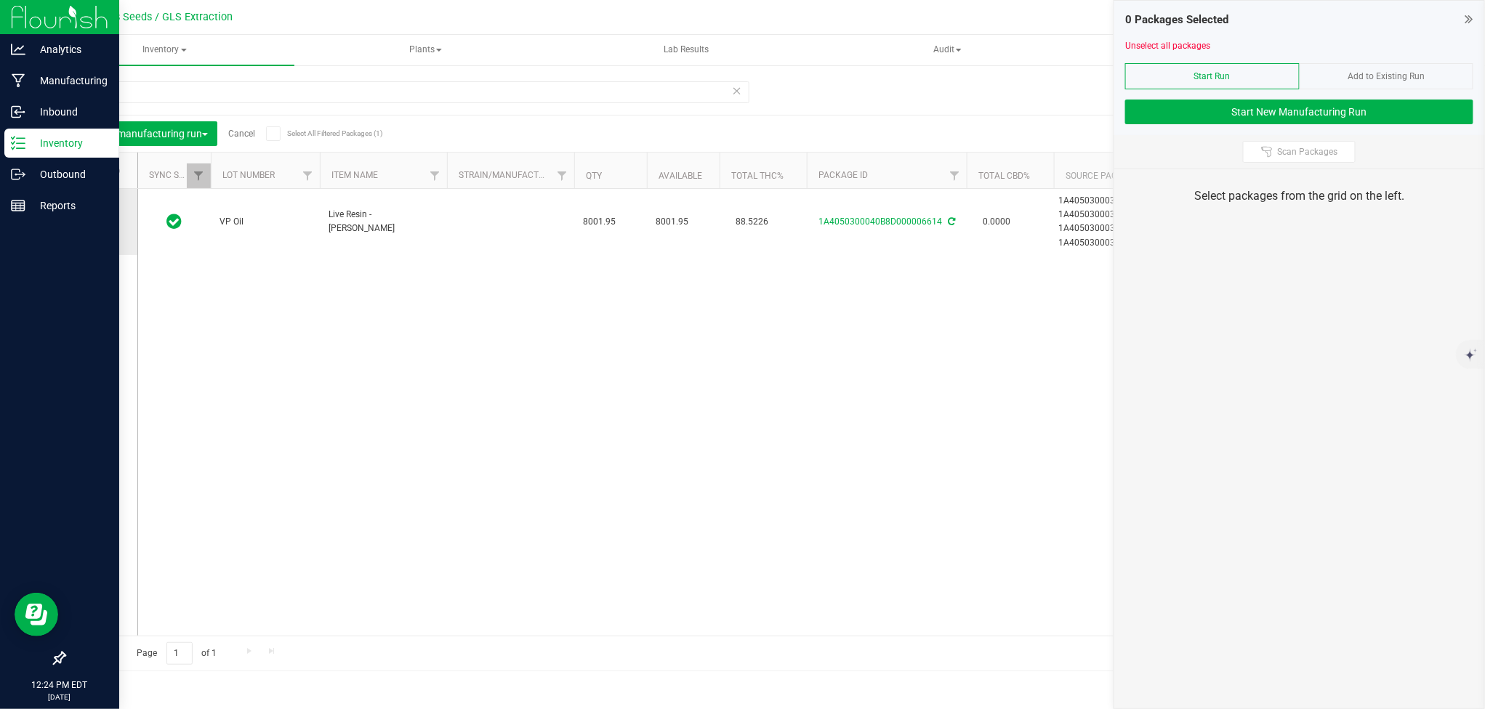
click at [96, 222] on icon at bounding box center [96, 222] width 9 height 0
click at [0, 0] on input "checkbox" at bounding box center [0, 0] width 0 height 0
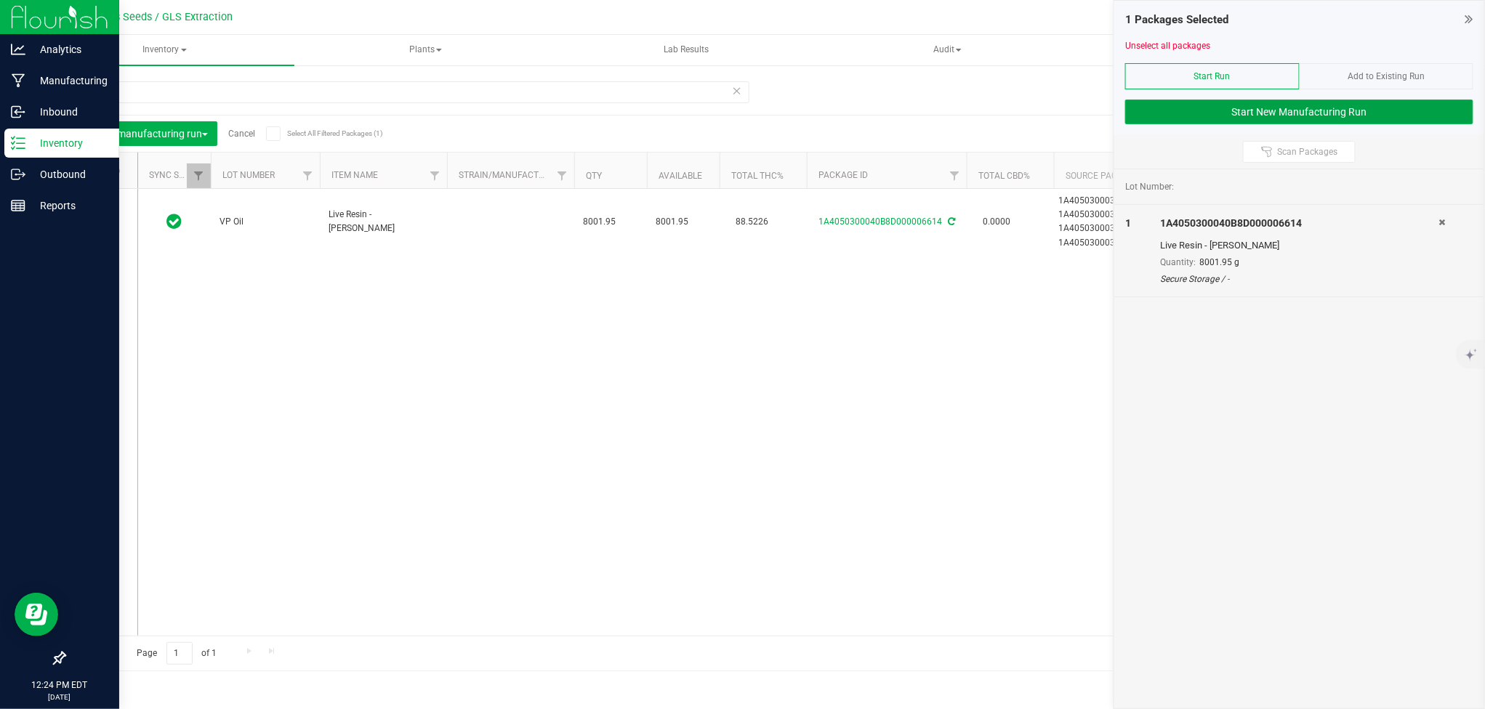
click at [1216, 116] on button "Start New Manufacturing Run" at bounding box center [1299, 112] width 348 height 25
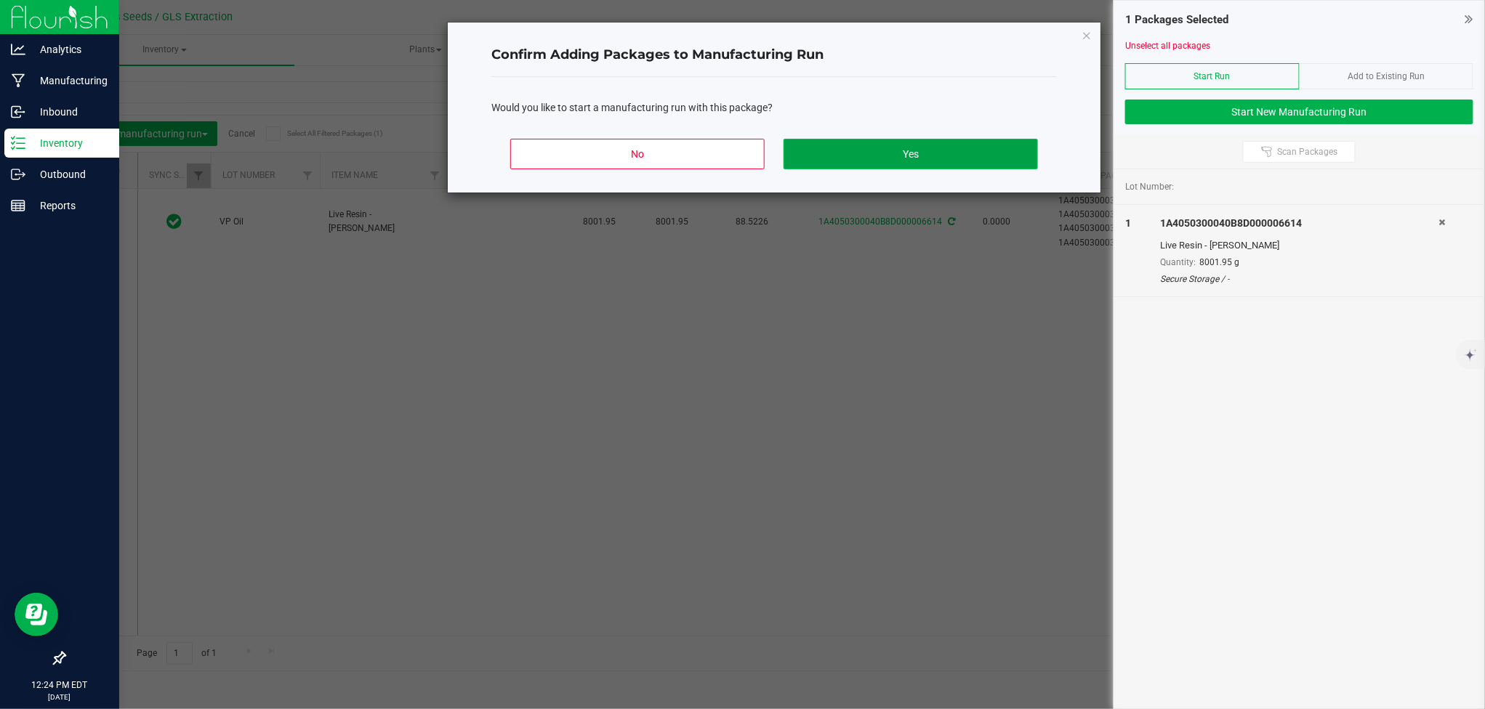
click at [907, 157] on button "Yes" at bounding box center [910, 154] width 254 height 31
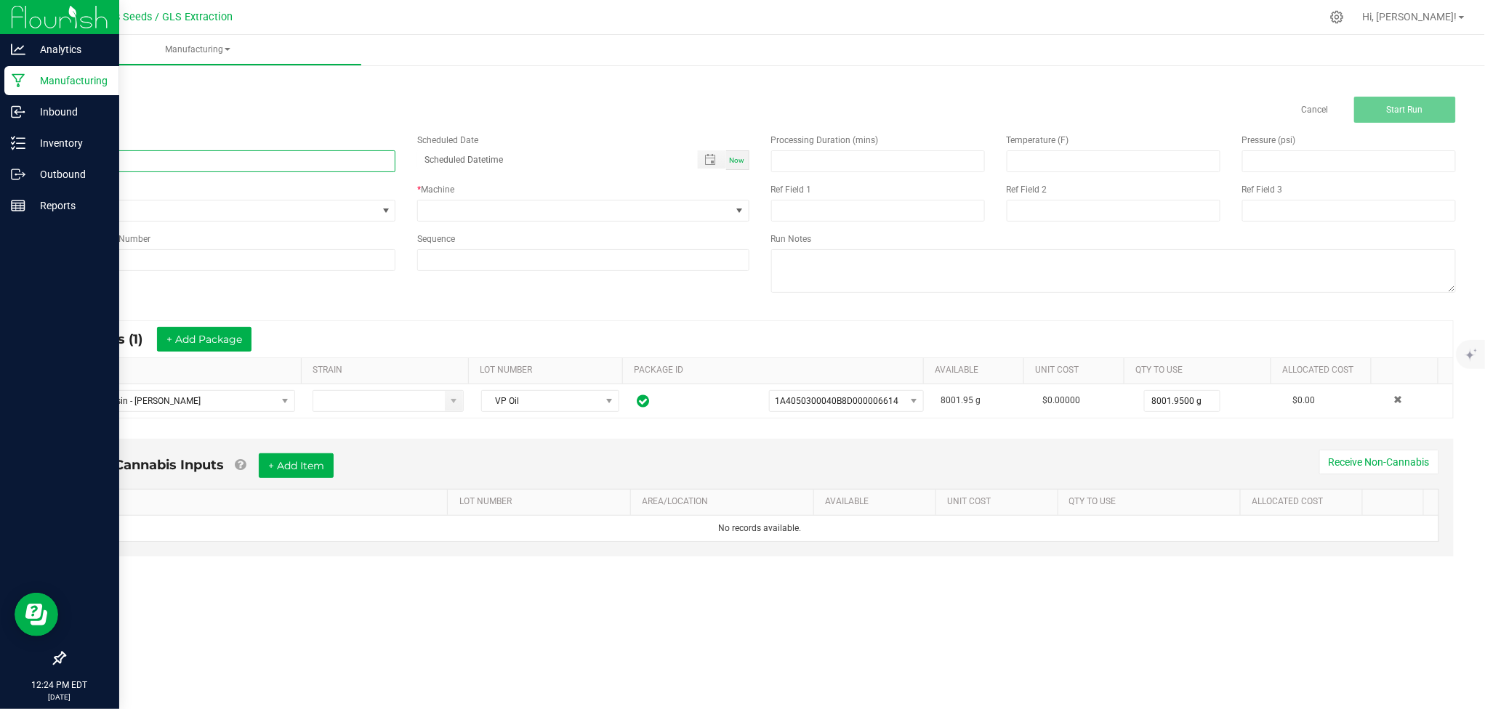
click at [254, 163] on input at bounding box center [229, 161] width 331 height 22
type input "GRIP Vape"
type input "month/day/year hour:minute AM"
click at [314, 209] on span "None" at bounding box center [221, 211] width 312 height 20
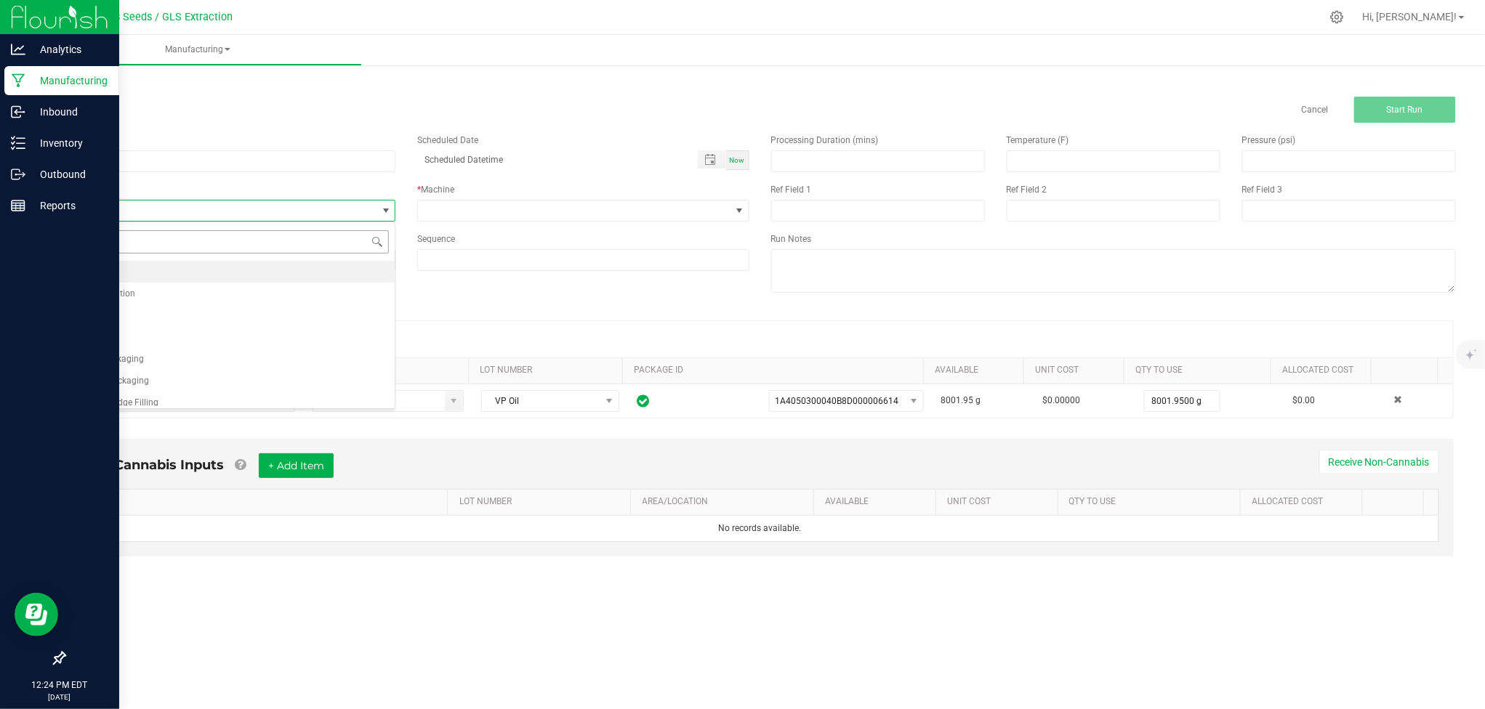
scroll to position [22, 331]
click at [210, 396] on li "Vape Cartridge Filling" at bounding box center [230, 403] width 330 height 22
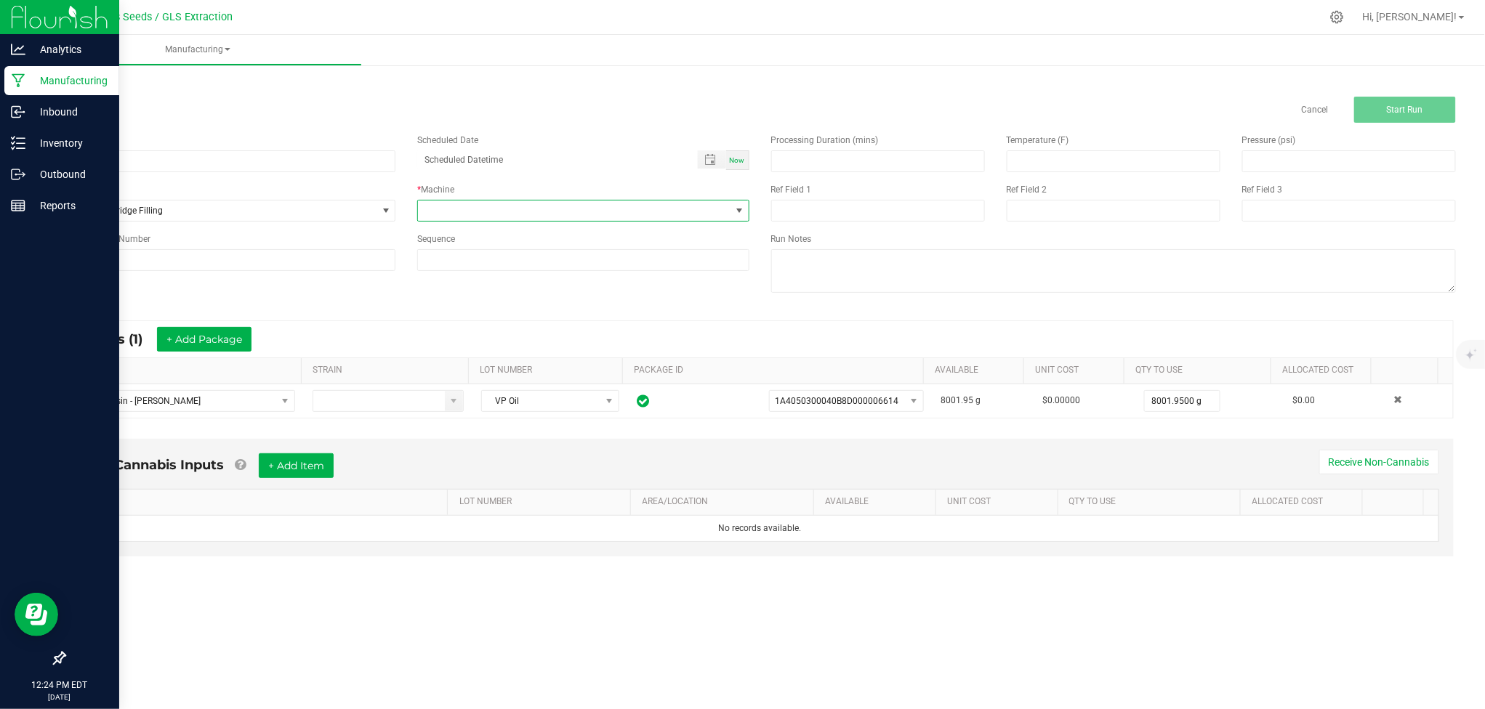
click at [483, 213] on span at bounding box center [574, 211] width 312 height 20
click at [494, 368] on li "Vape Cartridge Filler" at bounding box center [583, 372] width 330 height 25
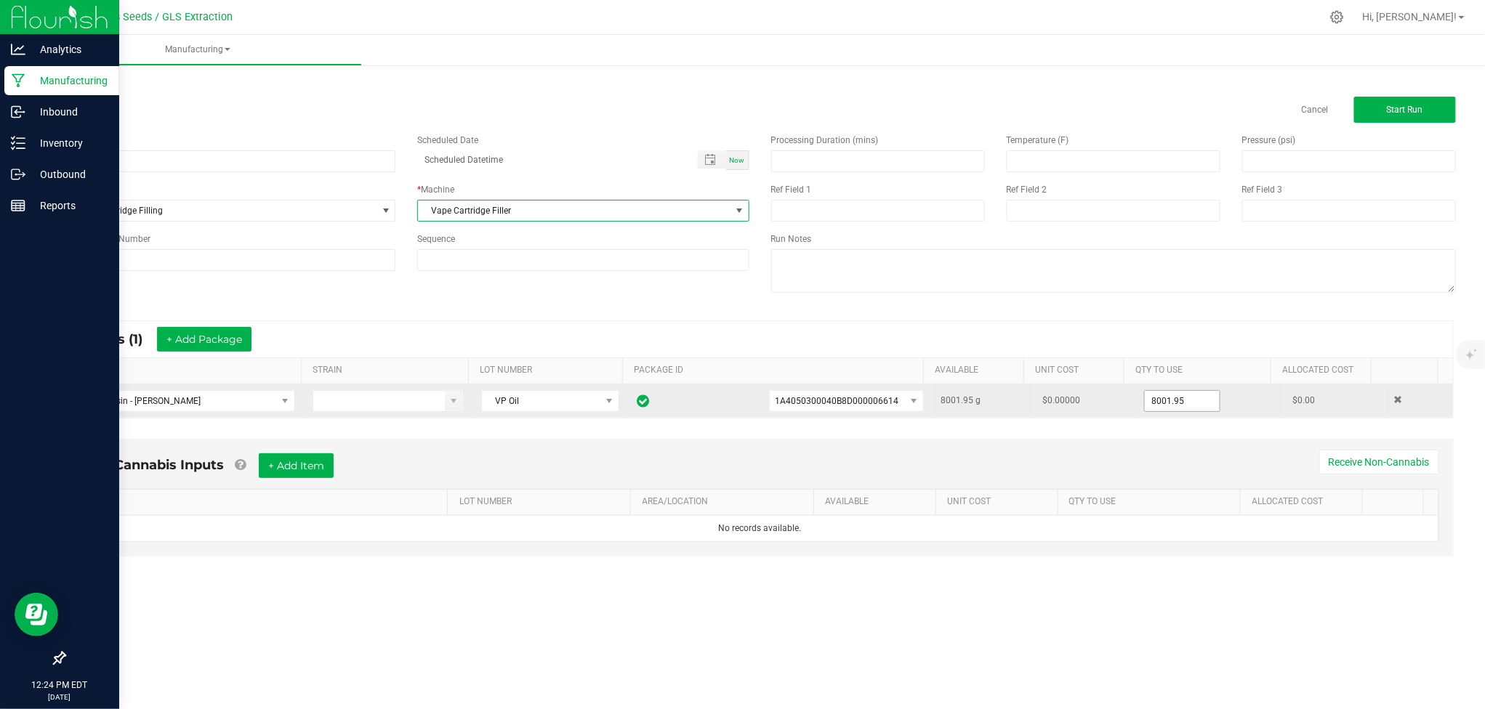
click at [1153, 400] on input "8001.95" at bounding box center [1182, 401] width 75 height 20
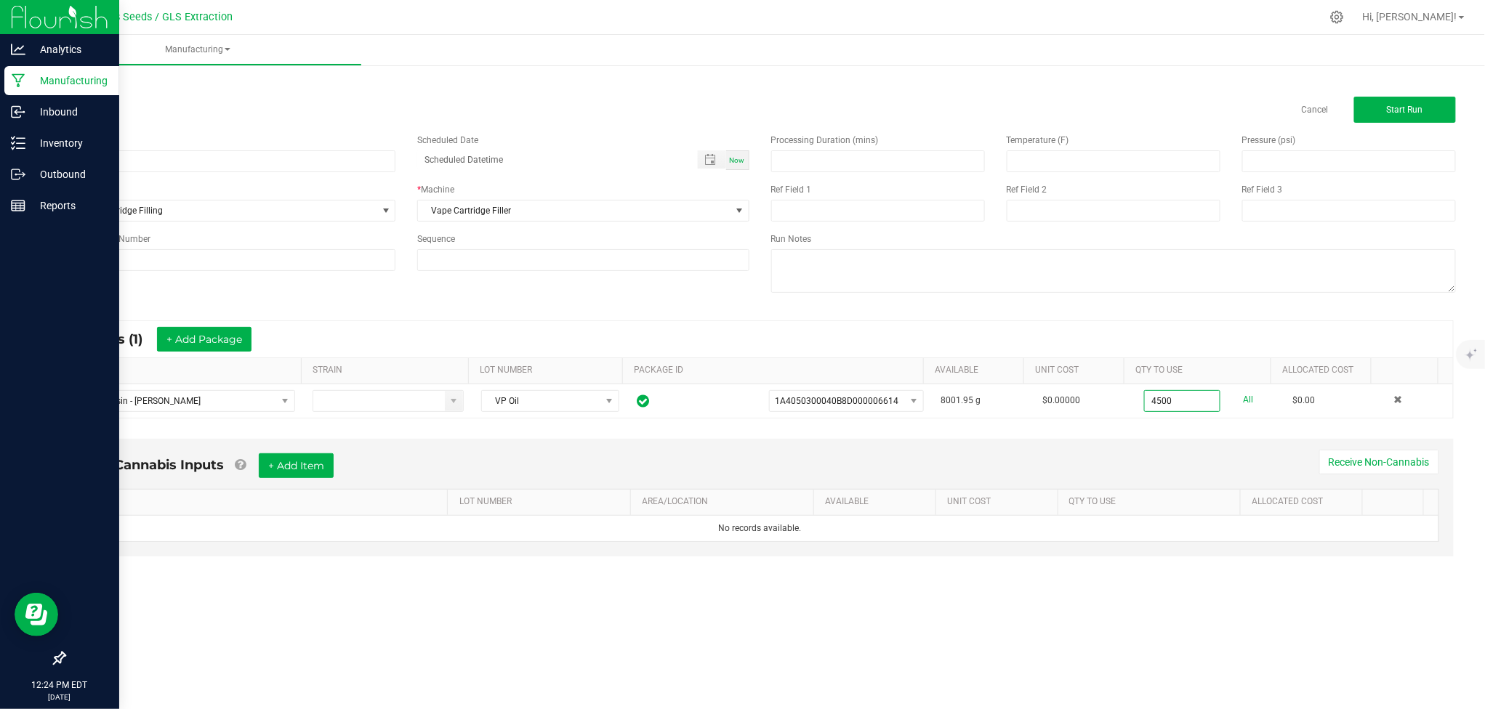
type input "4500.0000 g"
click at [1127, 320] on kendo-grid "* Inputs (1) + Add Package ITEM STRAIN LOT NUMBER PACKAGE ID AVAILABLE Unit Cos…" at bounding box center [759, 369] width 1387 height 98
click at [334, 148] on div "Name GRIP Vape" at bounding box center [229, 153] width 353 height 39
click at [334, 155] on input "GRIP Vape" at bounding box center [229, 161] width 331 height 22
type input "GRIP Vape [PERSON_NAME] Mojito"
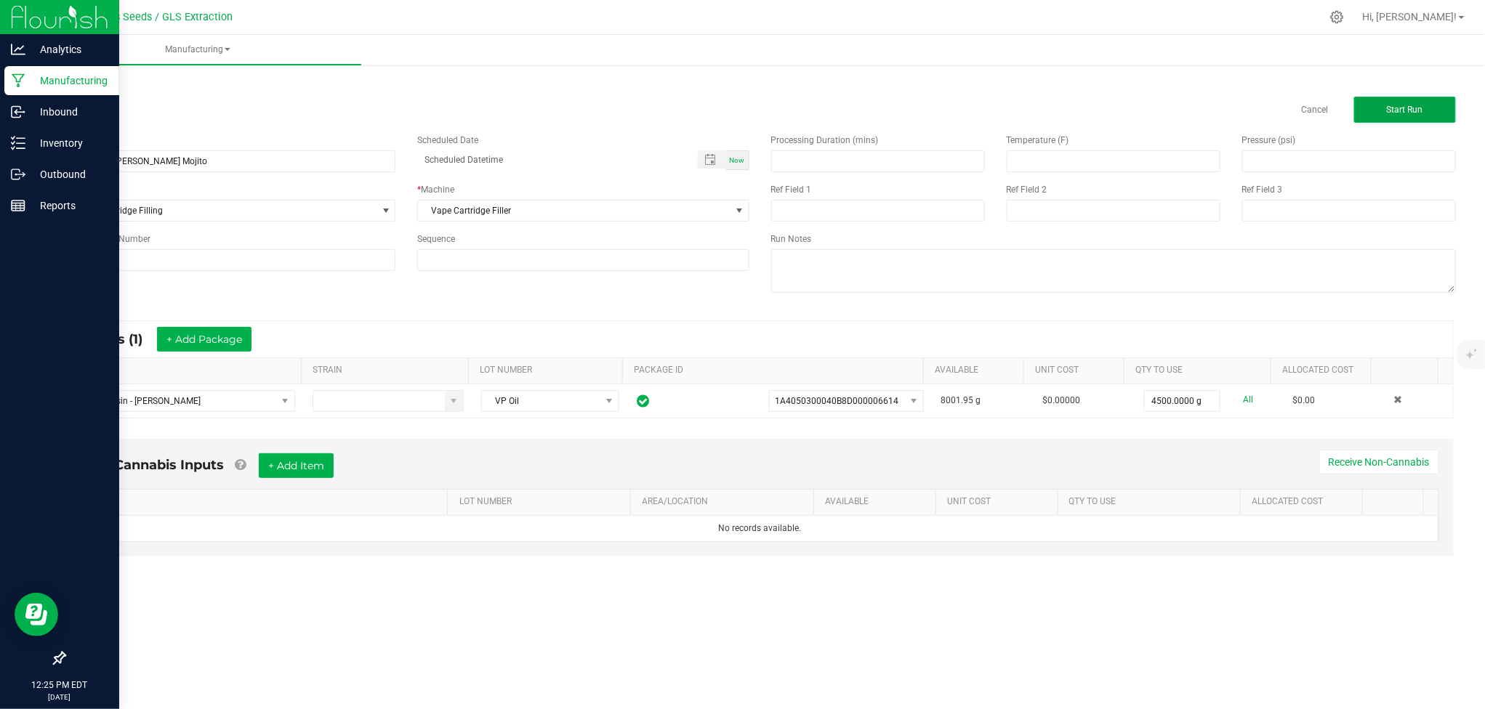
click at [1376, 104] on button "Start Run" at bounding box center [1405, 110] width 102 height 26
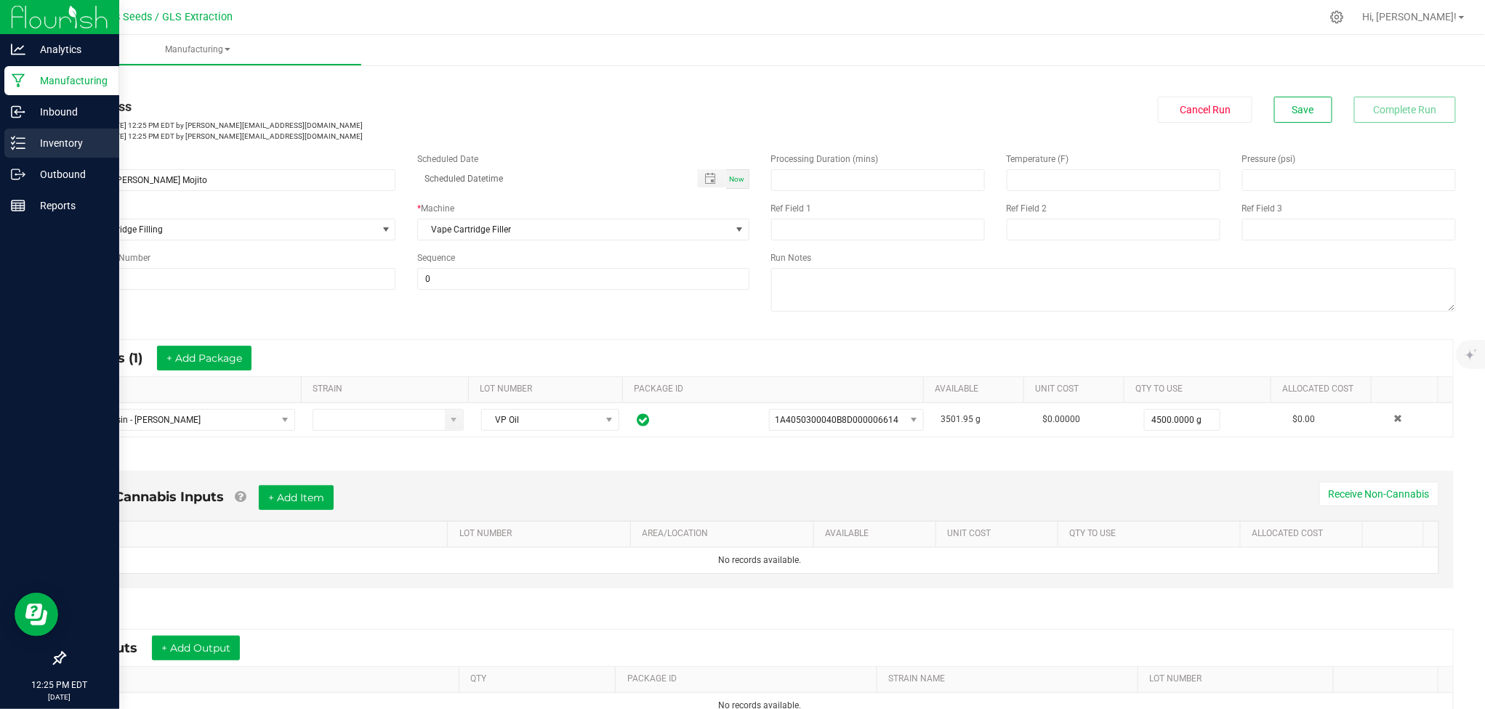
click at [52, 140] on p "Inventory" at bounding box center [68, 142] width 87 height 17
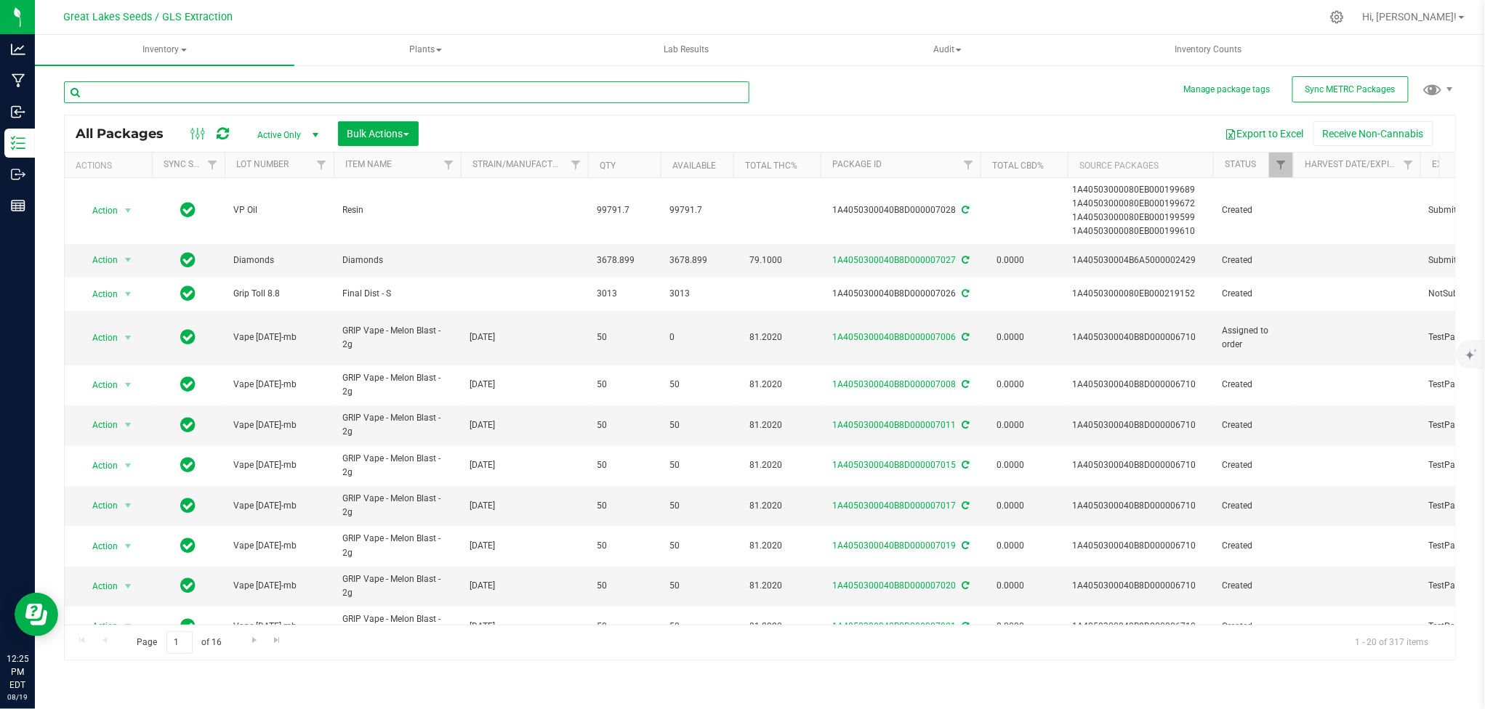
click at [233, 90] on input "text" at bounding box center [406, 92] width 685 height 22
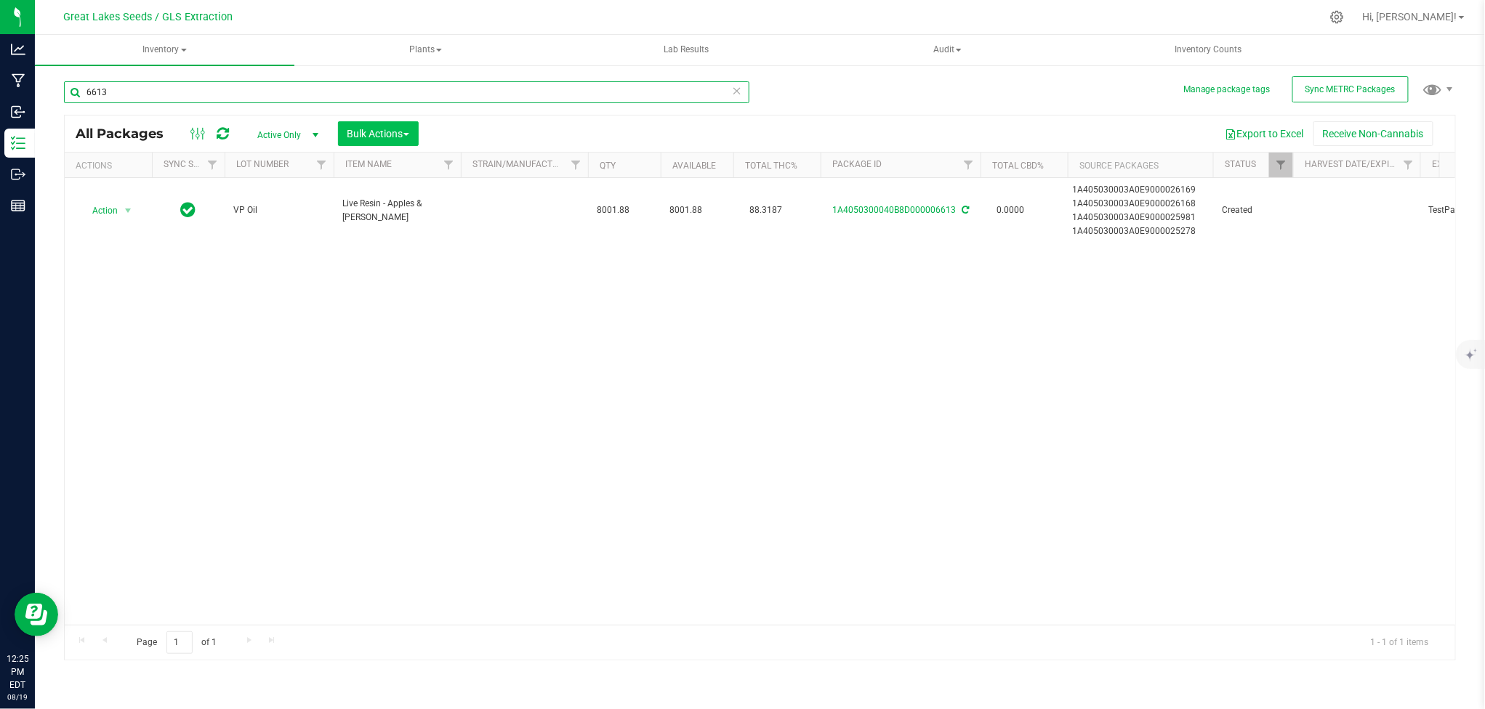
type input "6613"
click at [381, 129] on span "Bulk Actions" at bounding box center [378, 134] width 62 height 12
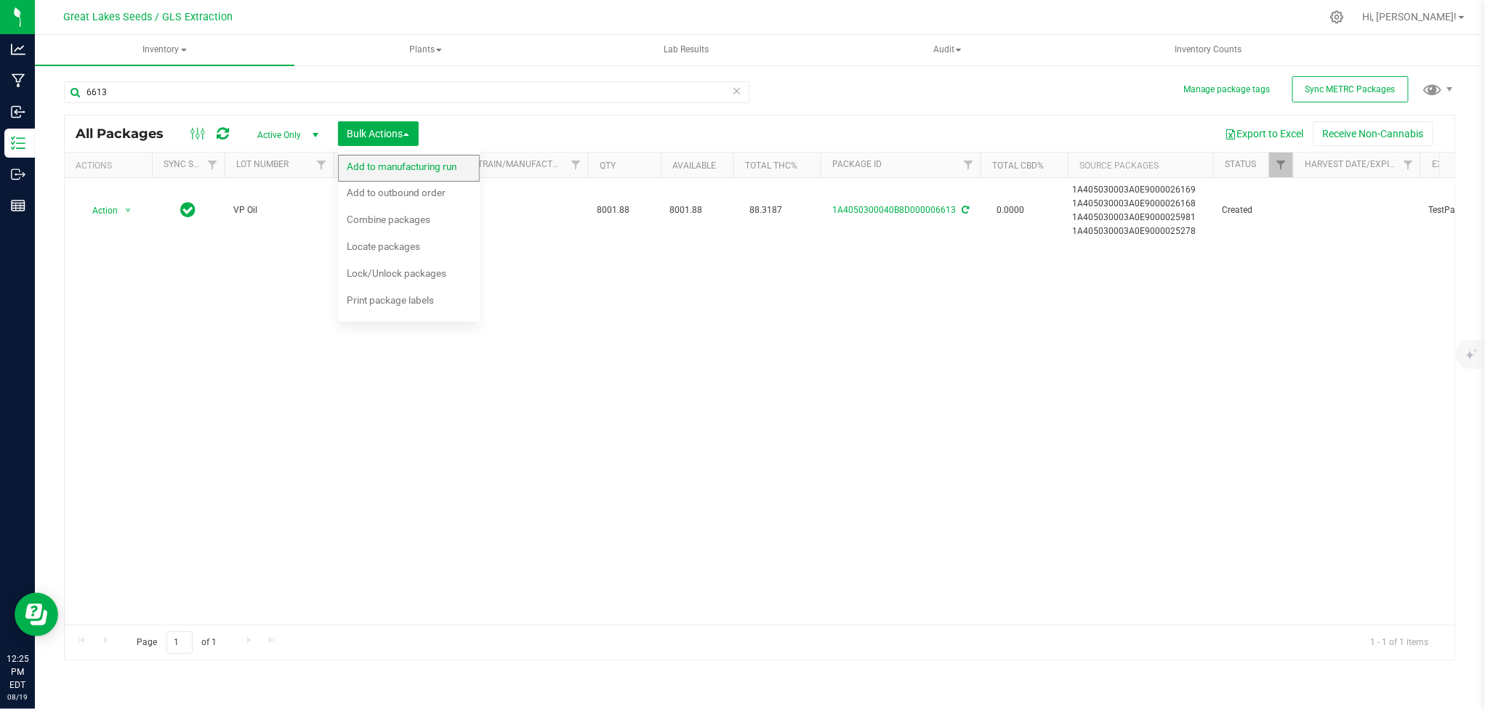
click at [408, 172] on div "Add to manufacturing run" at bounding box center [411, 168] width 129 height 23
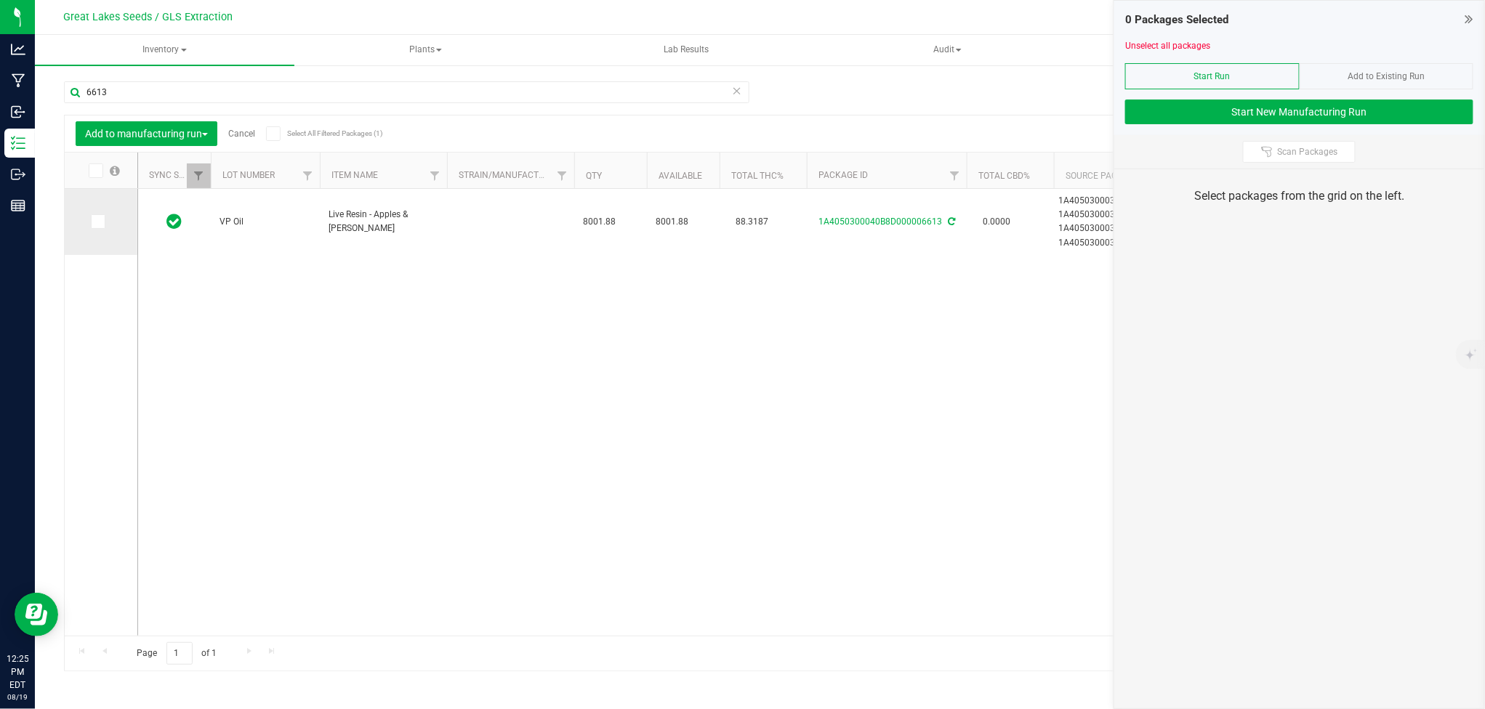
click at [91, 225] on span at bounding box center [98, 221] width 15 height 15
click at [0, 0] on input "checkbox" at bounding box center [0, 0] width 0 height 0
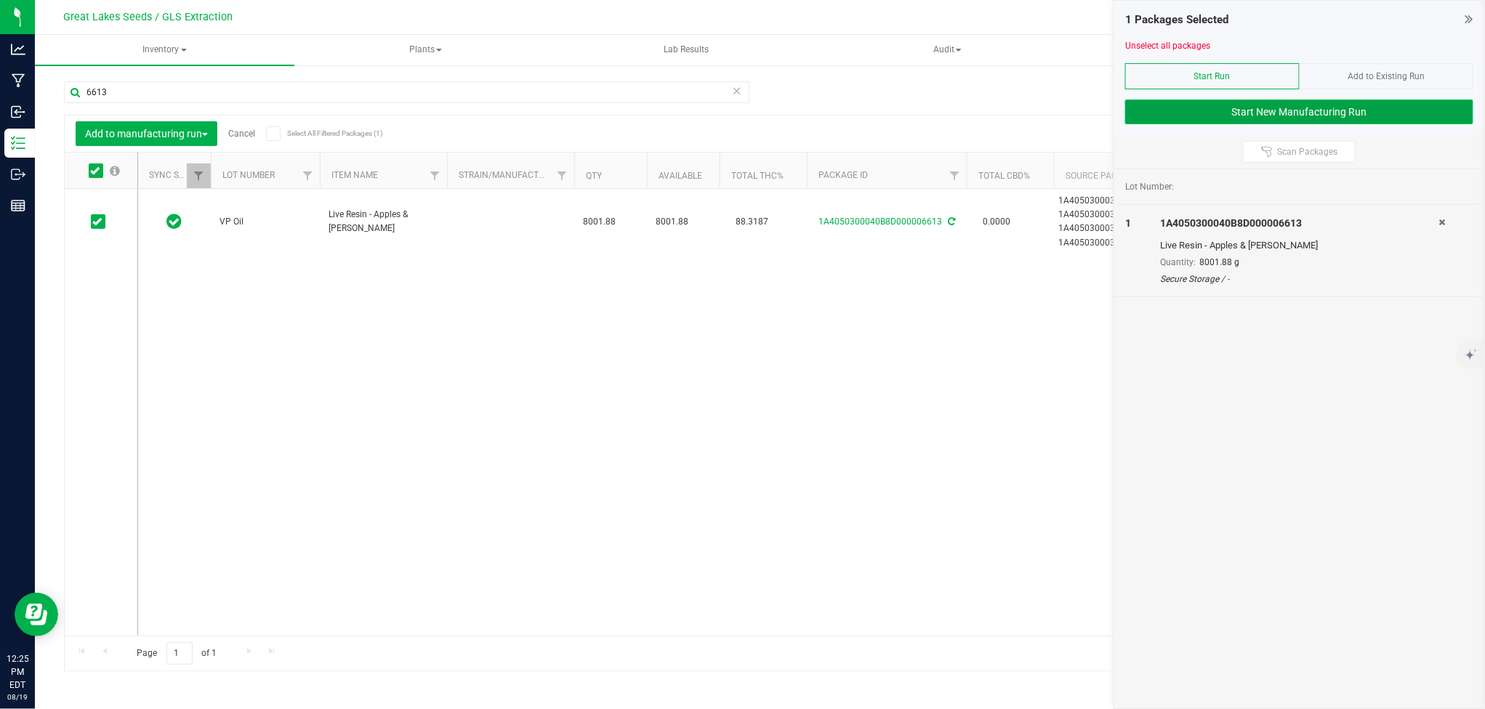
click at [1251, 102] on button "Start New Manufacturing Run" at bounding box center [1299, 112] width 348 height 25
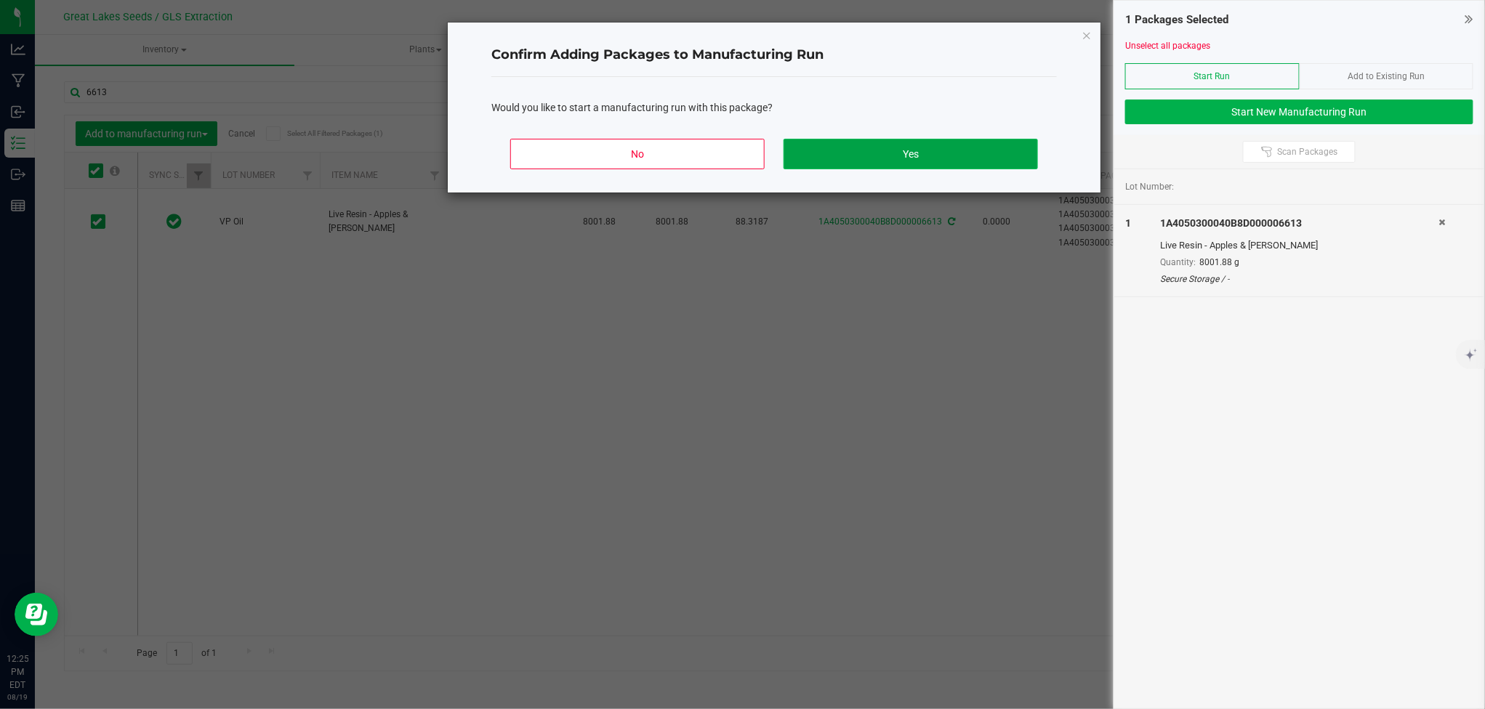
click at [923, 147] on button "Yes" at bounding box center [910, 154] width 254 height 31
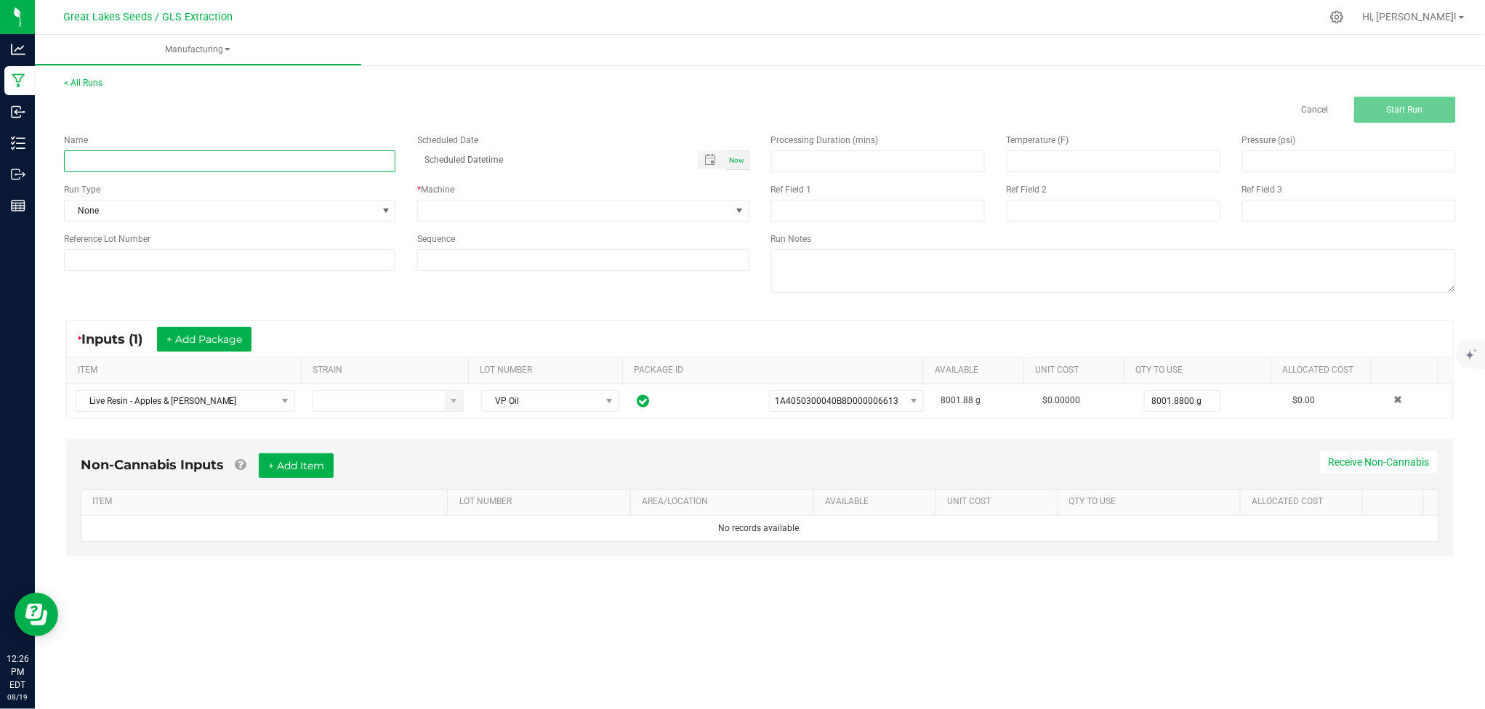
click at [360, 162] on input at bounding box center [229, 161] width 331 height 22
type input "GRIP Vape Apples & Bananas"
click at [281, 209] on span "None" at bounding box center [221, 211] width 312 height 20
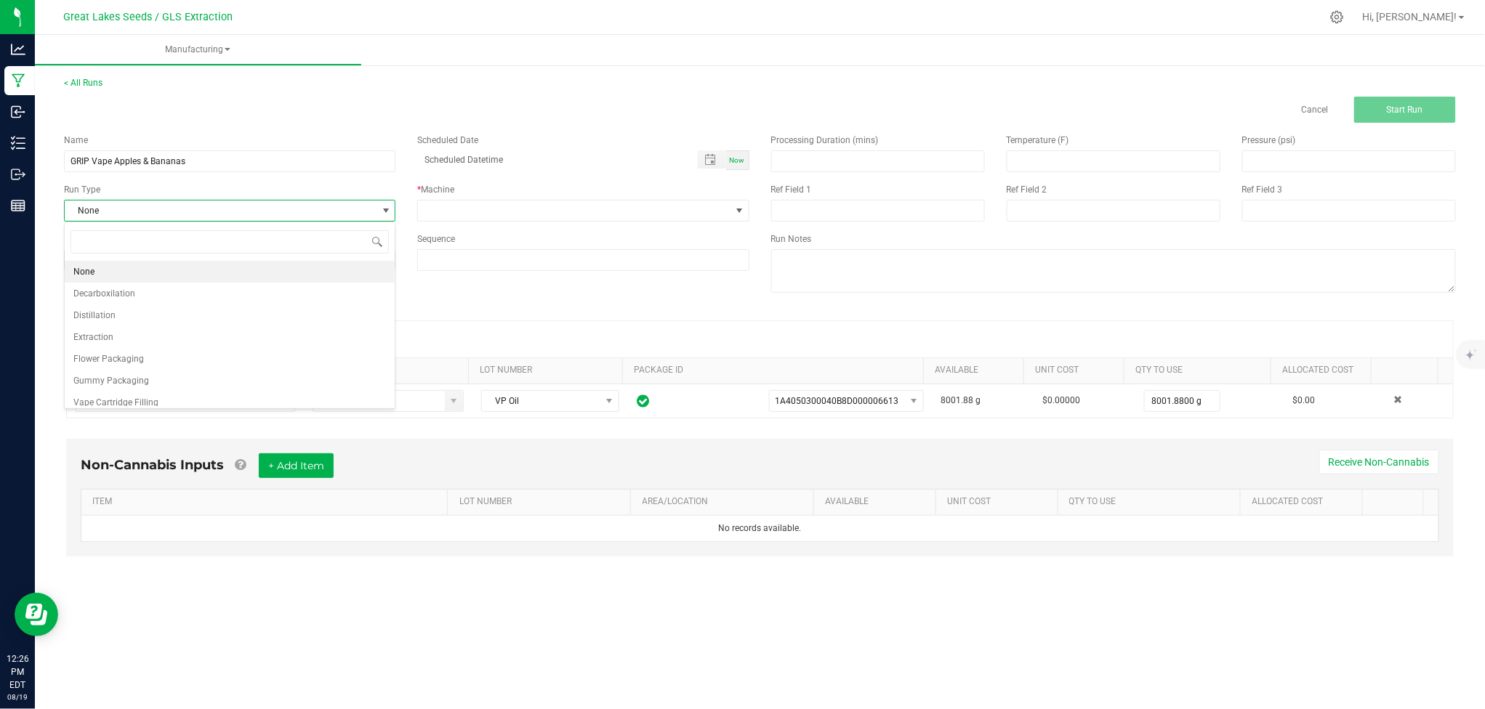
scroll to position [22, 331]
click at [243, 397] on li "Vape Cartridge Filling" at bounding box center [230, 403] width 330 height 22
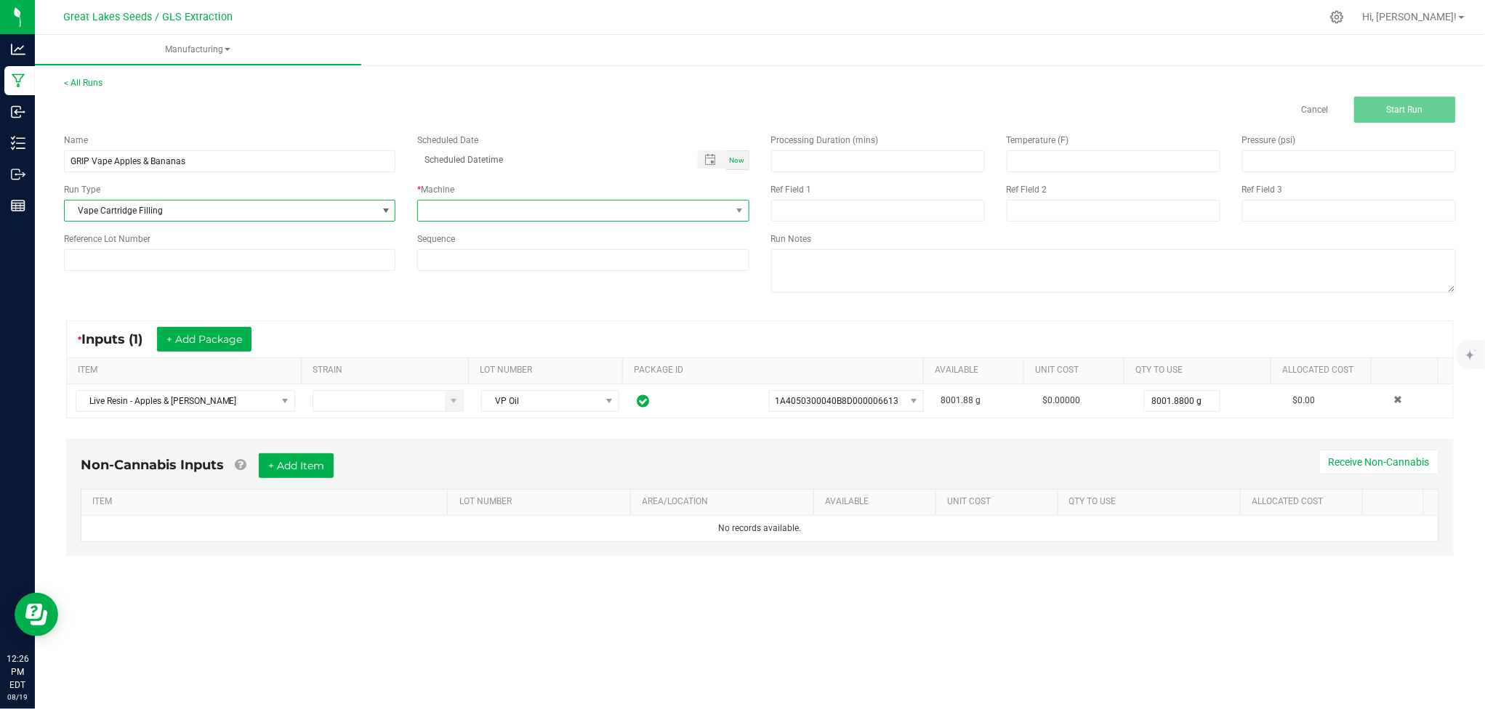
click at [739, 216] on span at bounding box center [739, 211] width 12 height 12
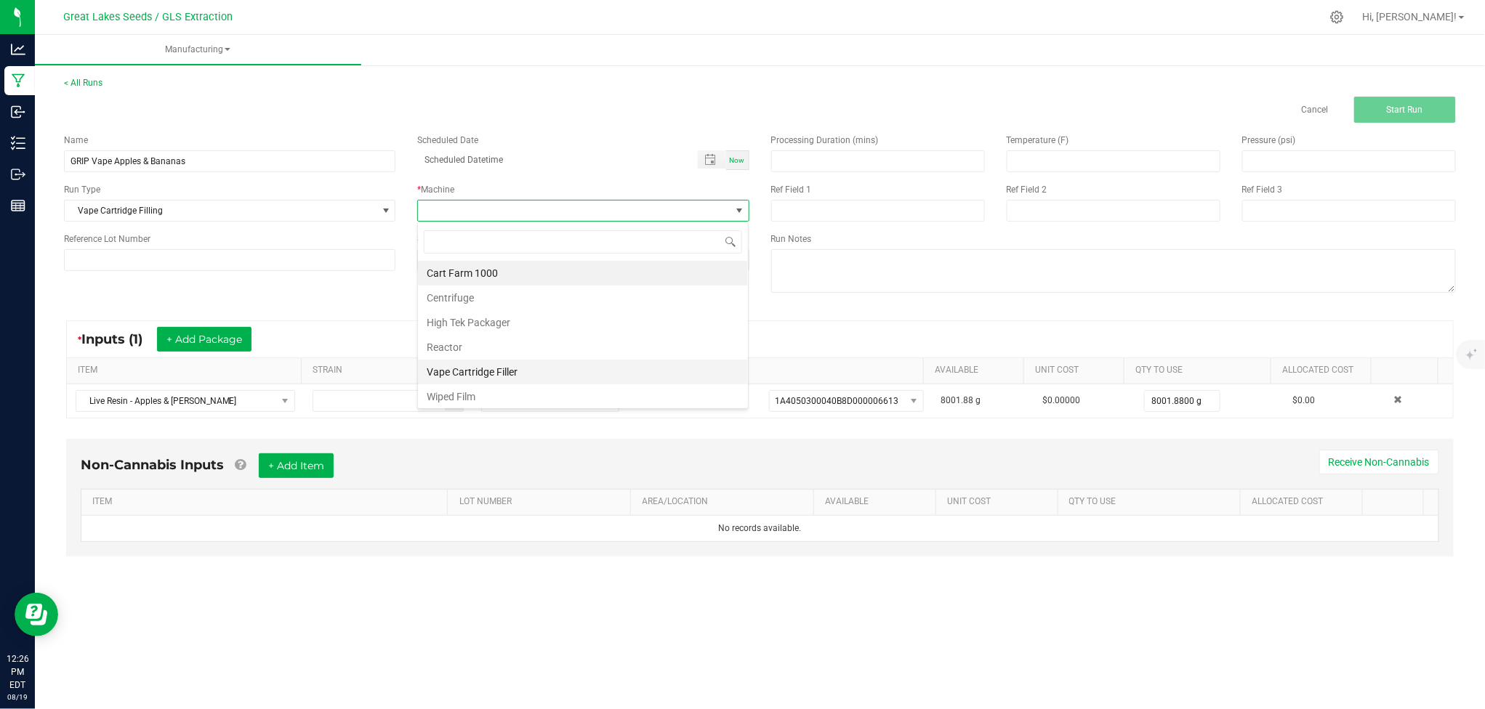
click at [647, 374] on li "Vape Cartridge Filler" at bounding box center [583, 372] width 330 height 25
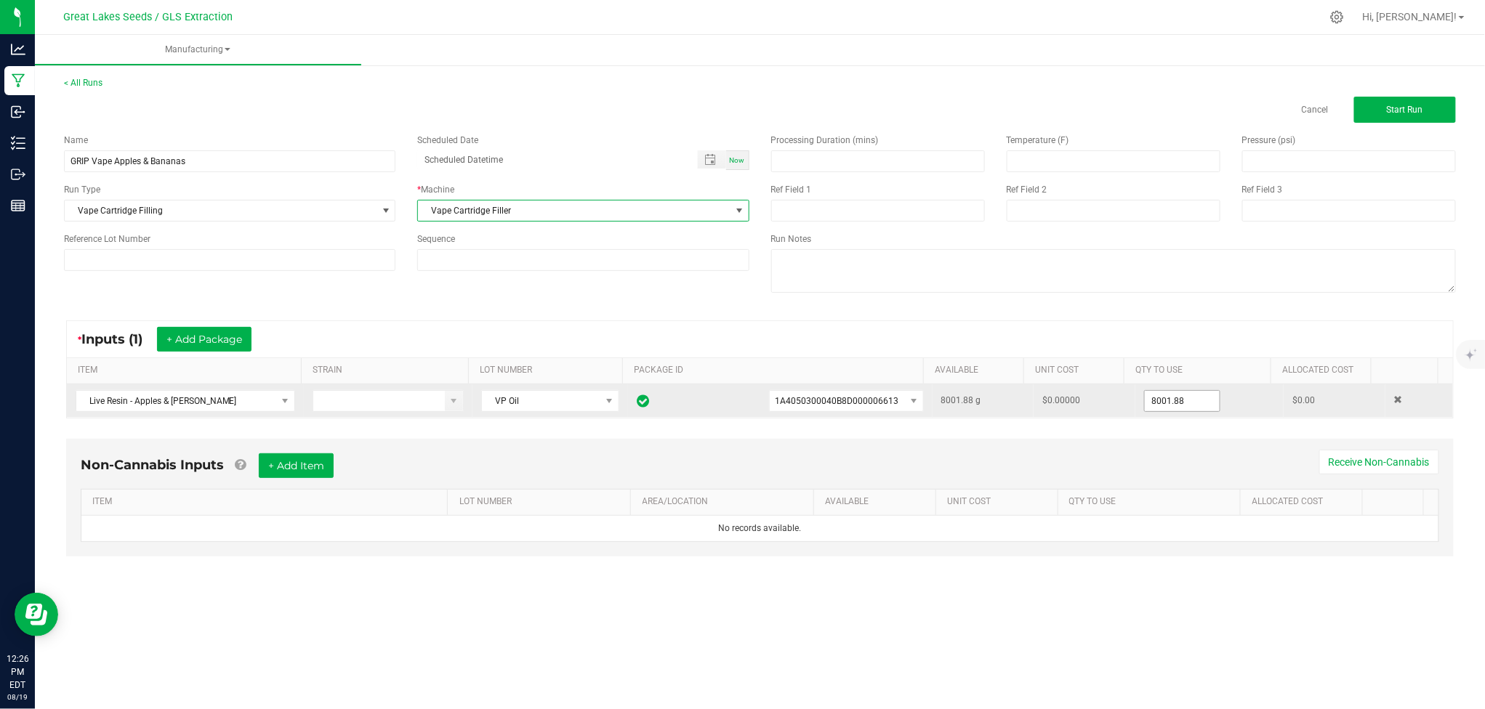
click at [1155, 401] on input "8001.88" at bounding box center [1182, 401] width 75 height 20
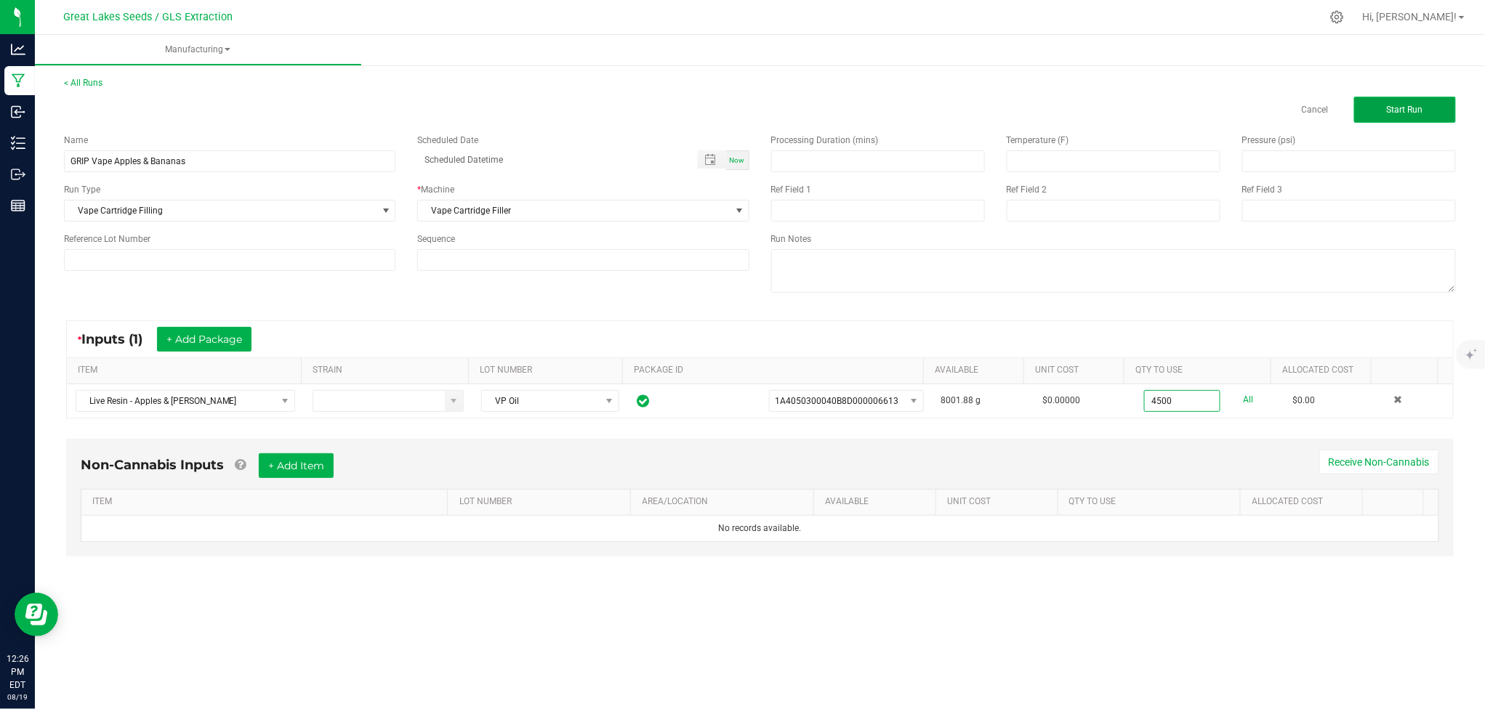
type input "4500.0000 g"
click at [1407, 115] on button "Start Run" at bounding box center [1405, 110] width 102 height 26
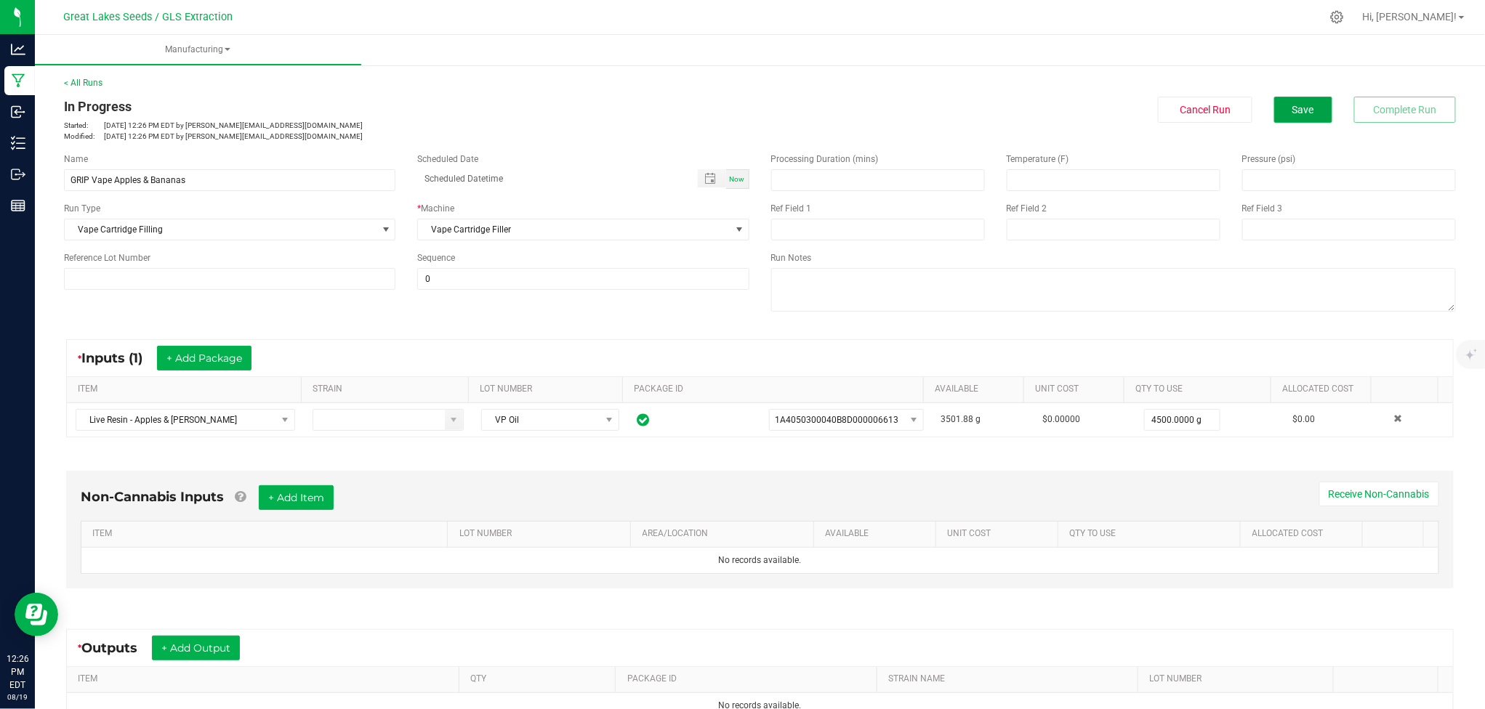
click at [1290, 121] on button "Save" at bounding box center [1303, 110] width 58 height 26
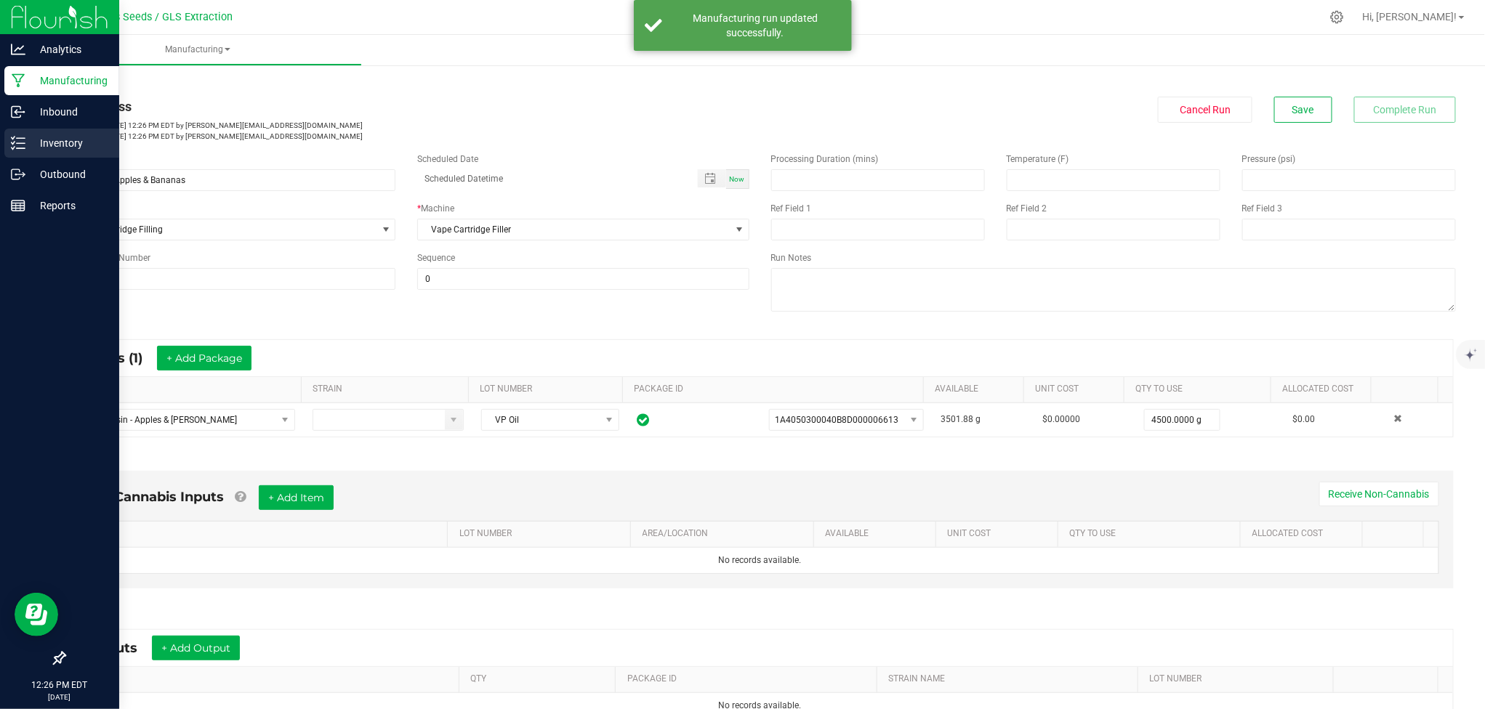
click at [36, 145] on p "Inventory" at bounding box center [68, 142] width 87 height 17
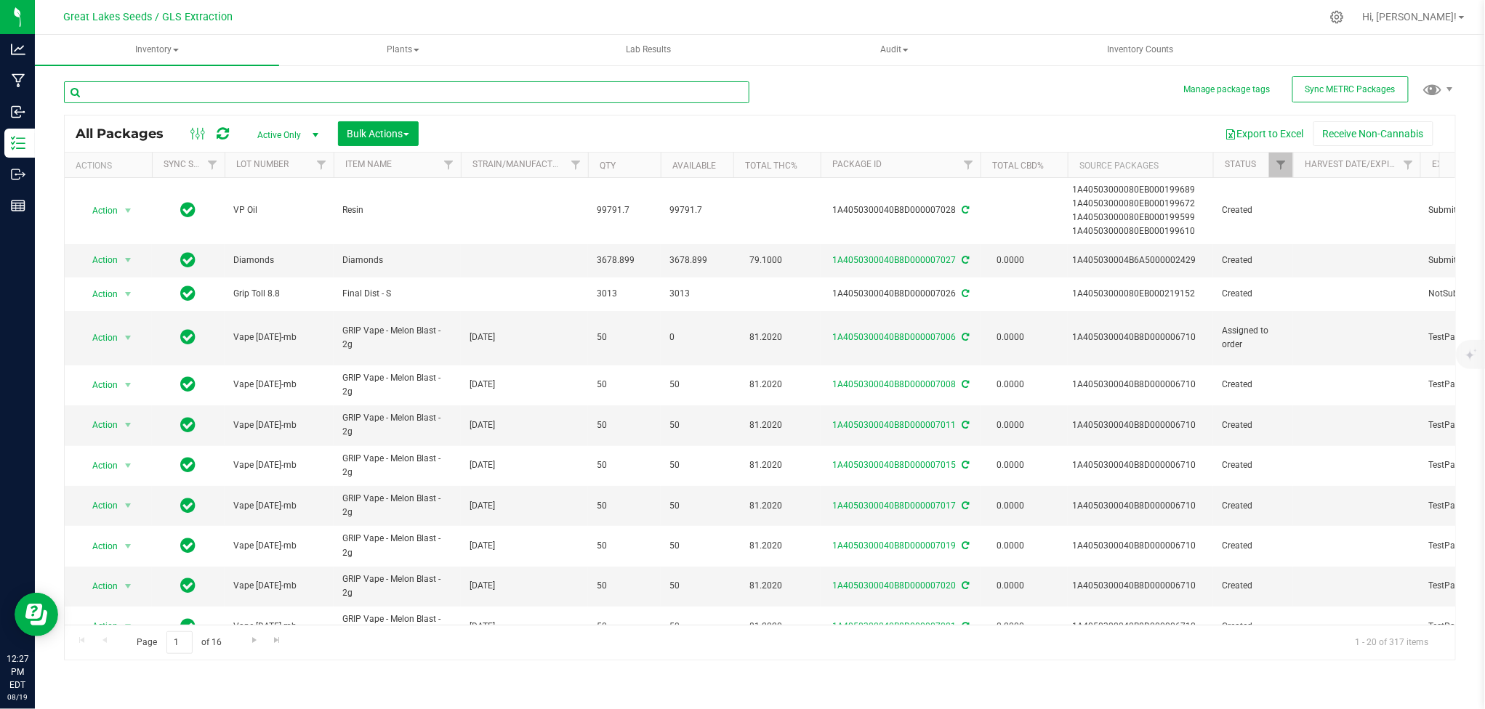
click at [184, 92] on input "text" at bounding box center [406, 92] width 685 height 22
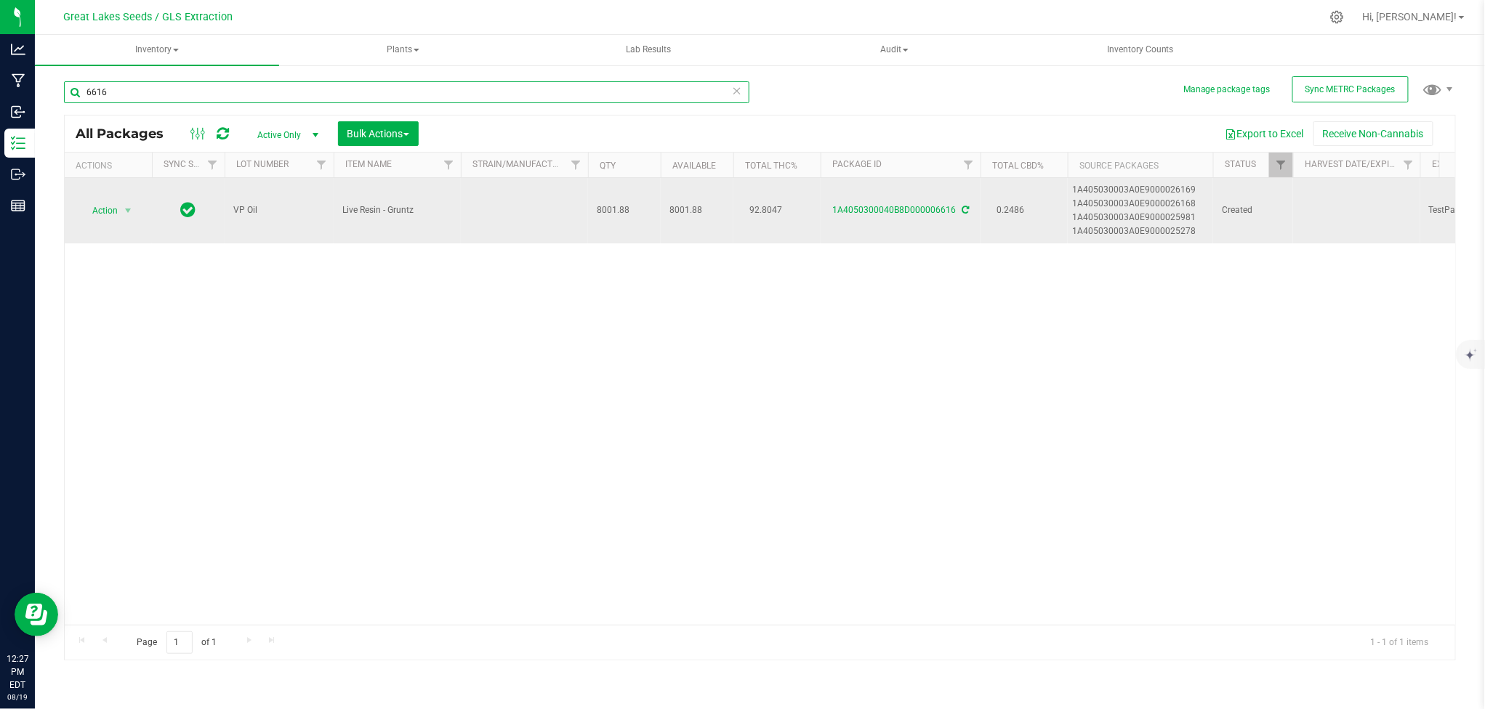
type input "6616"
click at [116, 209] on span "Action" at bounding box center [98, 211] width 39 height 20
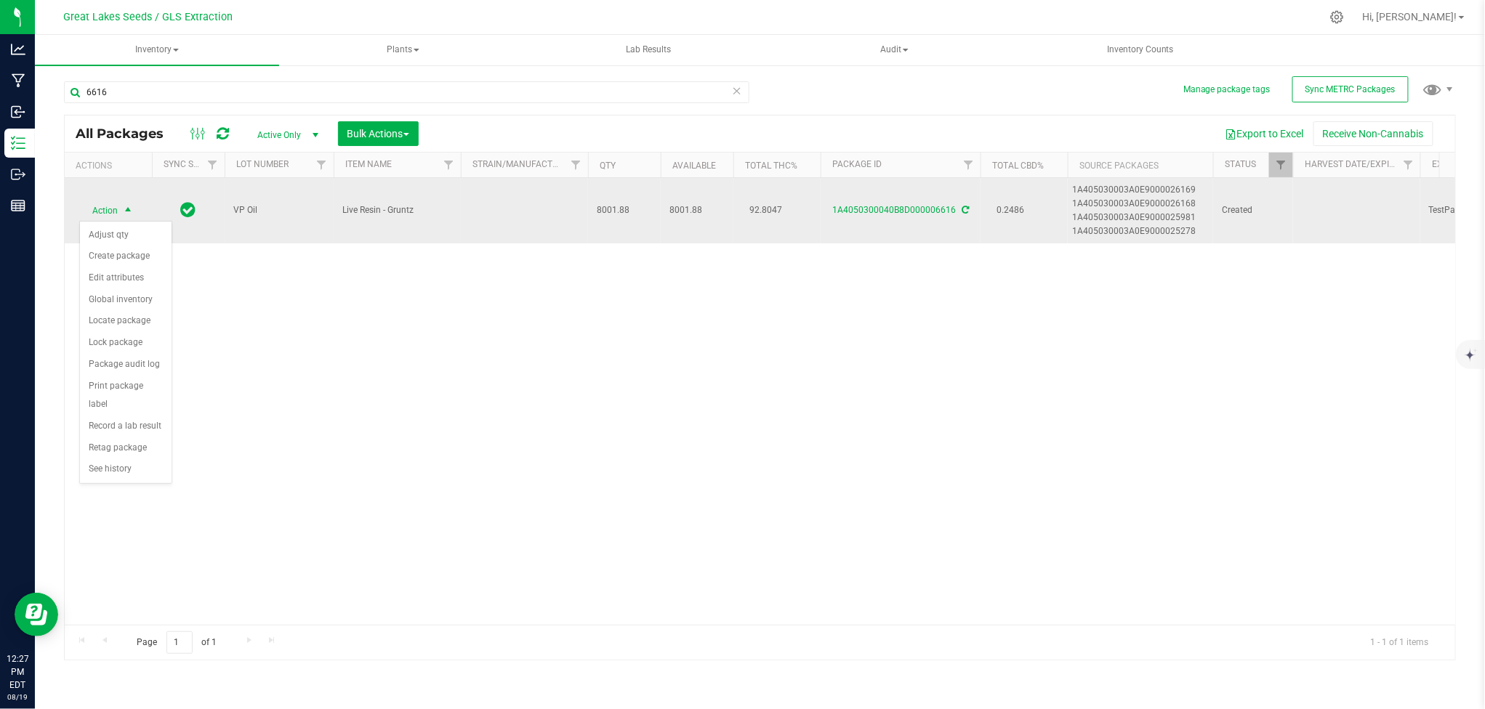
click at [116, 209] on span "Action" at bounding box center [98, 211] width 39 height 20
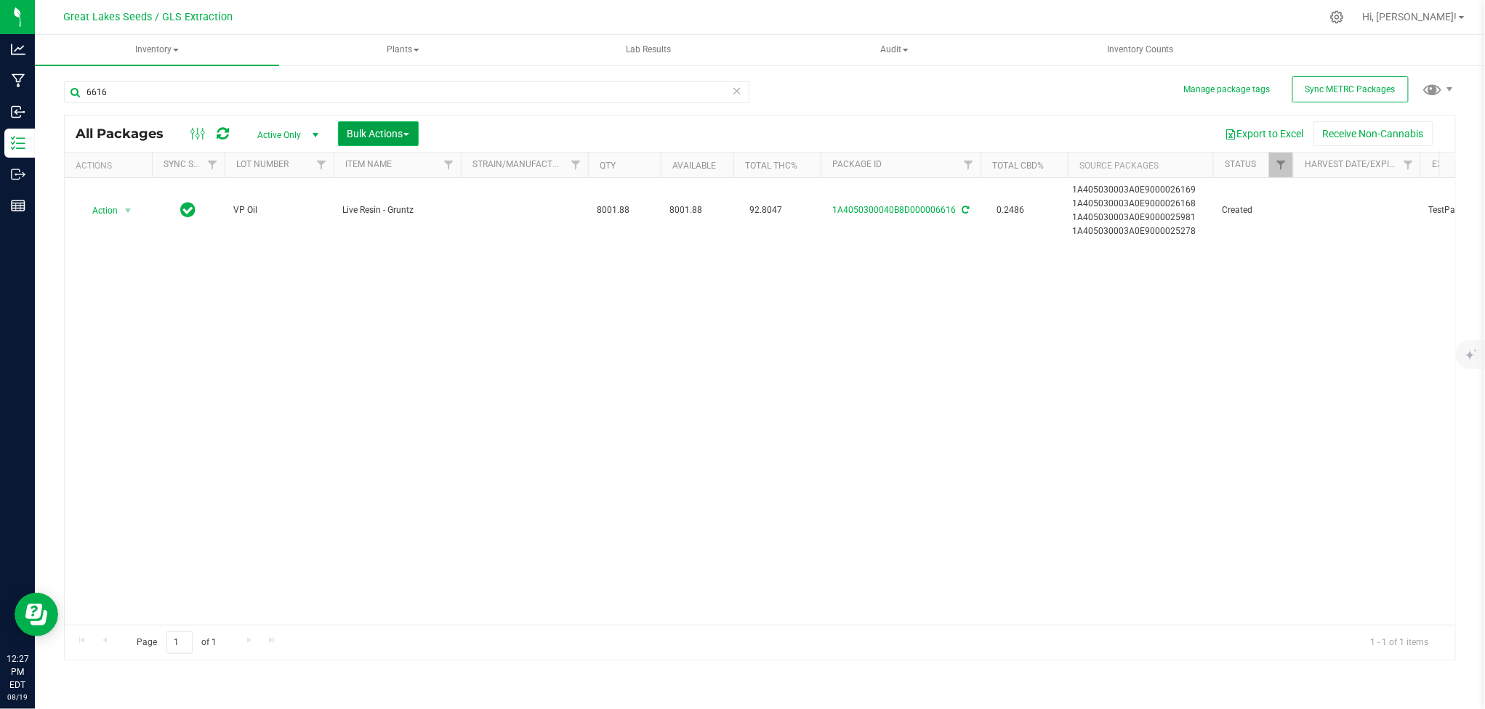
click at [365, 132] on span "Bulk Actions" at bounding box center [378, 134] width 62 height 12
click at [394, 174] on div "Add to manufacturing run" at bounding box center [411, 168] width 129 height 23
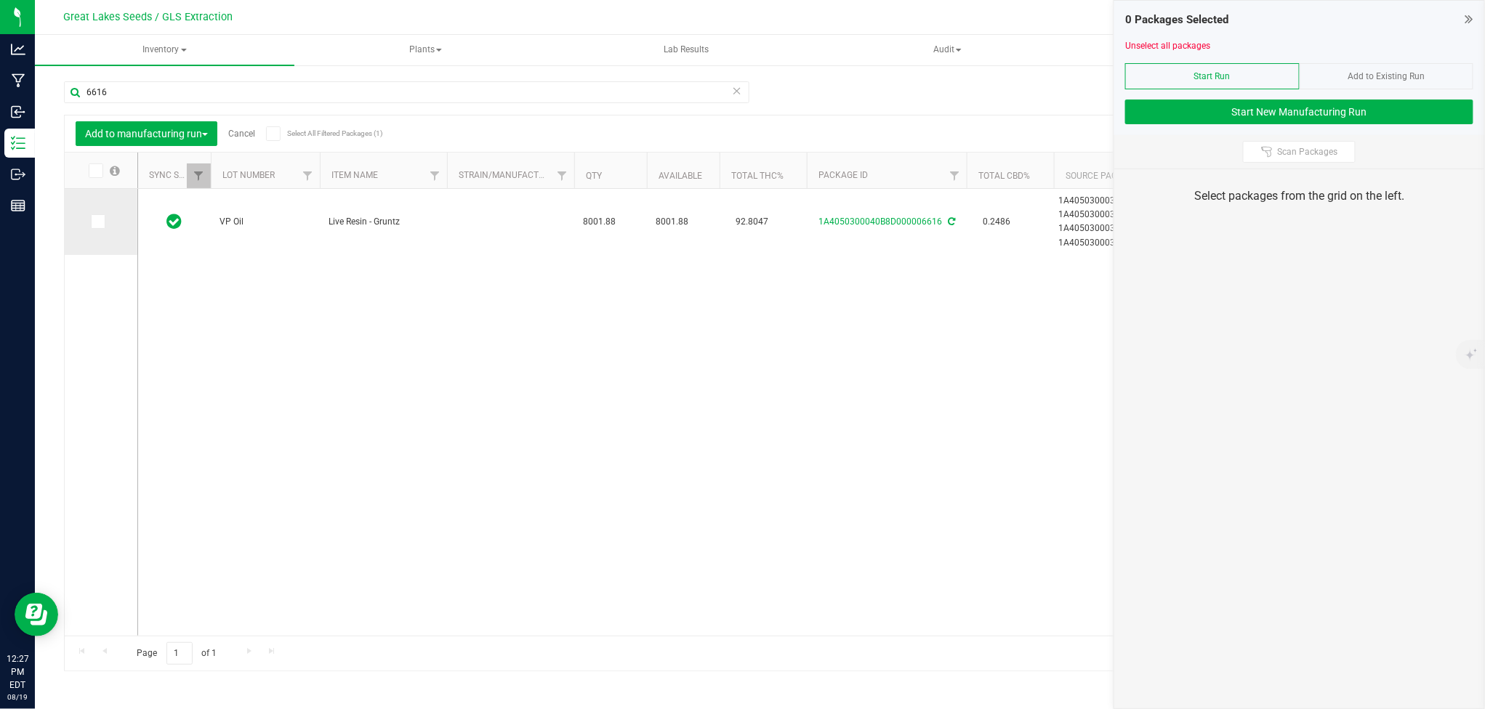
click at [100, 222] on icon at bounding box center [96, 222] width 9 height 0
click at [0, 0] on input "checkbox" at bounding box center [0, 0] width 0 height 0
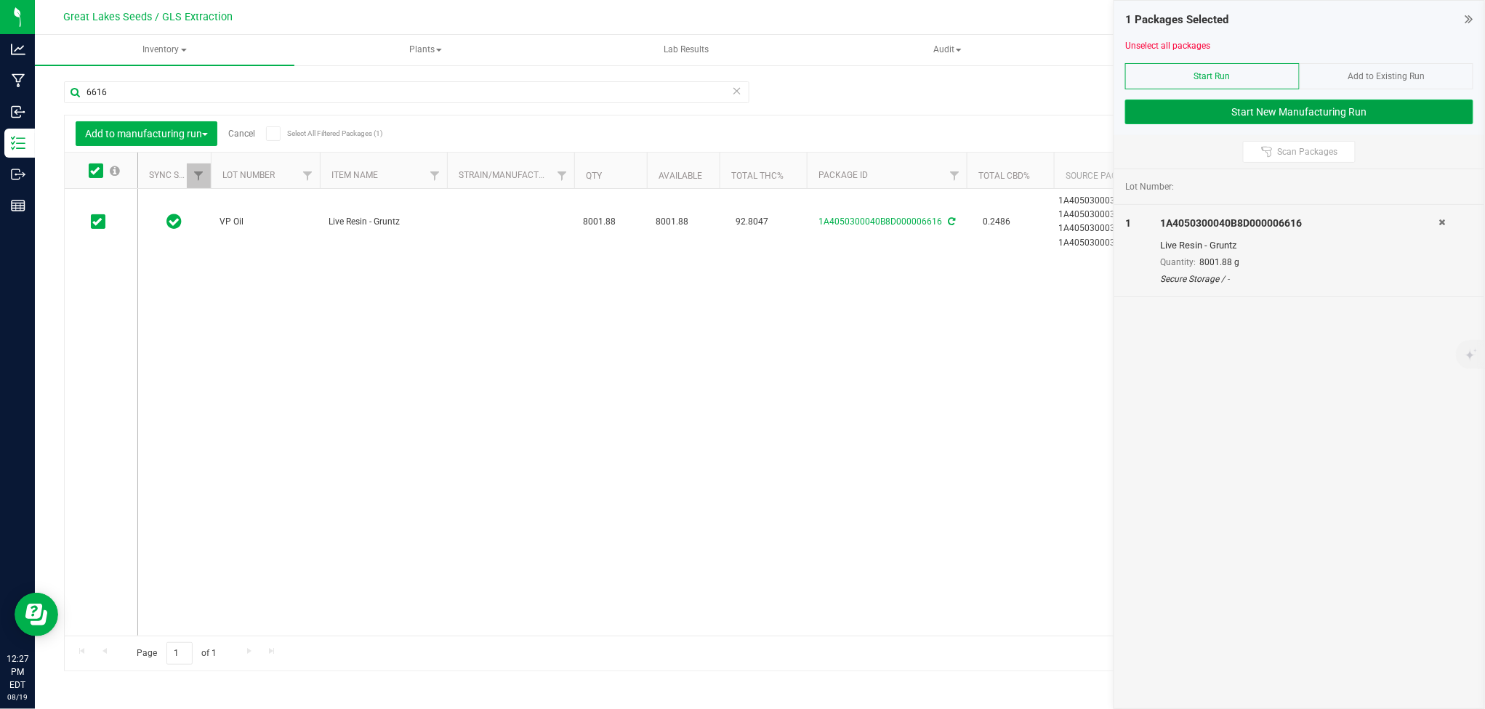
click at [1315, 106] on button "Start New Manufacturing Run" at bounding box center [1299, 112] width 348 height 25
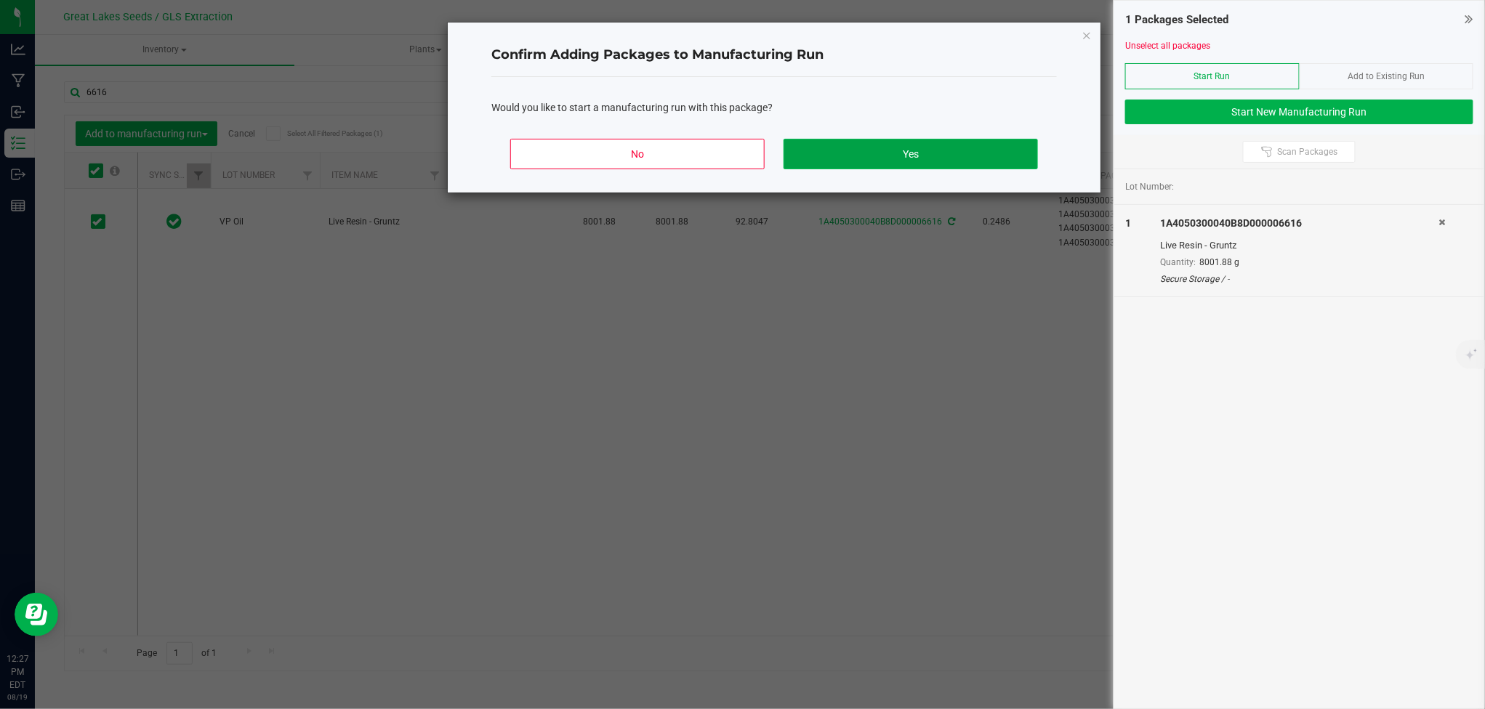
click at [959, 148] on button "Yes" at bounding box center [910, 154] width 254 height 31
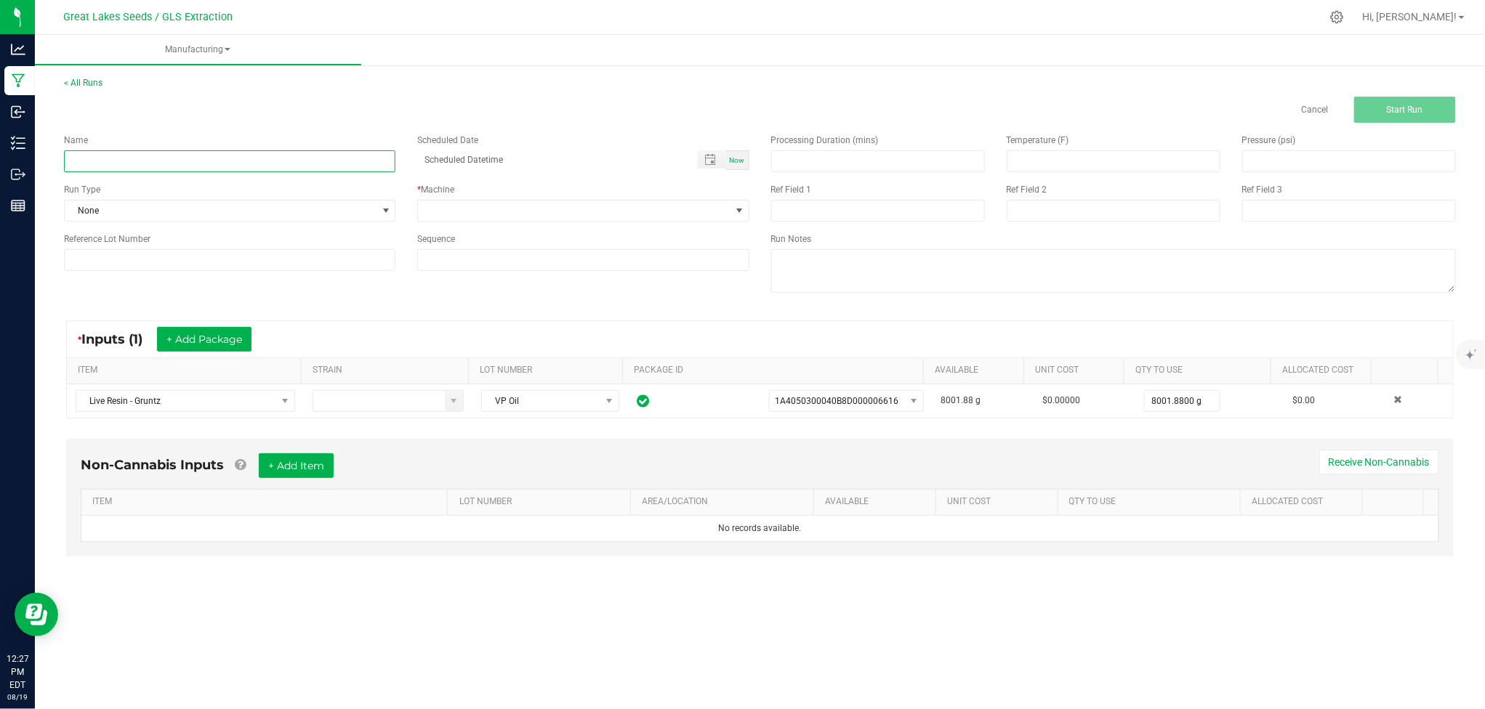
click at [307, 155] on input at bounding box center [229, 161] width 331 height 22
type input "V"
type input "grip Vape Cali Gruntz"
click at [563, 207] on span at bounding box center [574, 211] width 312 height 20
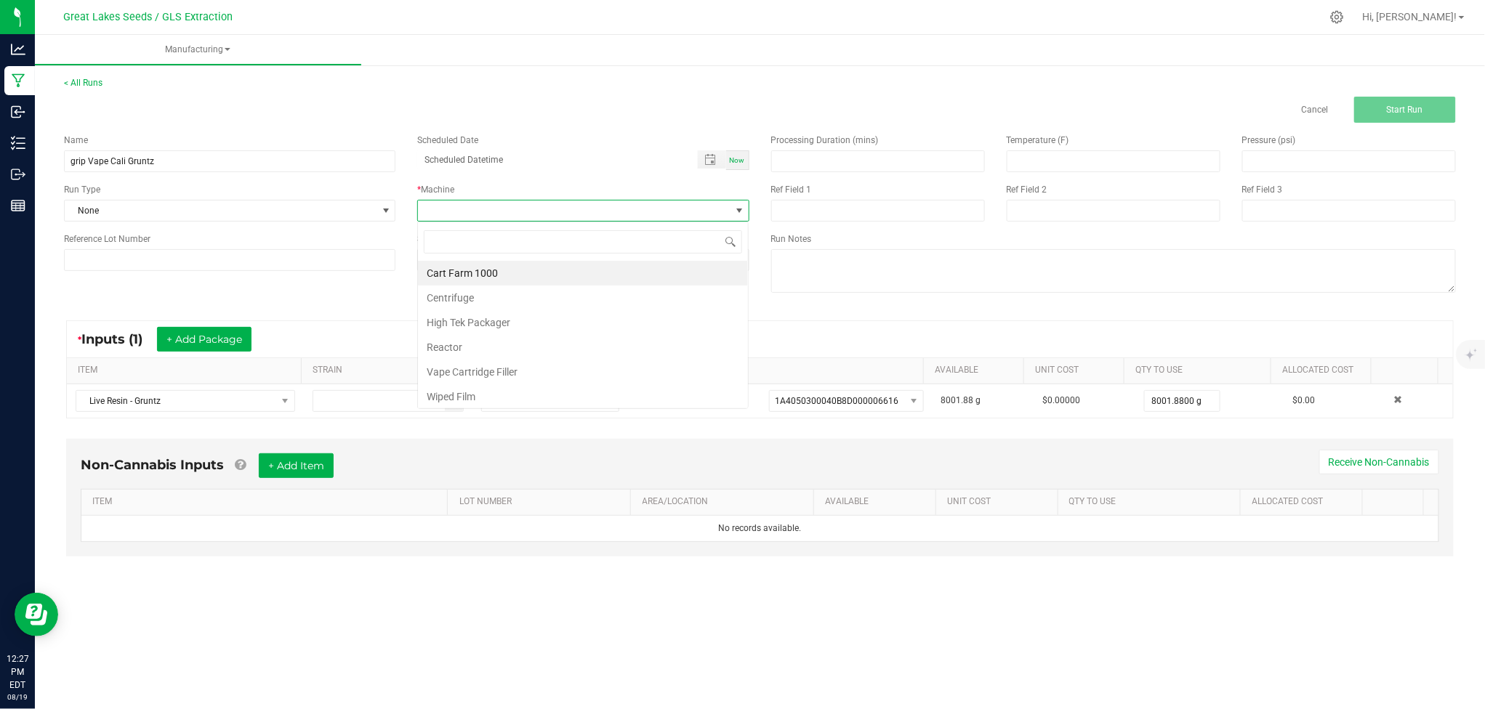
scroll to position [22, 331]
click at [507, 368] on li "Vape Cartridge Filler" at bounding box center [583, 372] width 330 height 25
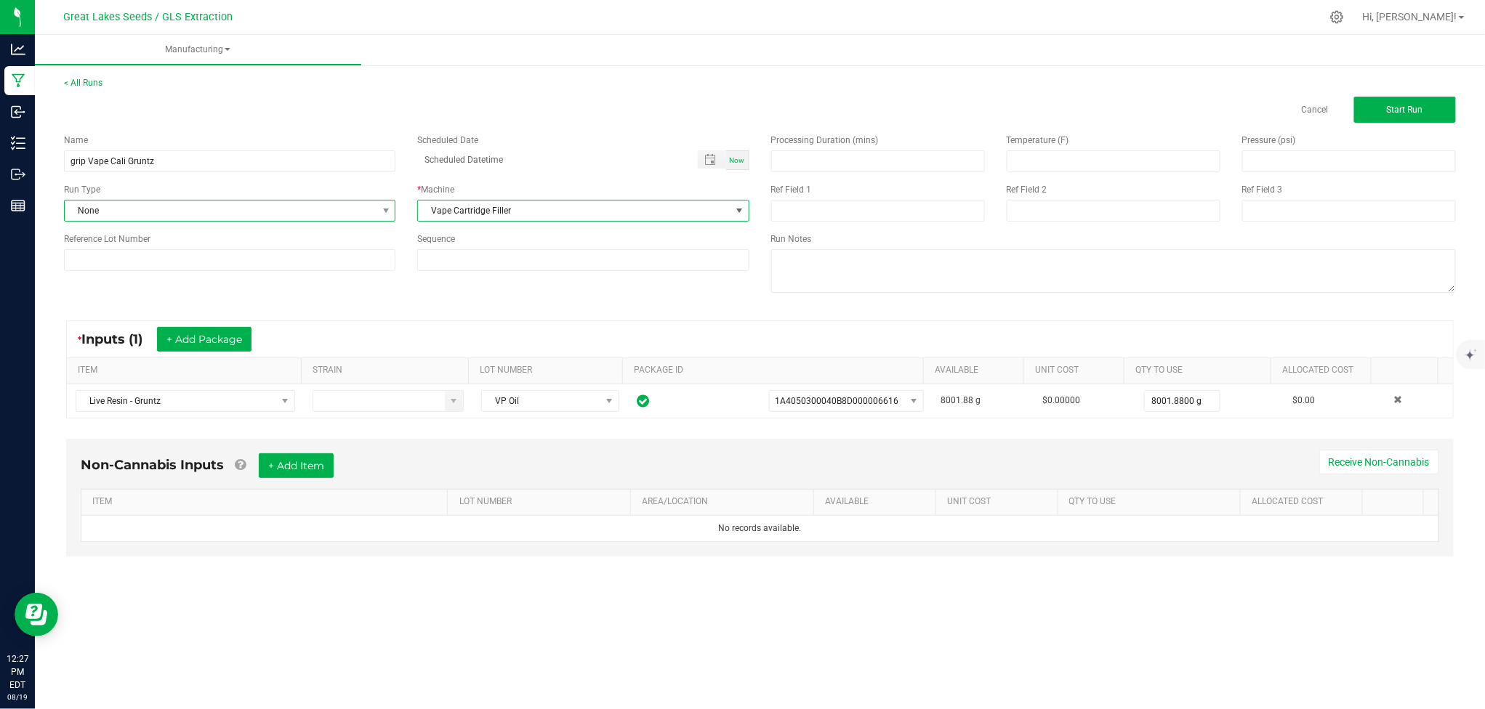
click at [249, 203] on span "None" at bounding box center [221, 211] width 312 height 20
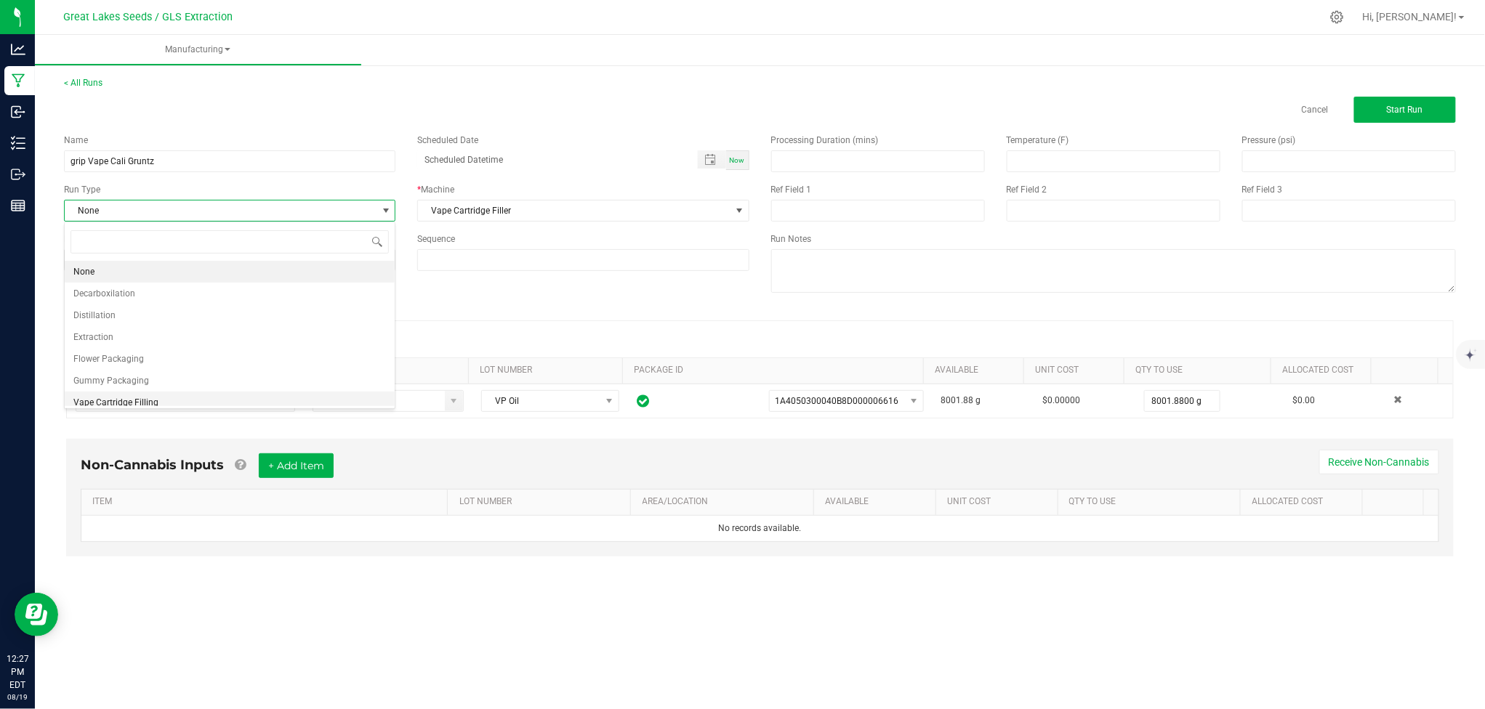
click at [203, 401] on li "Vape Cartridge Filling" at bounding box center [230, 403] width 330 height 22
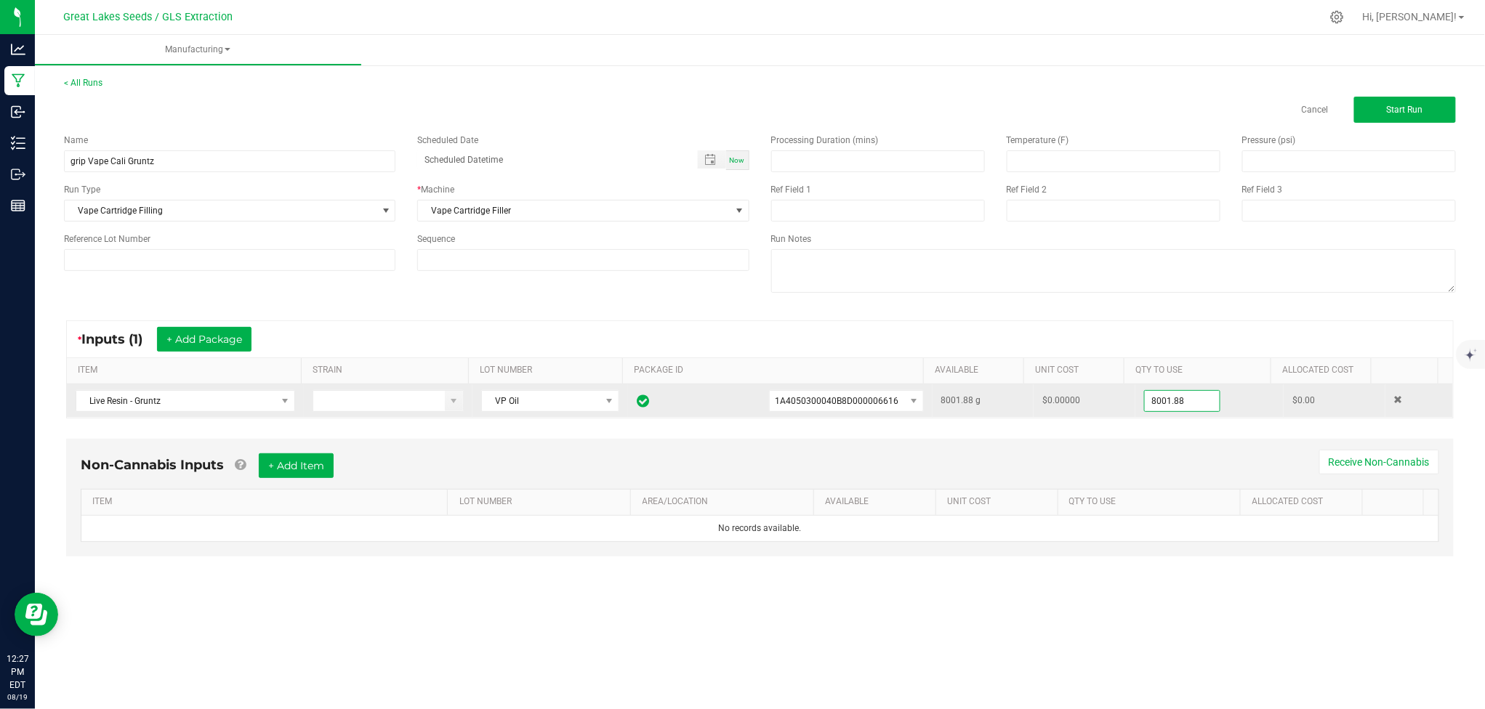
click at [1158, 399] on input "8001.88" at bounding box center [1182, 401] width 75 height 20
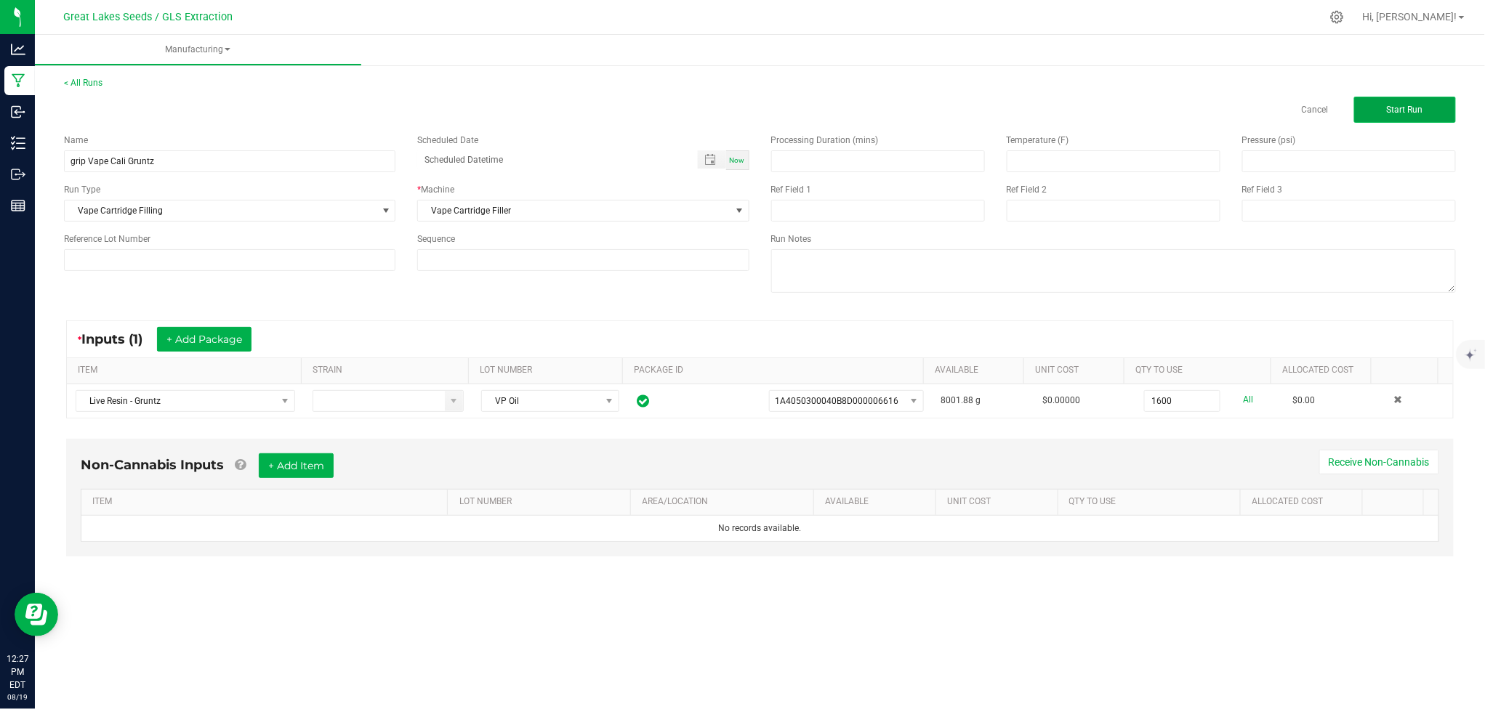
type input "1600.0000 g"
click at [1410, 105] on span "Start Run" at bounding box center [1405, 110] width 36 height 10
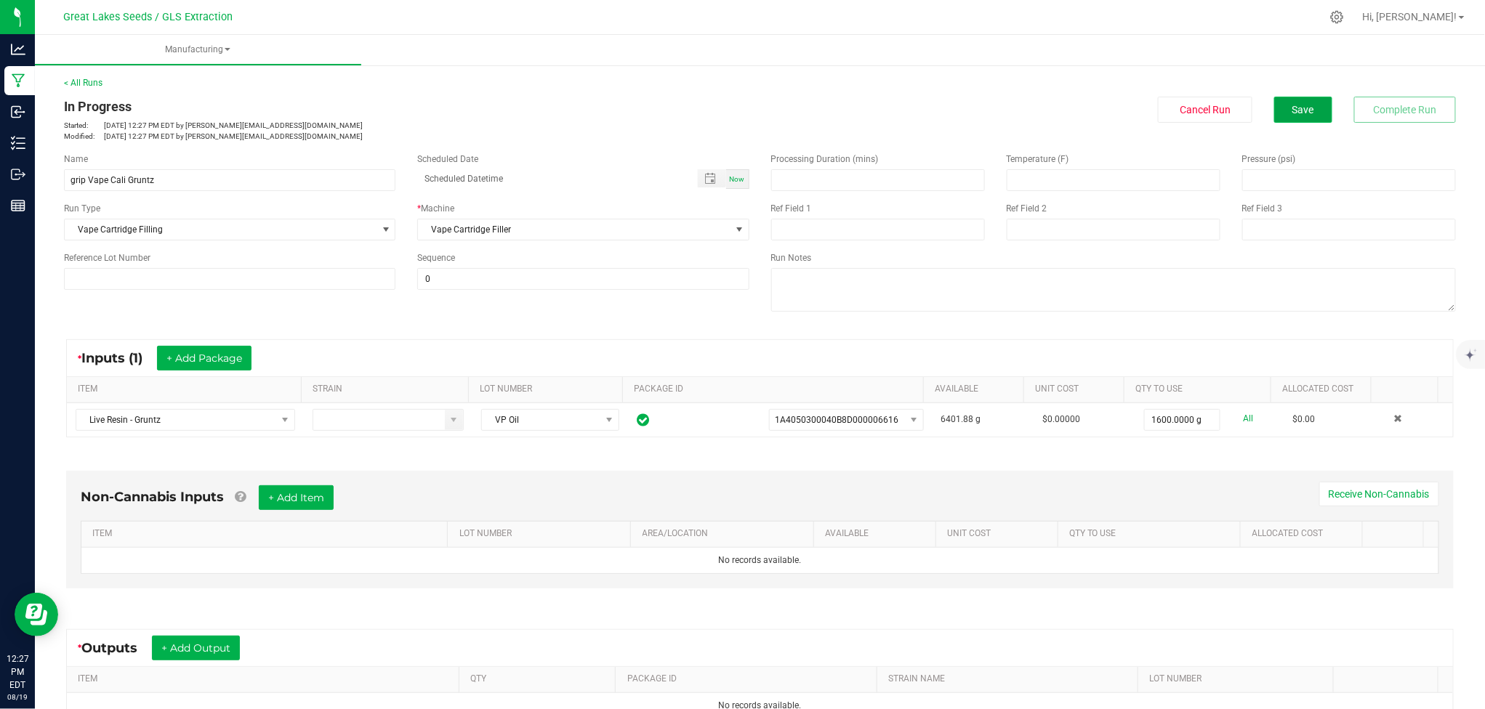
click at [1290, 99] on button "Save" at bounding box center [1303, 110] width 58 height 26
